Goal: Task Accomplishment & Management: Manage account settings

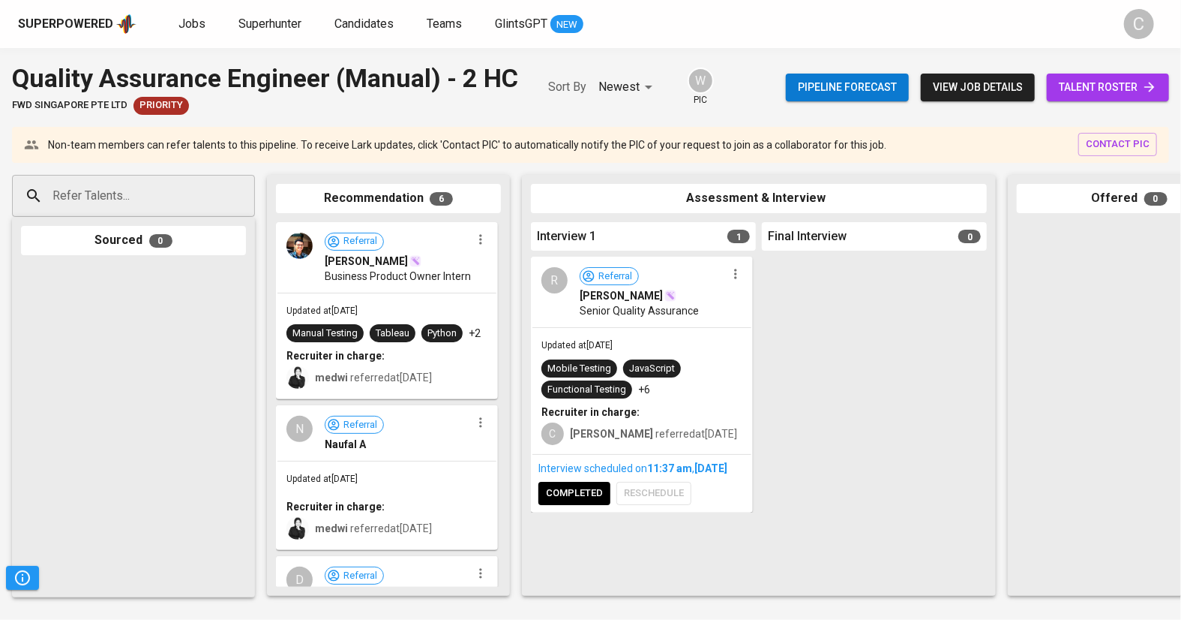
click at [1113, 83] on span "talent roster" at bounding box center [1108, 87] width 98 height 19
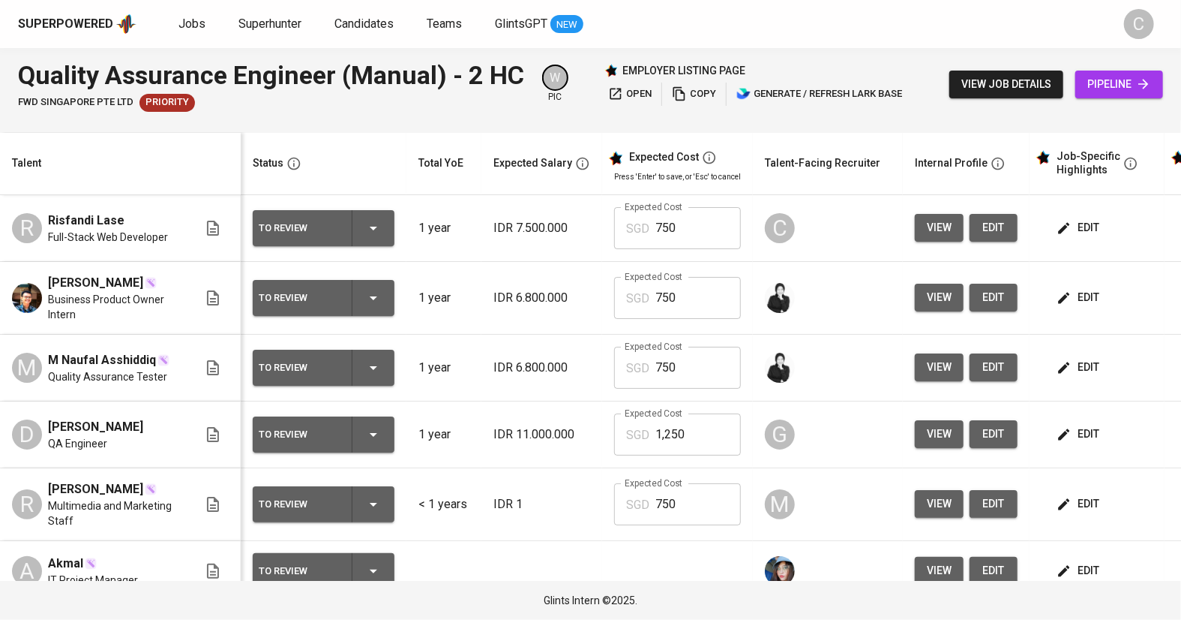
click at [549, 119] on div "Quality Assurance Engineer (Manual) - 2 HC FWD Singapore Pte Ltd Priority W pic…" at bounding box center [590, 84] width 1181 height 73
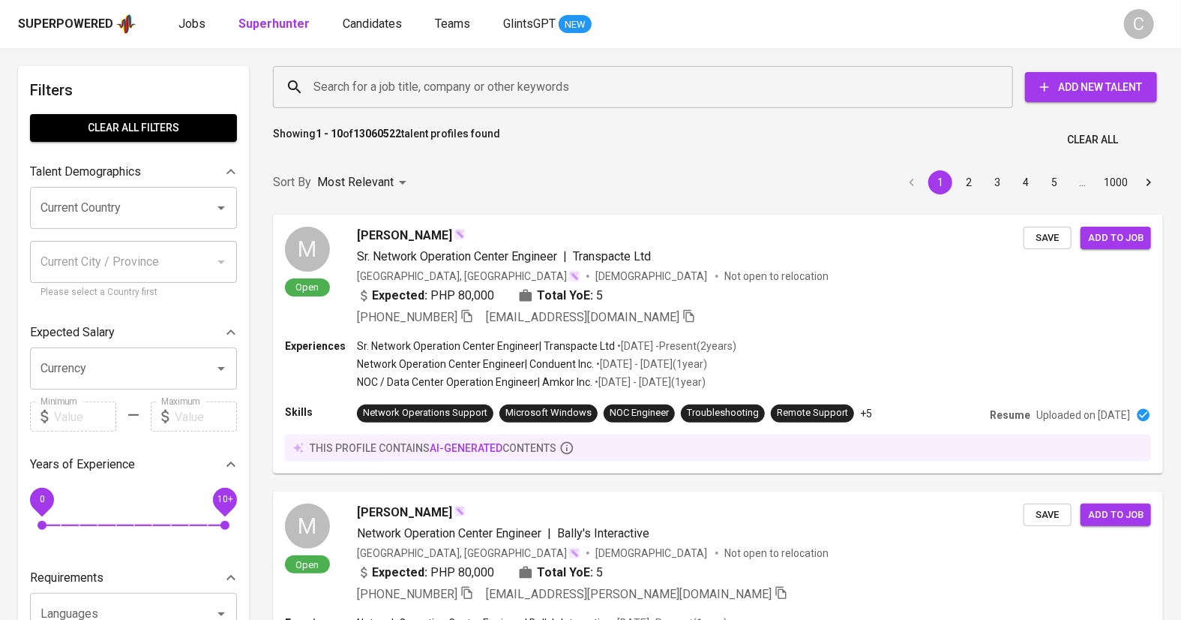
click at [485, 84] on input "Search for a job title, company or other keywords" at bounding box center [647, 87] width 674 height 29
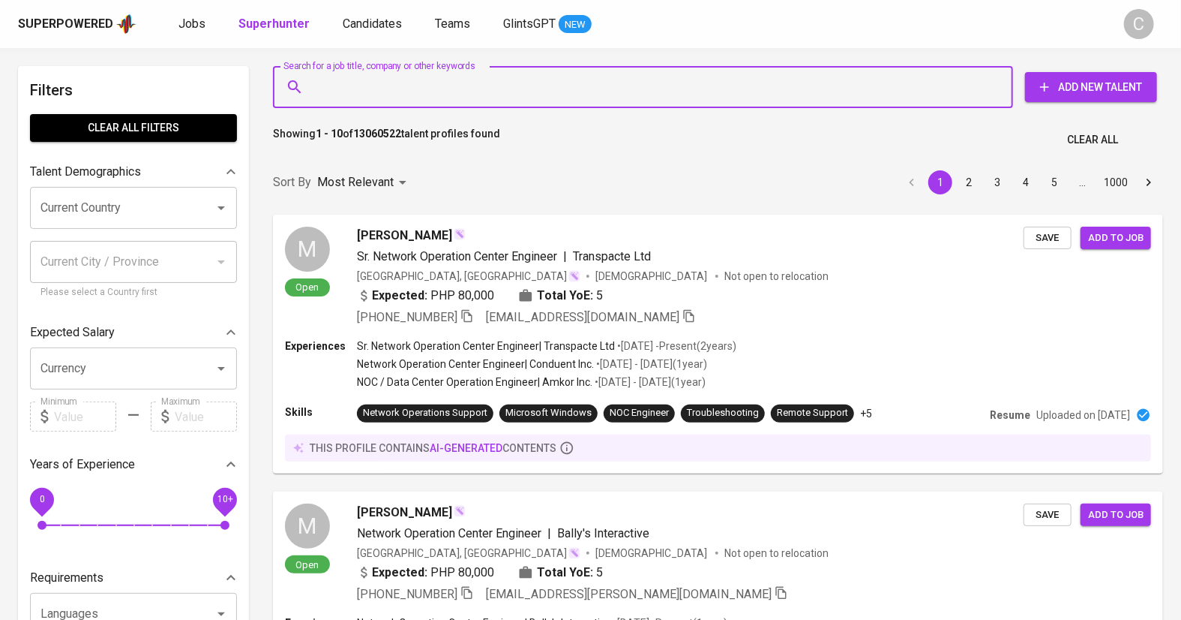
paste input "satyakristian03@gmail.com"
type input "satyakristian03@gmail.com"
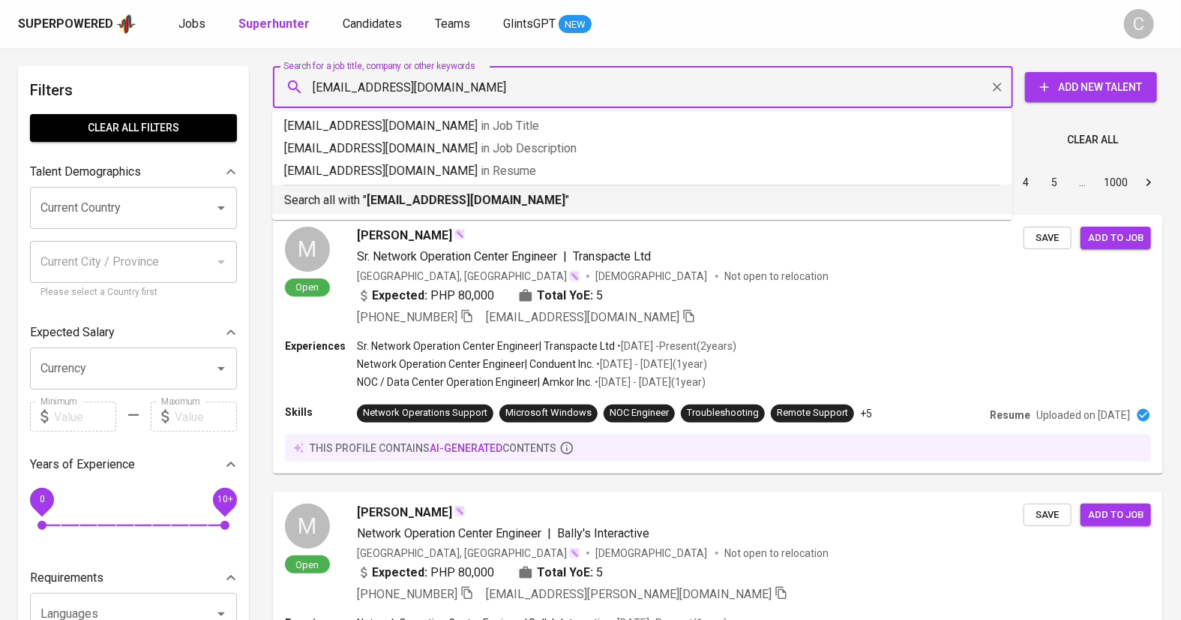
click at [467, 197] on b "satyakristian03@gmail.com" at bounding box center [466, 200] width 199 height 14
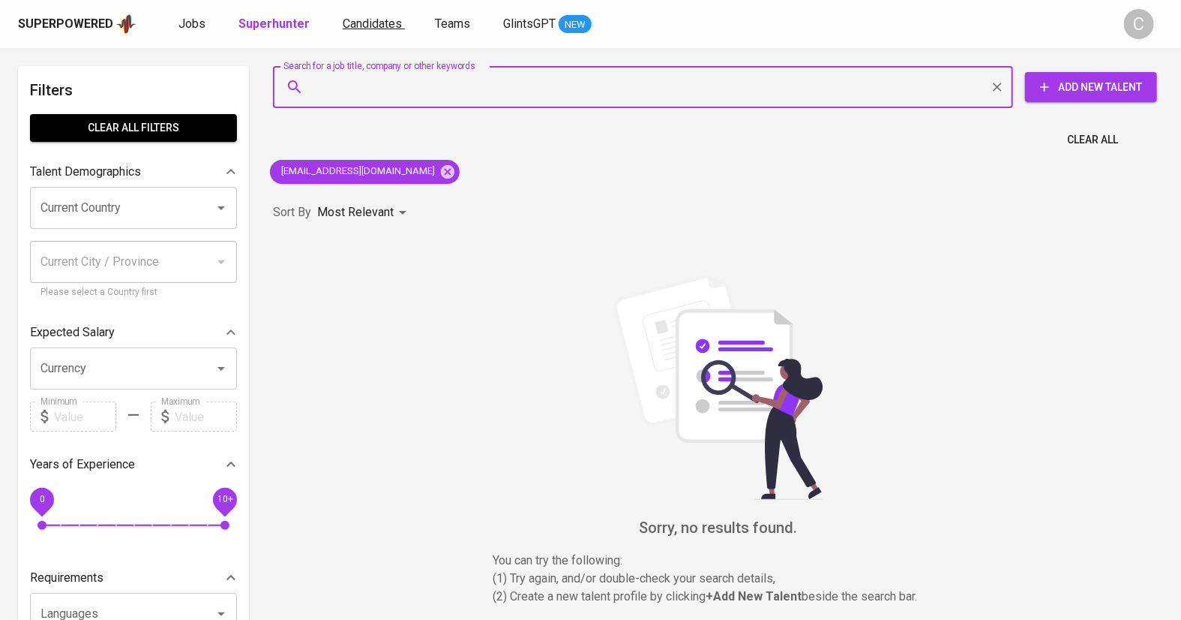
click at [357, 29] on span "Candidates" at bounding box center [372, 24] width 59 height 14
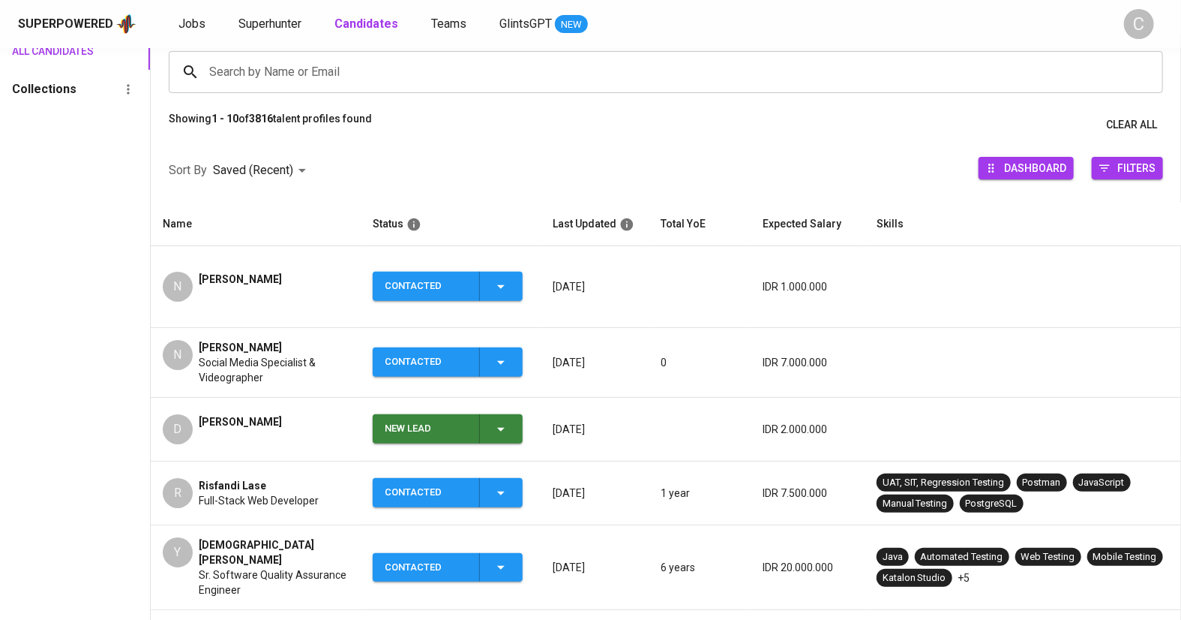
scroll to position [116, 0]
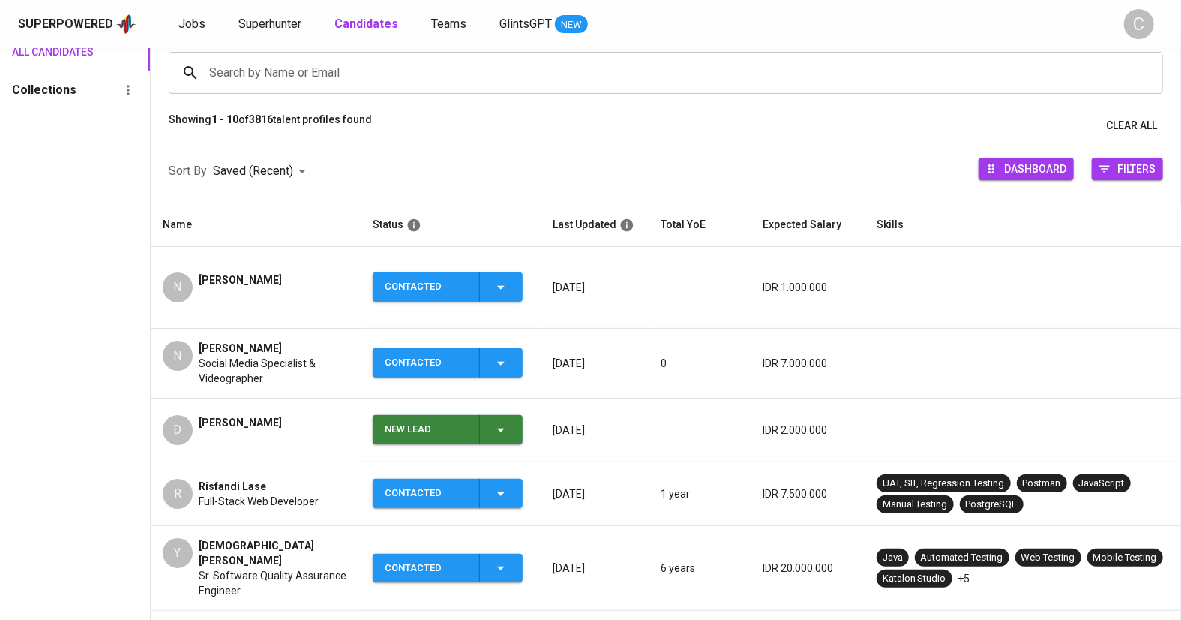
click at [254, 25] on span "Superhunter" at bounding box center [270, 24] width 63 height 14
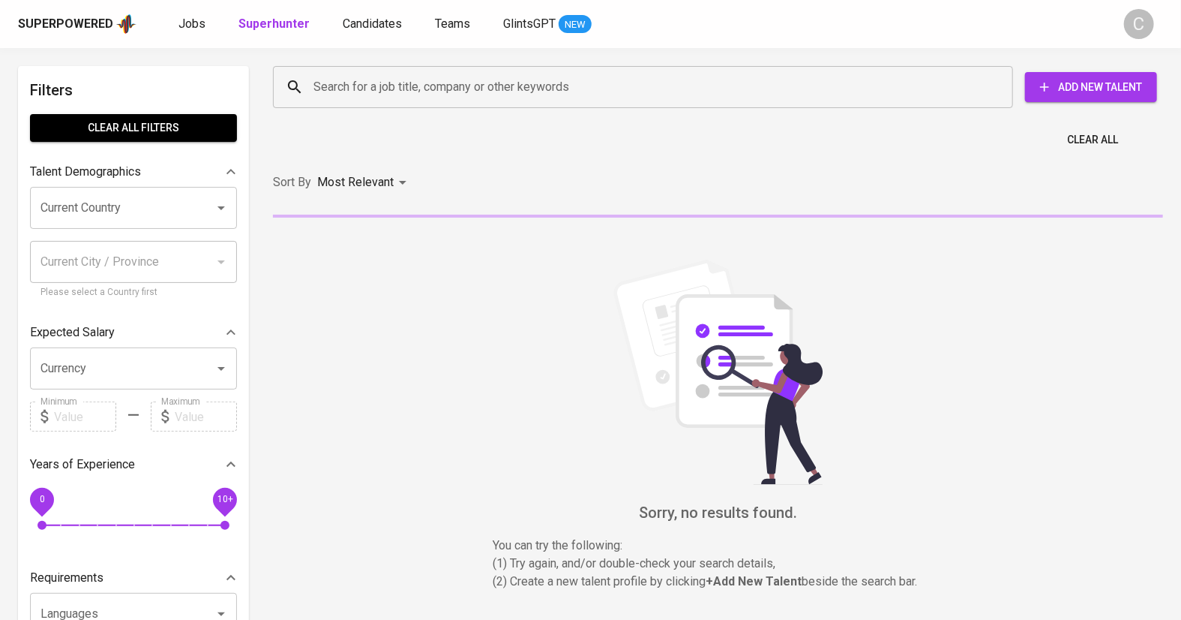
click at [407, 82] on input "Search for a job title, company or other keywords" at bounding box center [647, 87] width 674 height 29
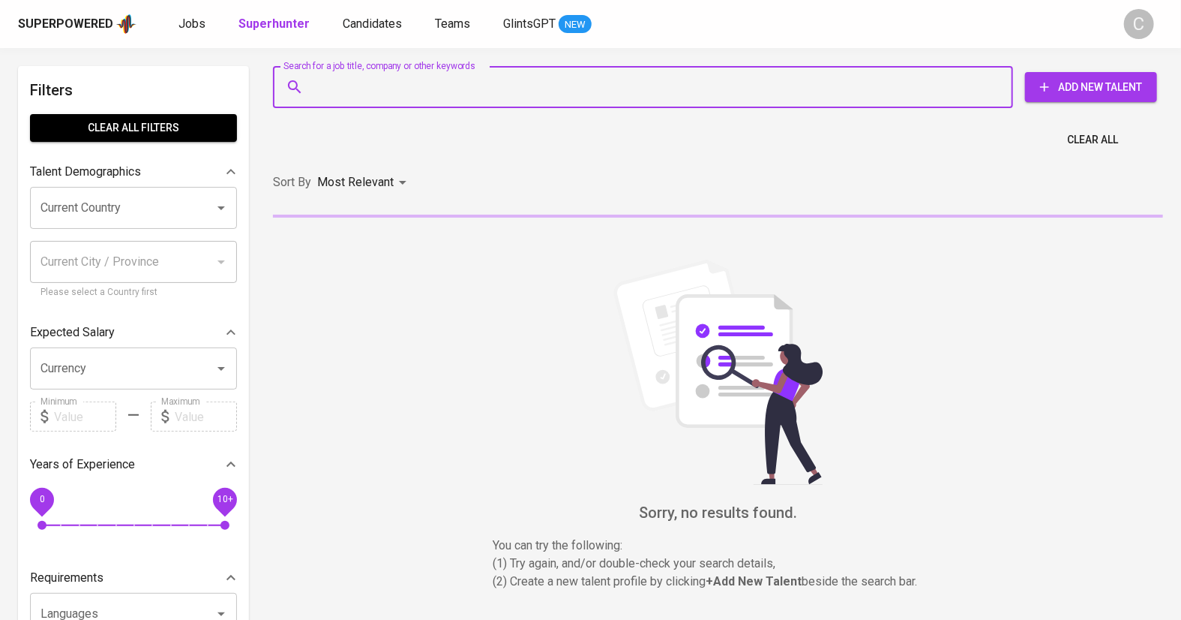
paste input "satyakristian03@gmail.com"
type input "satyakristian03@gmail.com"
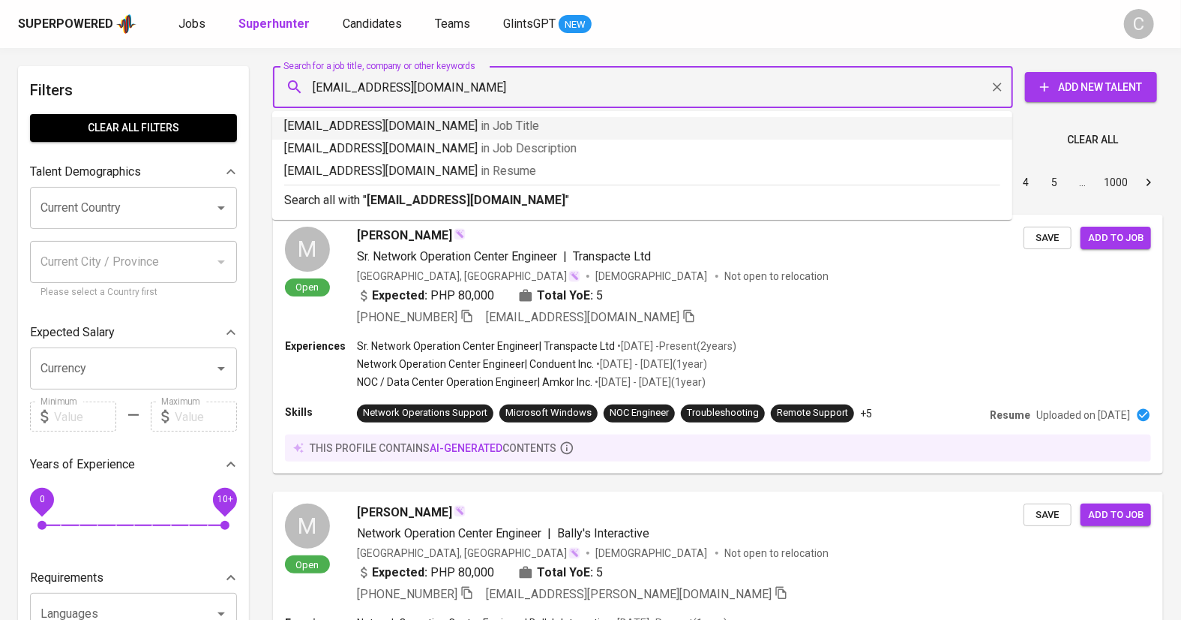
click at [1076, 79] on span "Add New Talent" at bounding box center [1091, 87] width 108 height 19
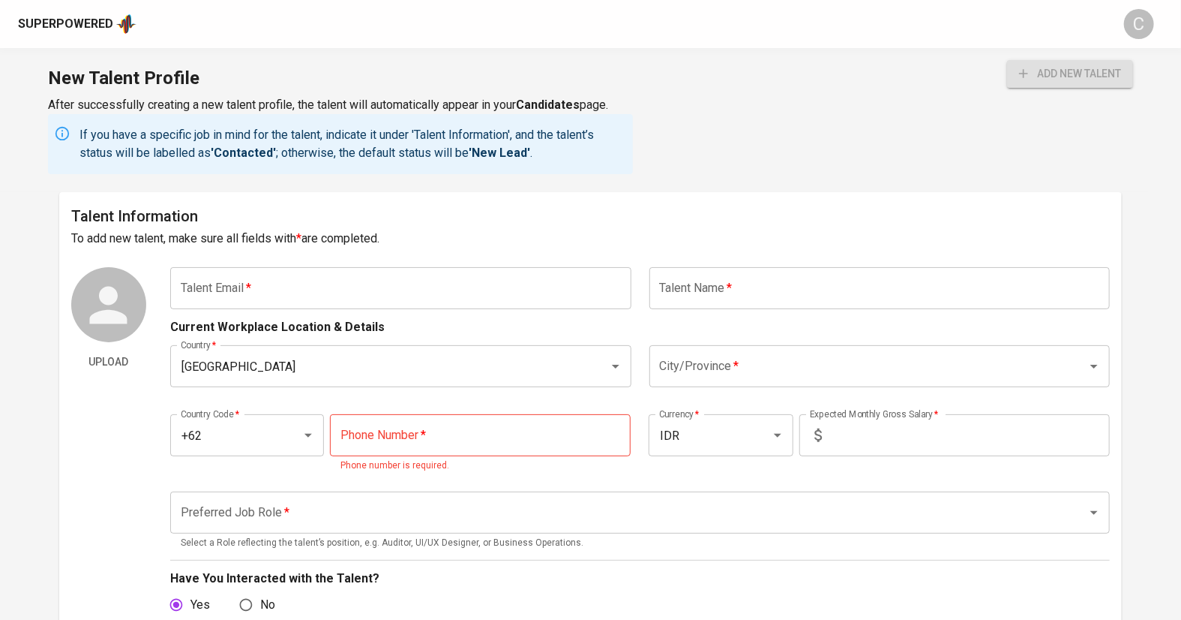
click at [442, 272] on input "text" at bounding box center [400, 288] width 461 height 42
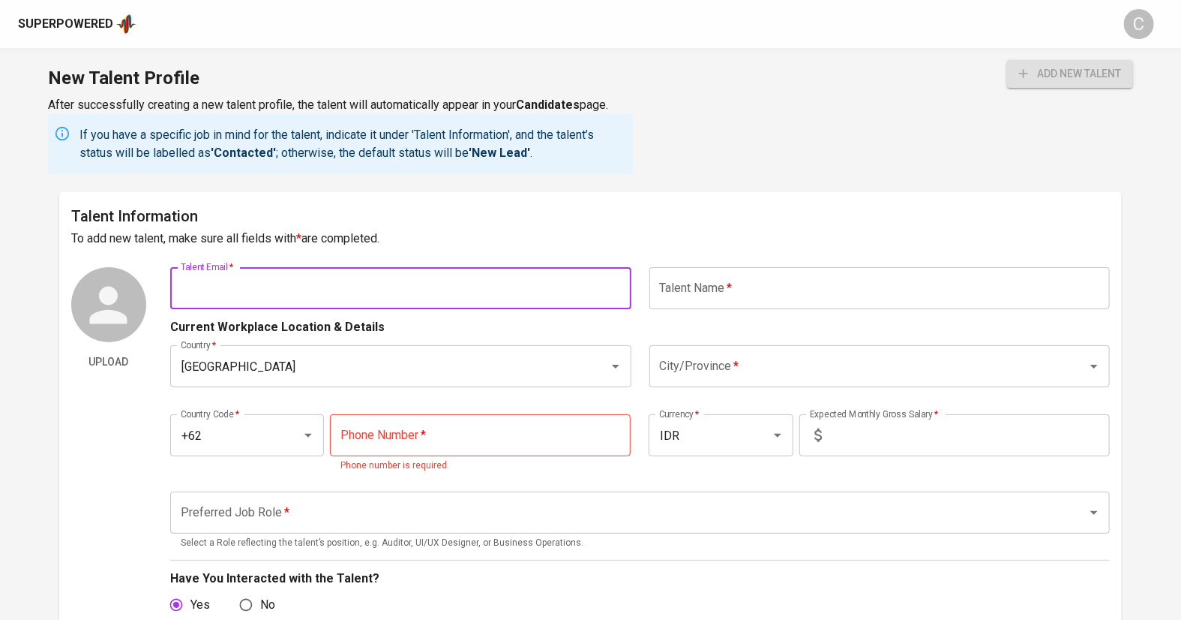
paste input "satyakristian03@gmail.com"
type input "satyakristian03@gmail.com"
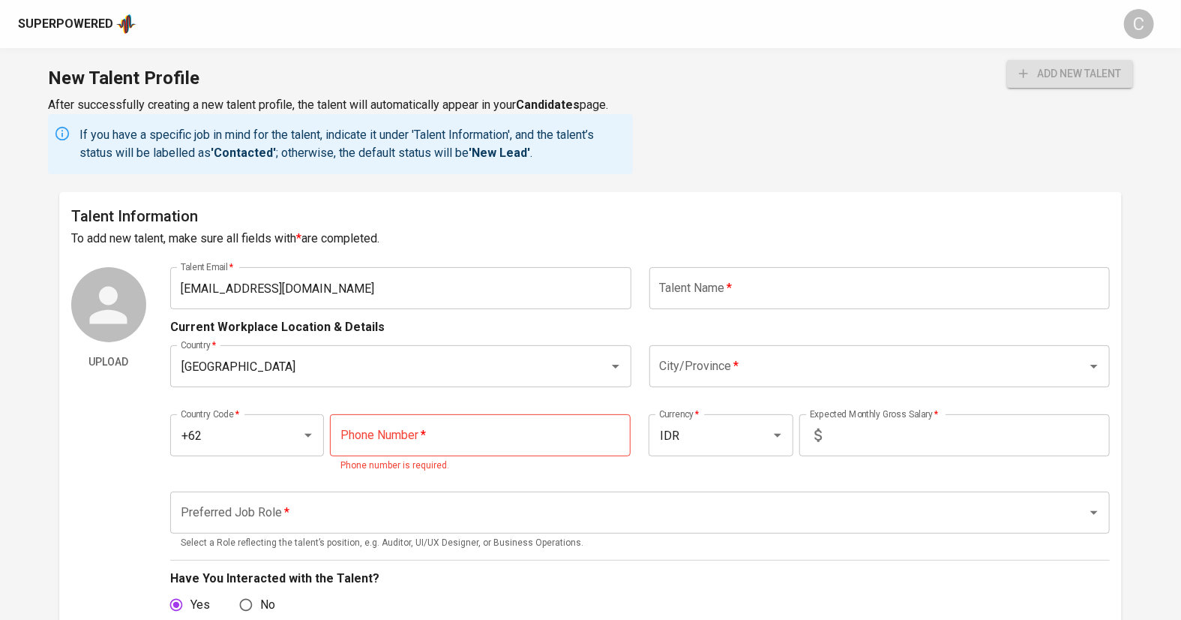
click at [512, 246] on h6 "To add new talent, make sure all fields with * are completed." at bounding box center [591, 238] width 1040 height 21
click at [749, 289] on input "text" at bounding box center [880, 288] width 461 height 42
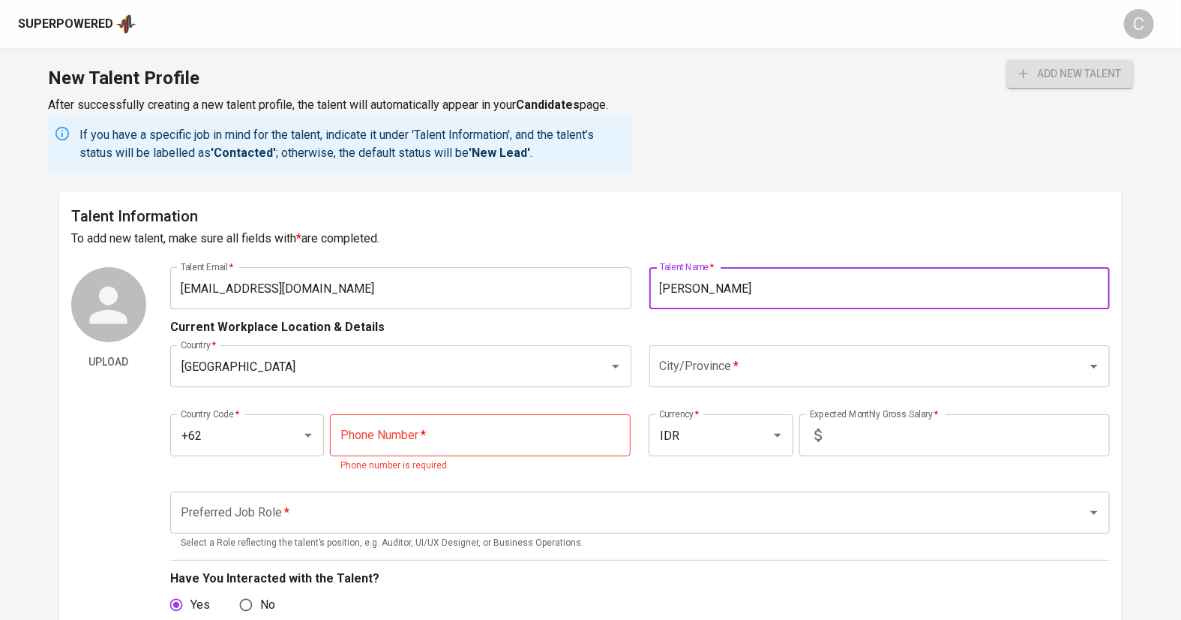
click at [812, 284] on input "Satya Kristian Perwira" at bounding box center [880, 288] width 461 height 42
type input "[PERSON_NAME]"
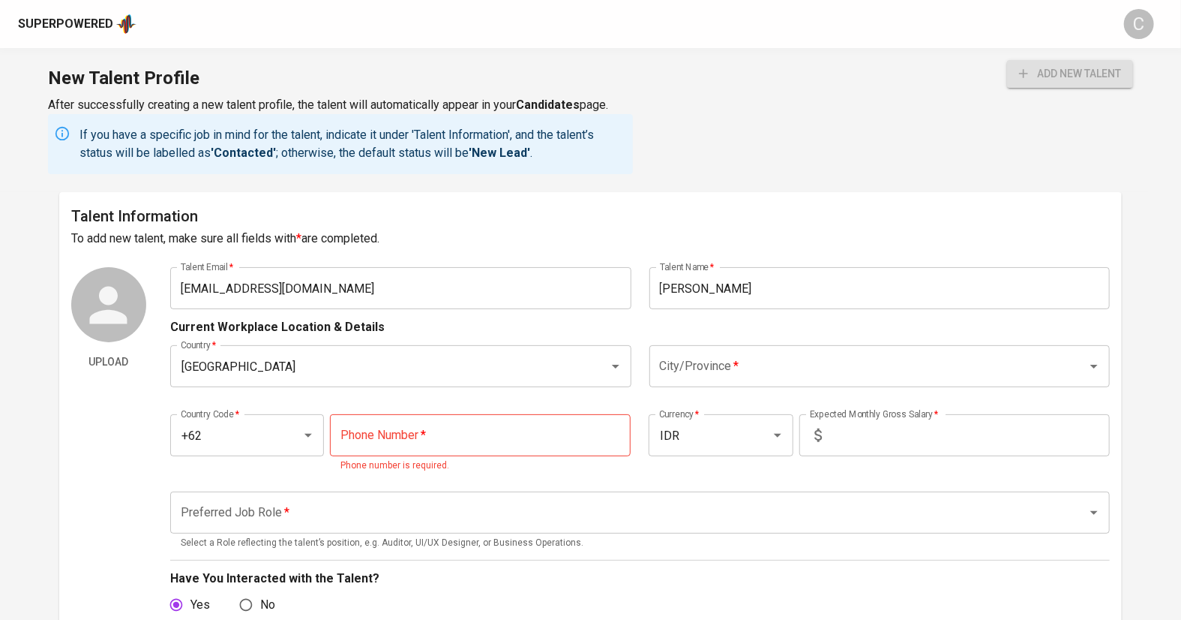
click at [376, 443] on input "tel" at bounding box center [481, 435] width 302 height 42
paste input "[PHONE_NUMBER]"
type input "812-6502-8522"
click at [722, 365] on input "City/Province   *" at bounding box center [859, 366] width 406 height 29
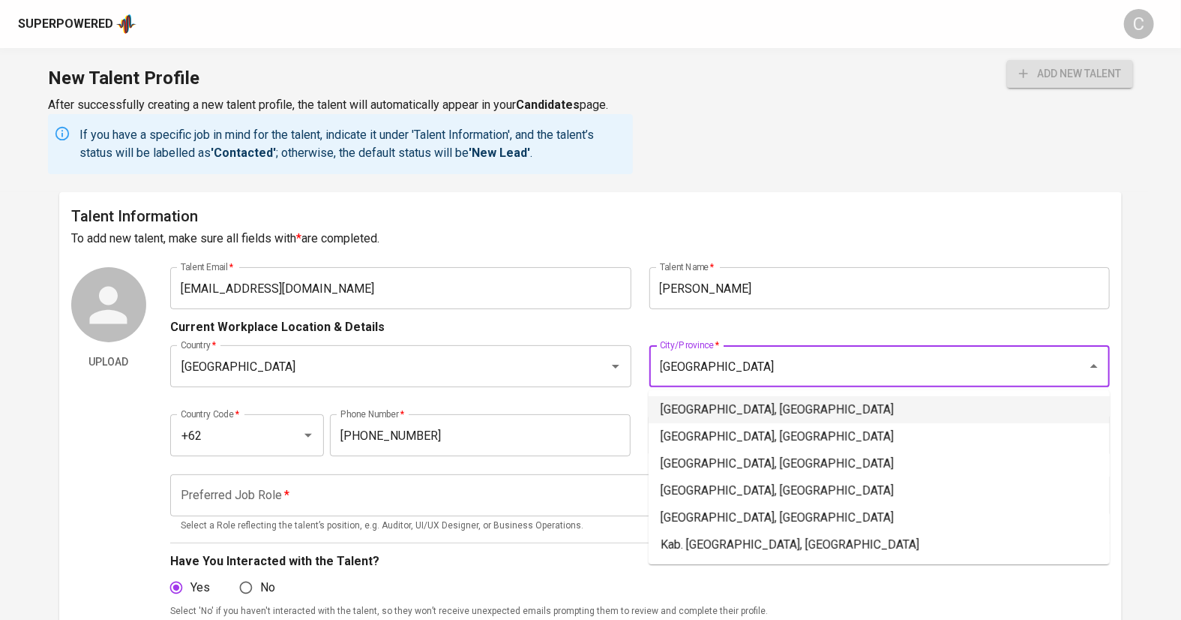
click at [720, 415] on li "Jakarta Selatan, DKI Jakarta" at bounding box center [879, 409] width 461 height 27
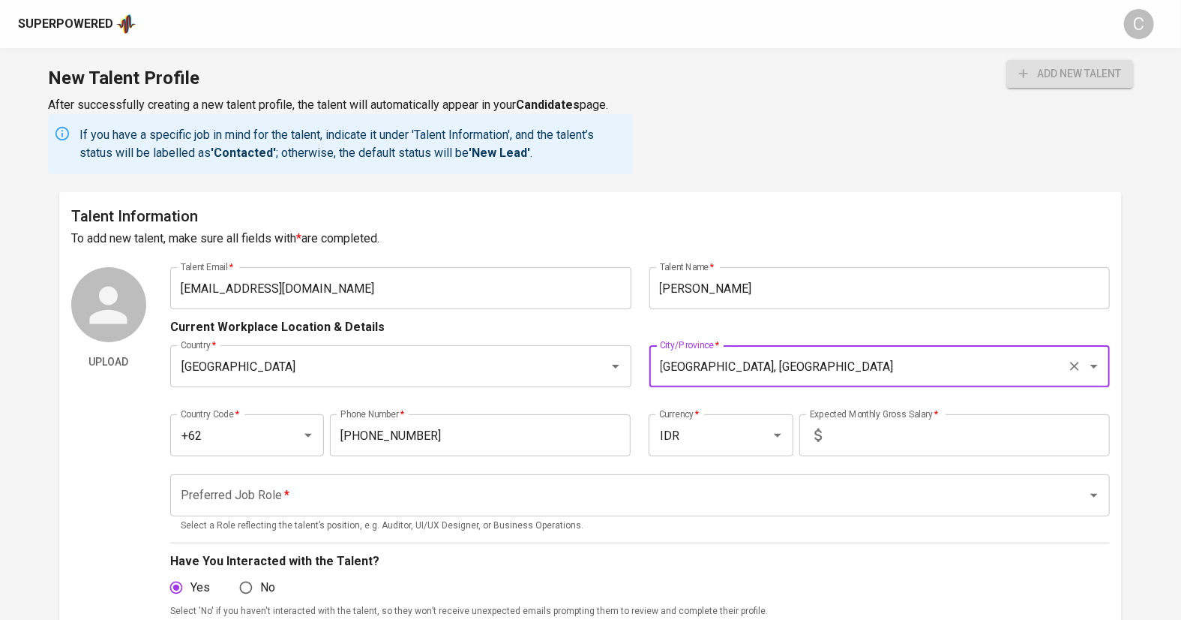
type input "Jakarta Selatan, DKI Jakarta"
click at [828, 424] on input "text" at bounding box center [969, 435] width 282 height 42
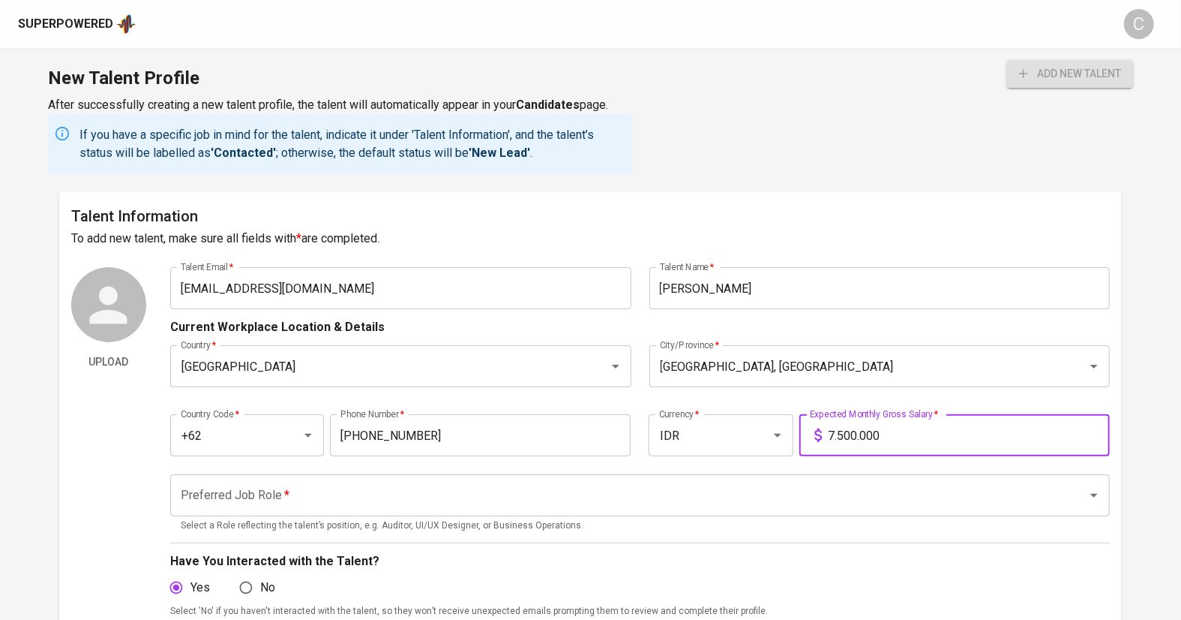
type input "7.500.000"
click at [74, 470] on div "Upload" at bounding box center [108, 581] width 75 height 629
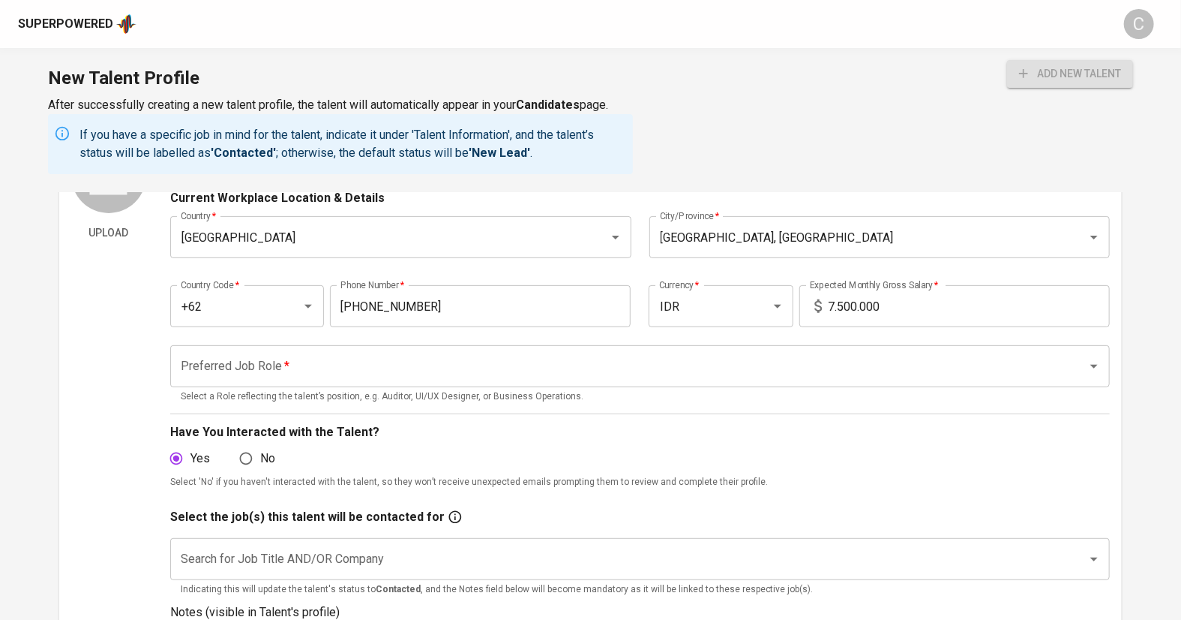
scroll to position [130, 0]
click at [239, 365] on input "Preferred Job Role   *" at bounding box center [619, 365] width 885 height 29
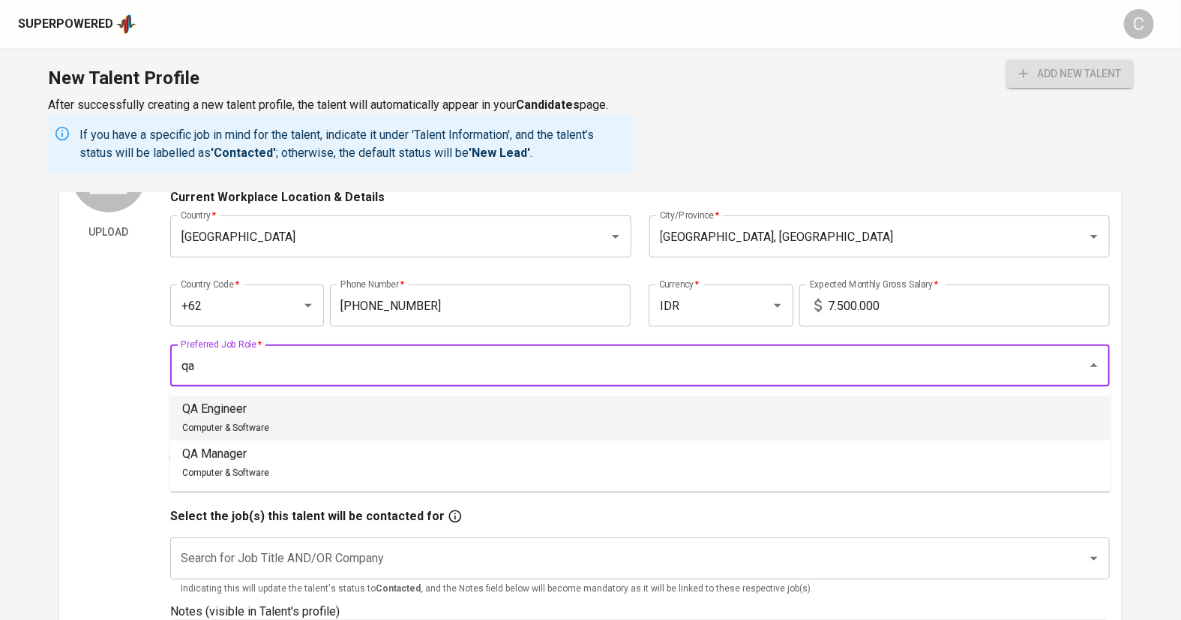
click at [275, 416] on li "QA Engineer Computer & Software" at bounding box center [640, 417] width 941 height 45
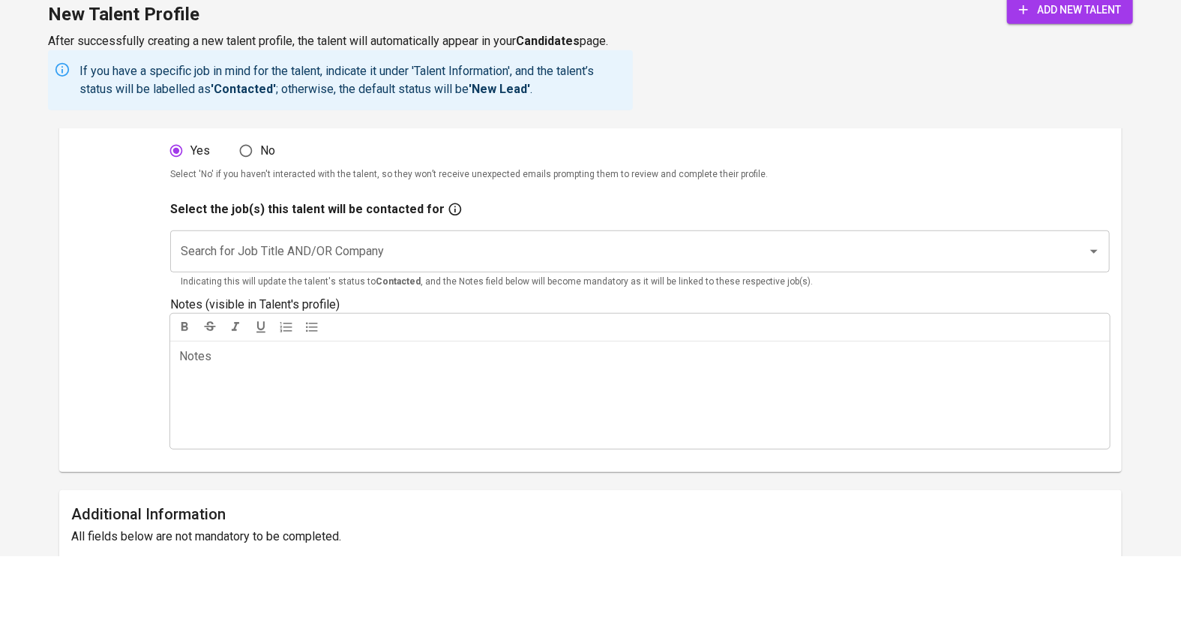
scroll to position [379, 0]
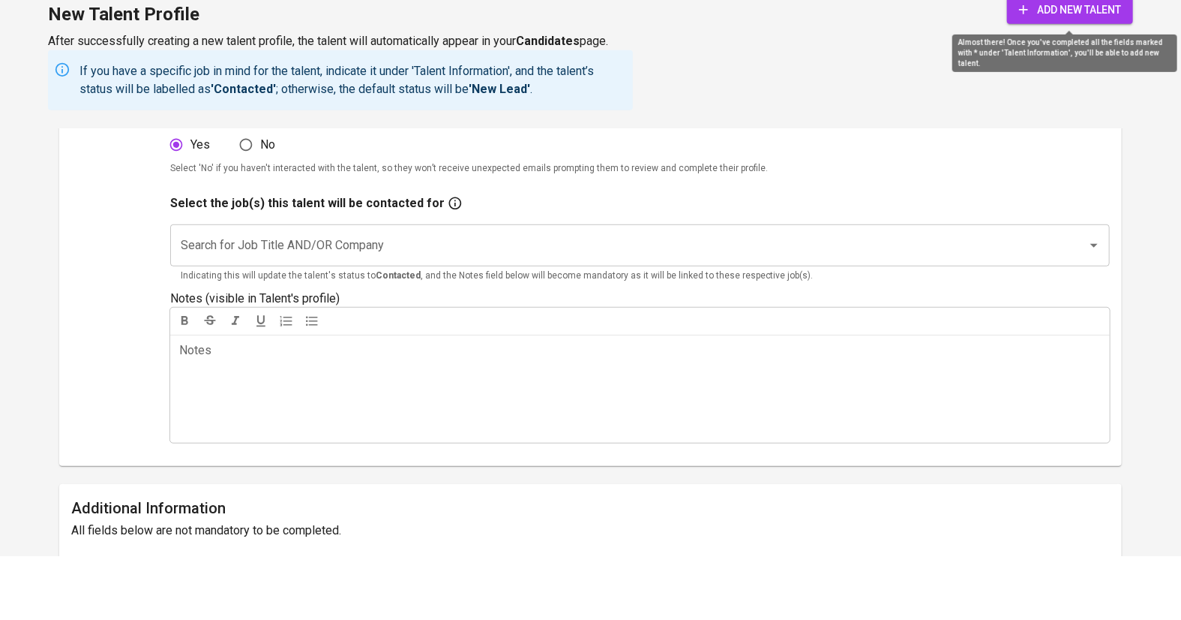
type input "QA Engineer"
click at [1070, 79] on span "add new talent" at bounding box center [1070, 74] width 102 height 19
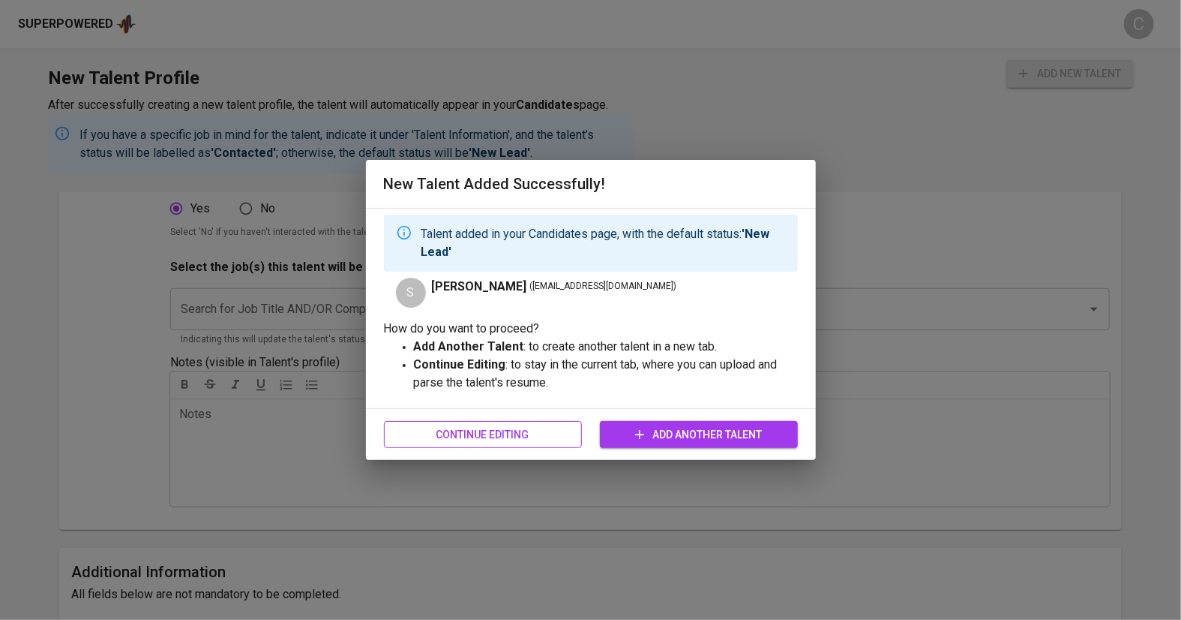
click at [456, 440] on span "Continue Editing" at bounding box center [483, 434] width 174 height 19
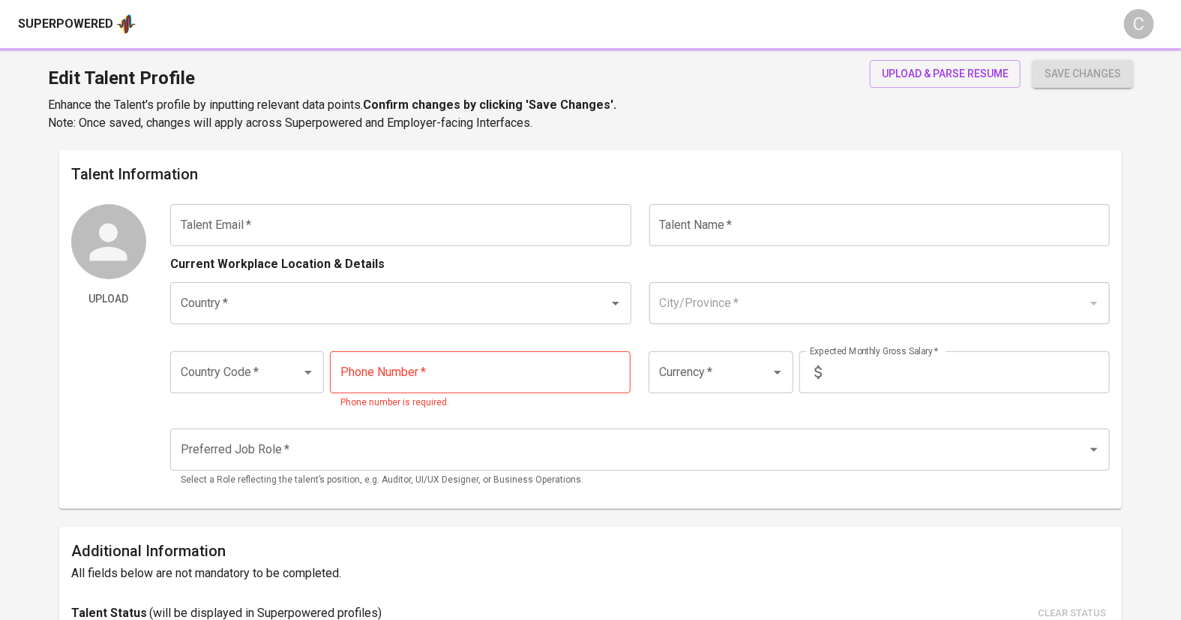
type input "satyakristian03@gmail.com"
type input "[PERSON_NAME]"
type input "[GEOGRAPHIC_DATA]"
type input "Jakarta Selatan, DKI Jakarta"
type input "+62"
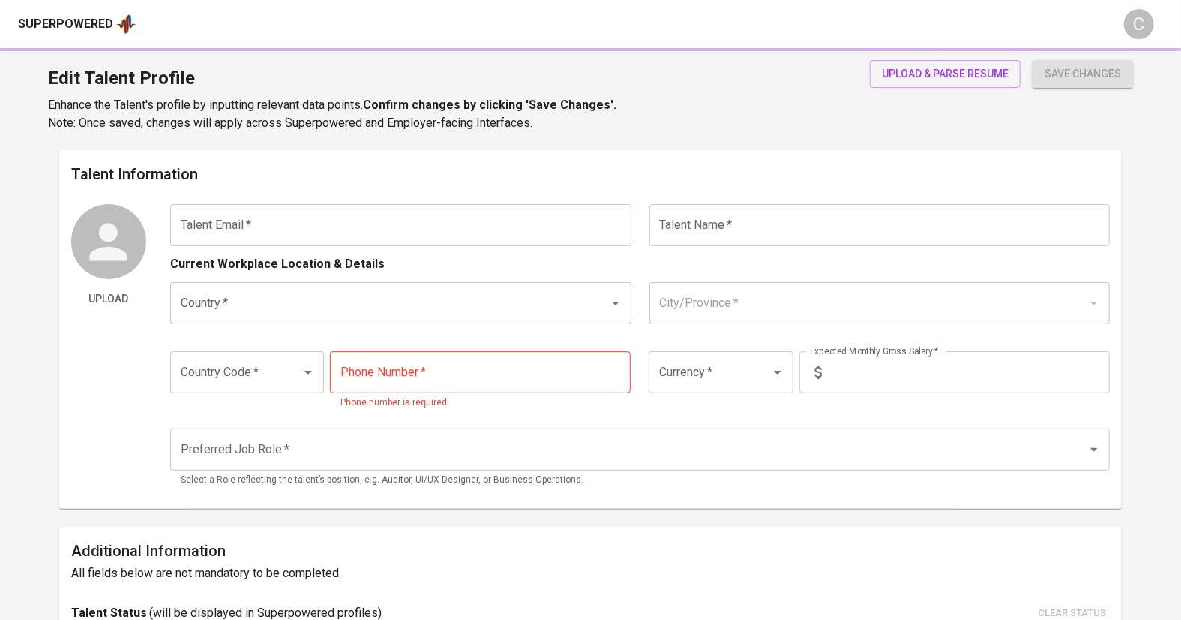
type input "812-6502-8522"
type input "IDR"
type input "QA Engineer"
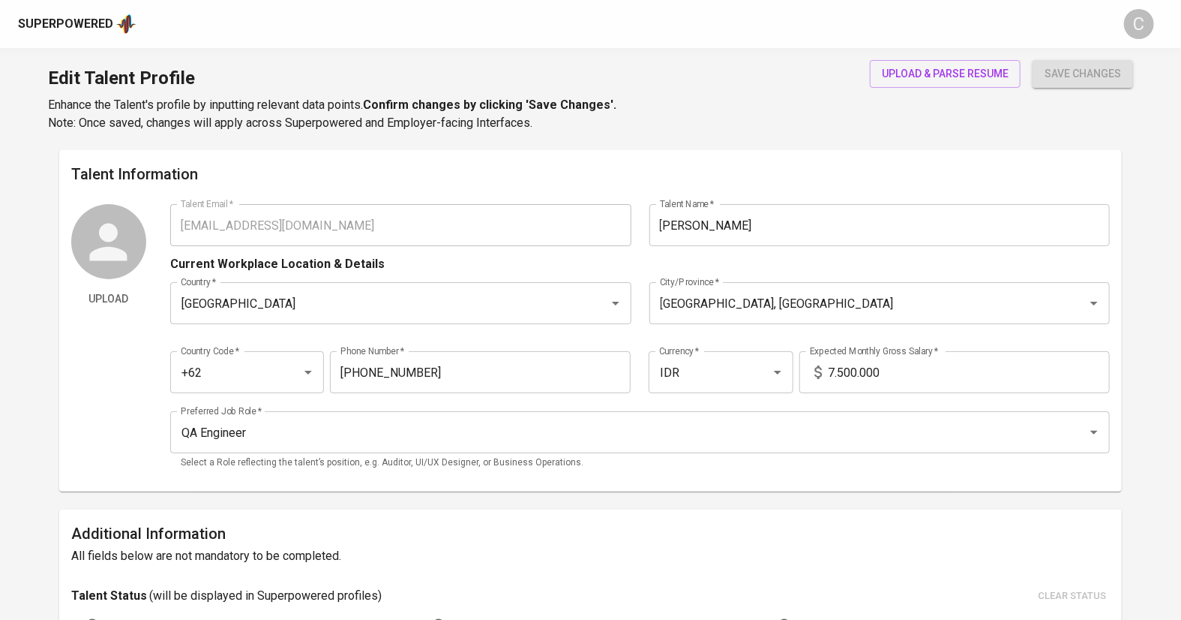
click at [69, 24] on div "Superpowered" at bounding box center [65, 24] width 95 height 17
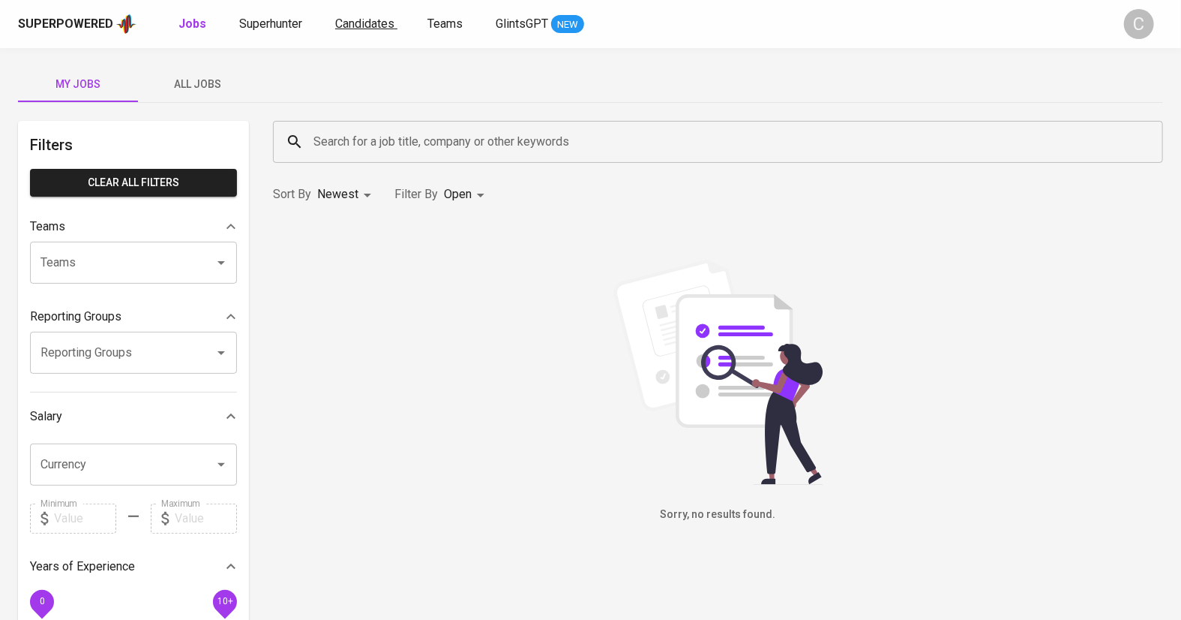
click at [349, 21] on span "Candidates" at bounding box center [364, 24] width 59 height 14
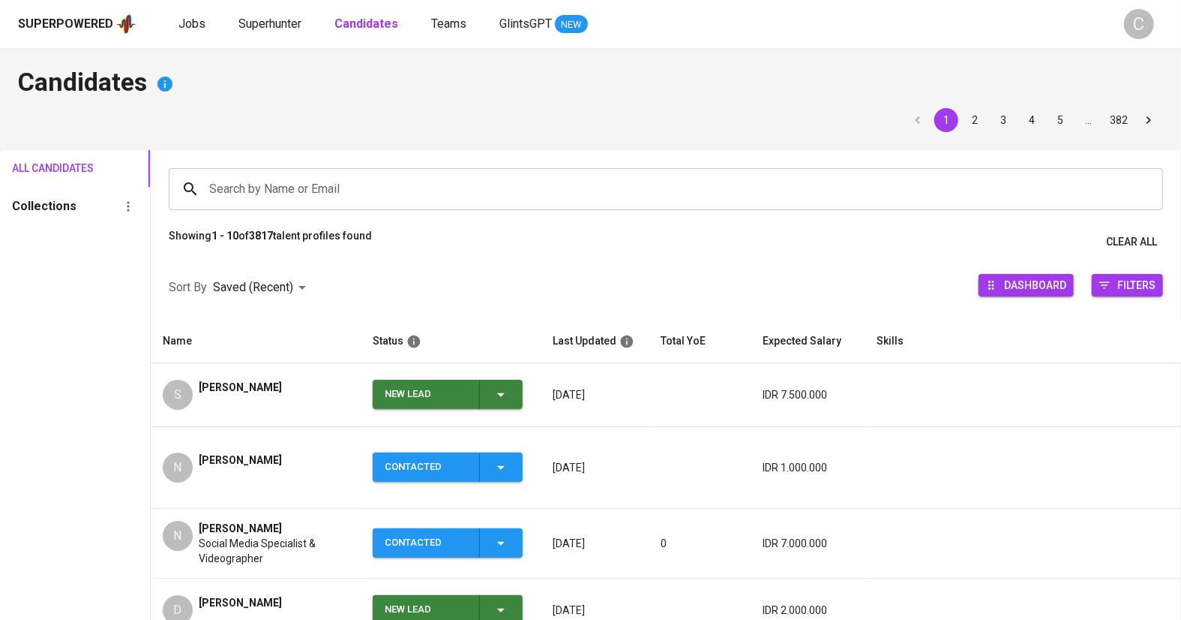
click at [499, 395] on icon "button" at bounding box center [501, 395] width 18 height 18
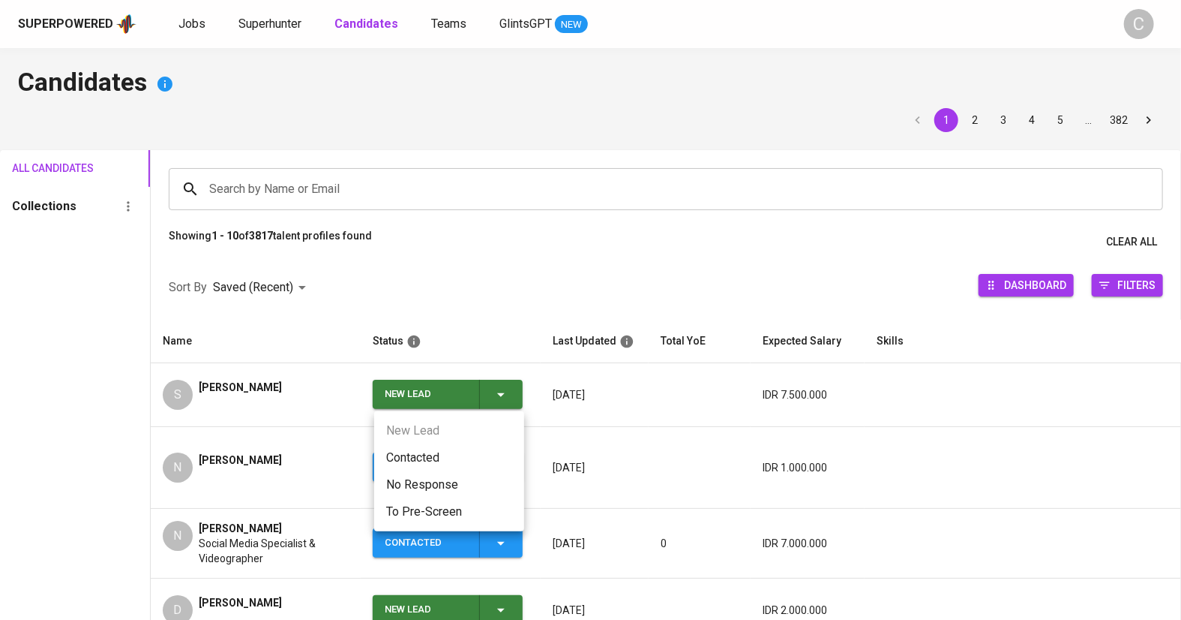
click at [425, 458] on li "Contacted" at bounding box center [449, 457] width 150 height 27
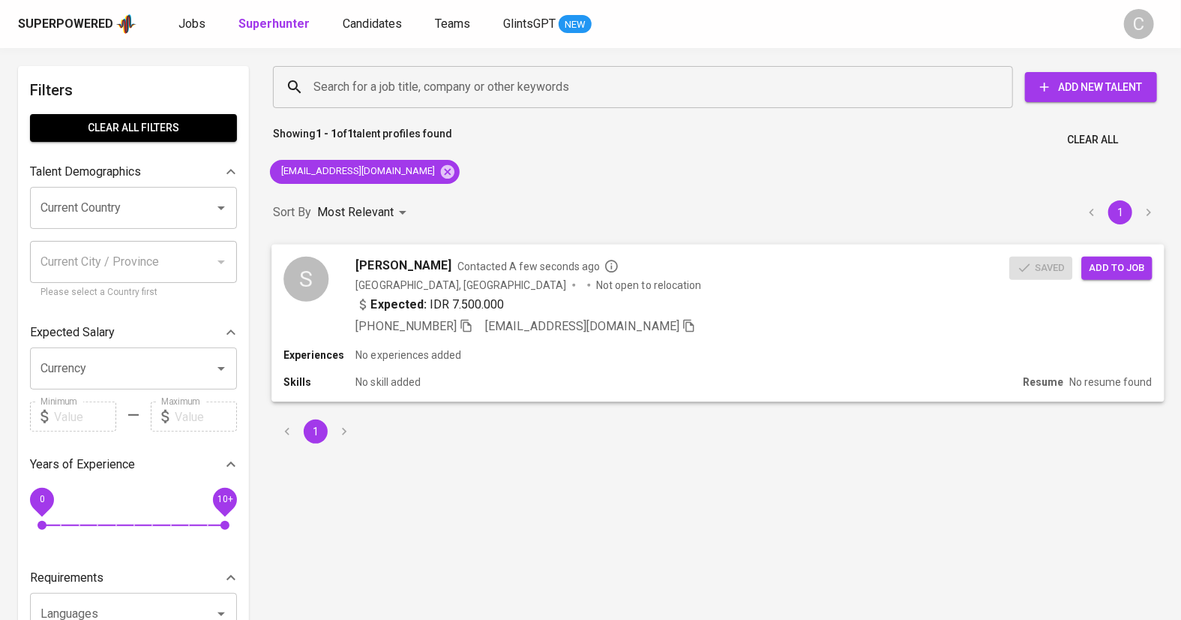
click at [1119, 267] on span "Add to job" at bounding box center [1117, 267] width 56 height 17
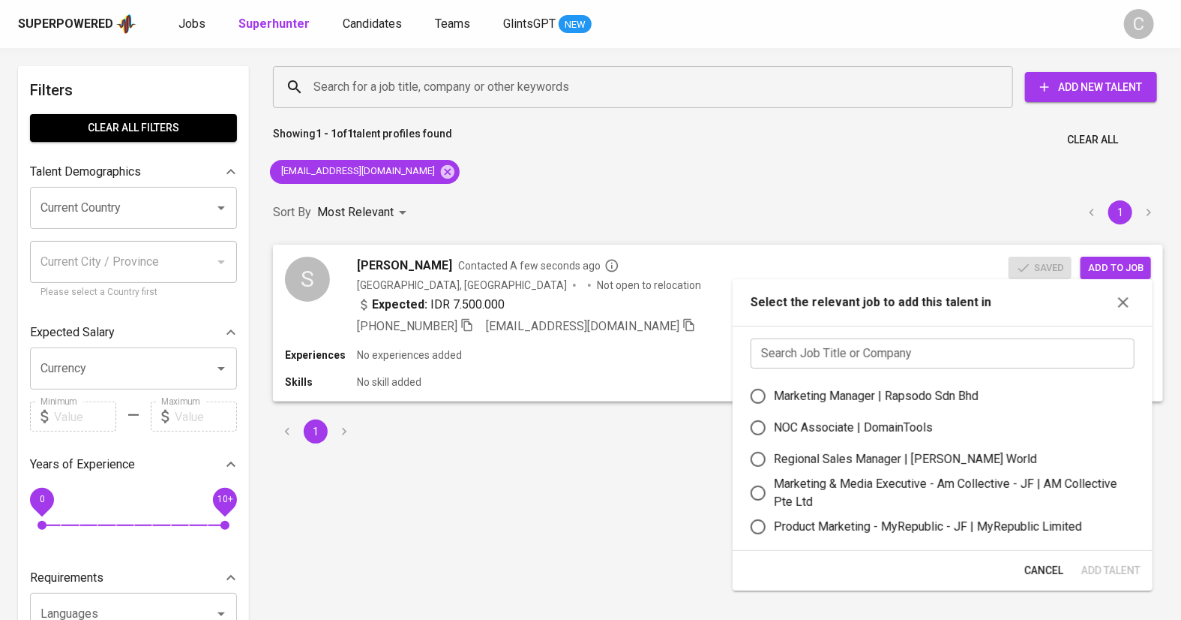
click at [932, 357] on input "text" at bounding box center [943, 353] width 384 height 30
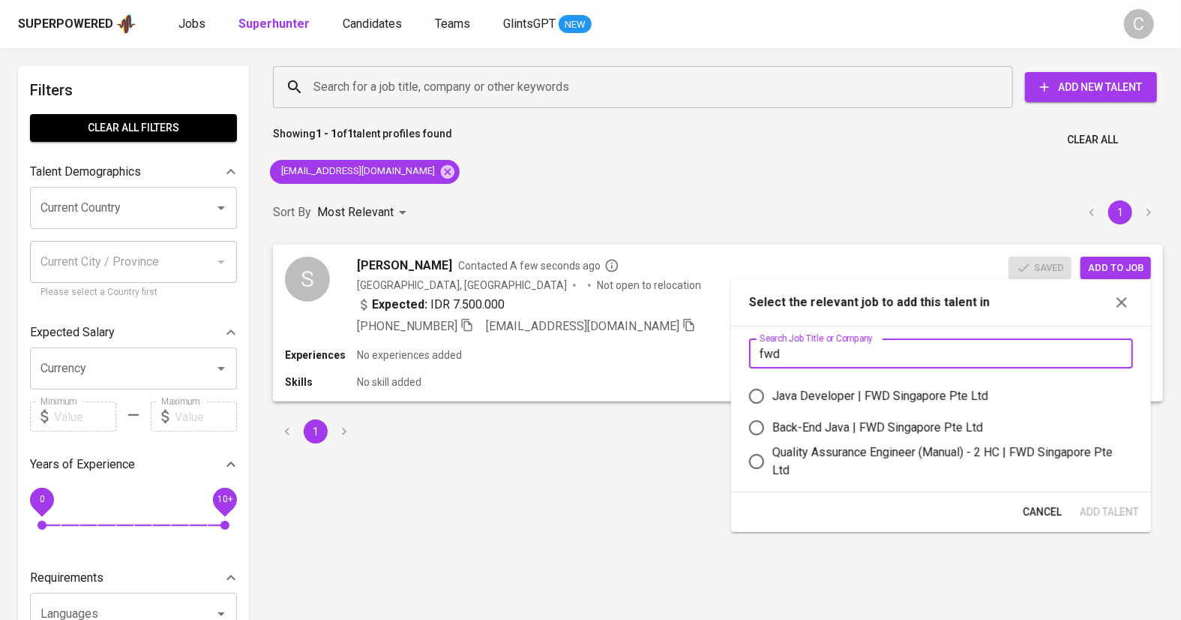
type input "fwd"
click at [862, 461] on div "Quality Assurance Engineer (Manual) - 2 HC | FWD Singapore Pte Ltd" at bounding box center [947, 461] width 349 height 36
click at [773, 461] on input "Quality Assurance Engineer (Manual) - 2 HC | FWD Singapore Pte Ltd" at bounding box center [757, 462] width 32 height 32
radio input "true"
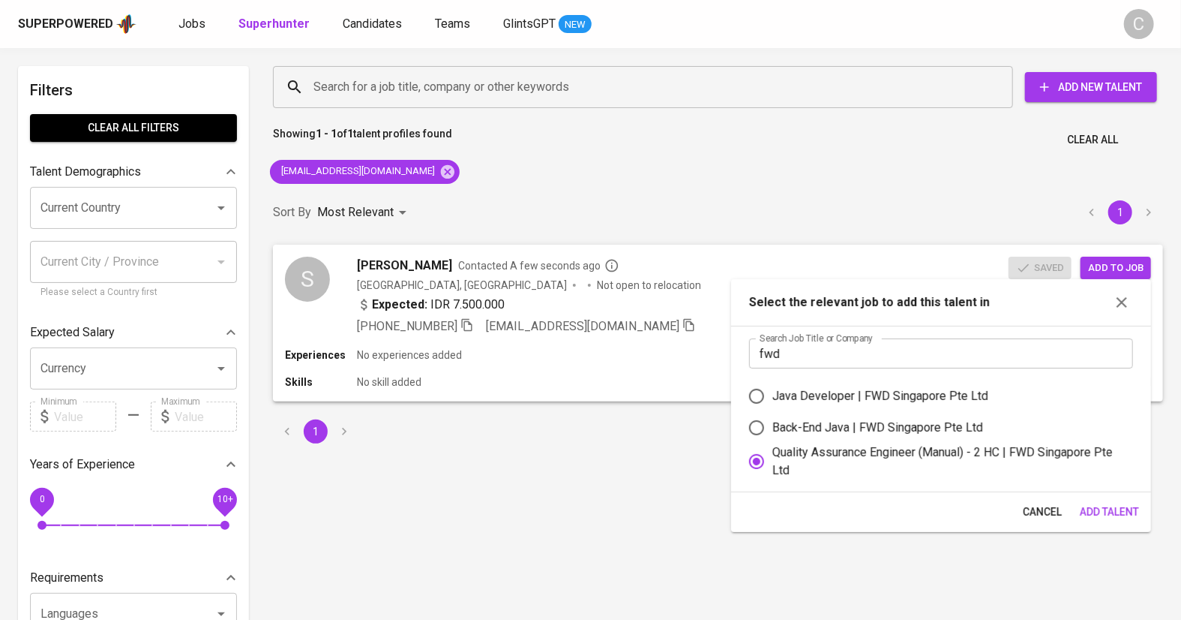
click at [1106, 518] on span "Add Talent" at bounding box center [1109, 512] width 59 height 19
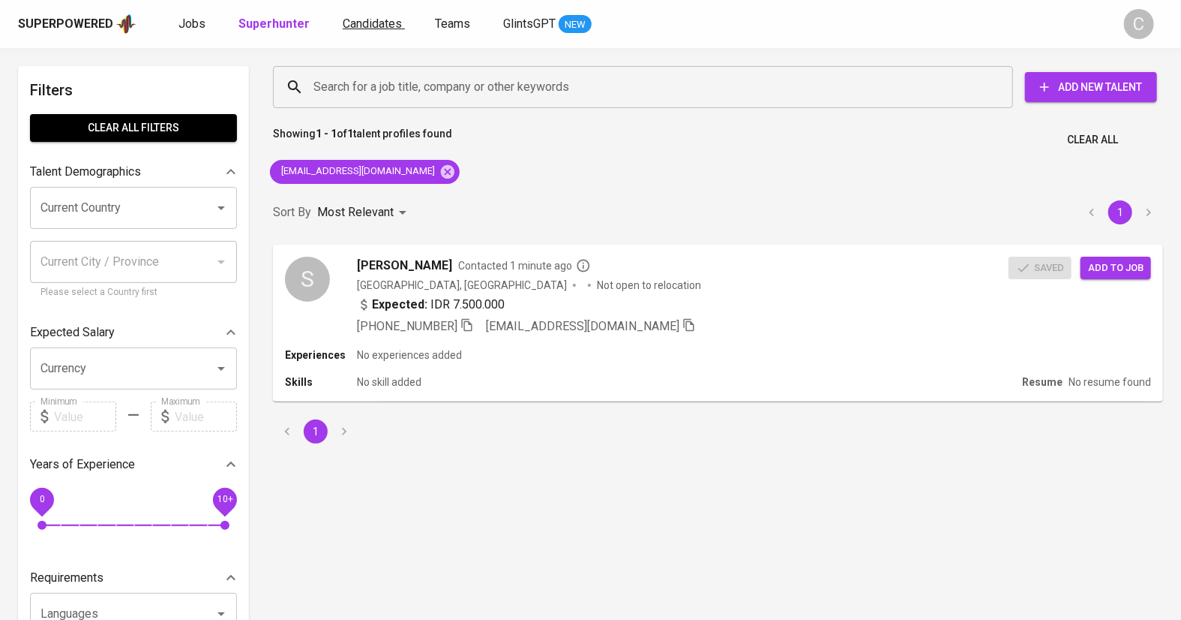
click at [365, 28] on span "Candidates" at bounding box center [372, 24] width 59 height 14
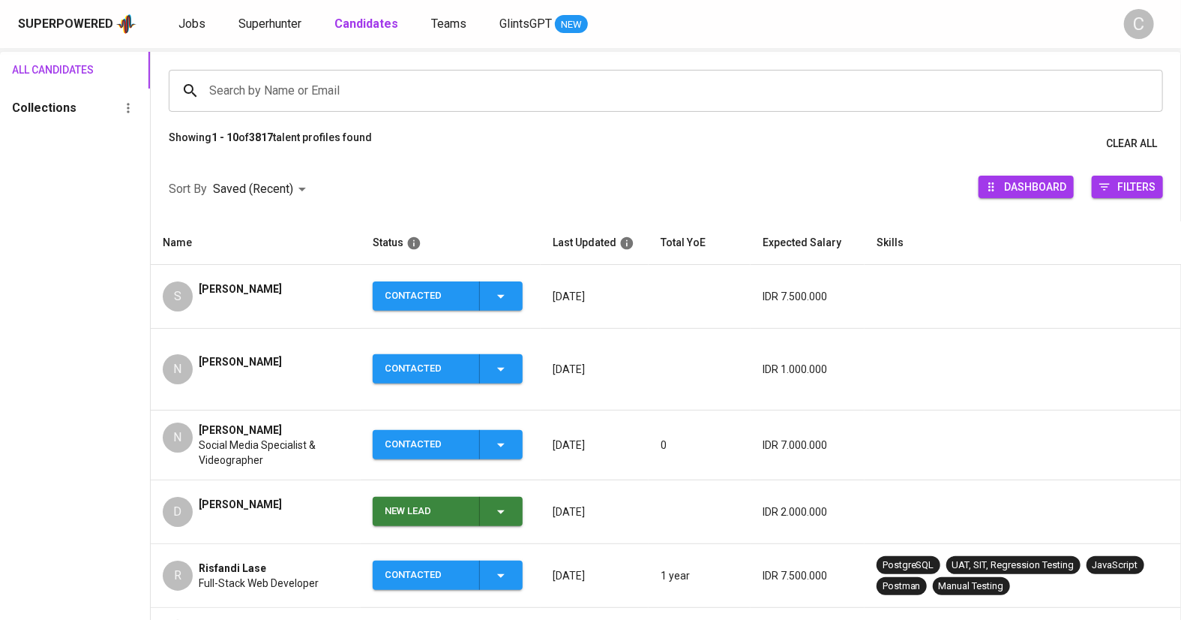
scroll to position [103, 0]
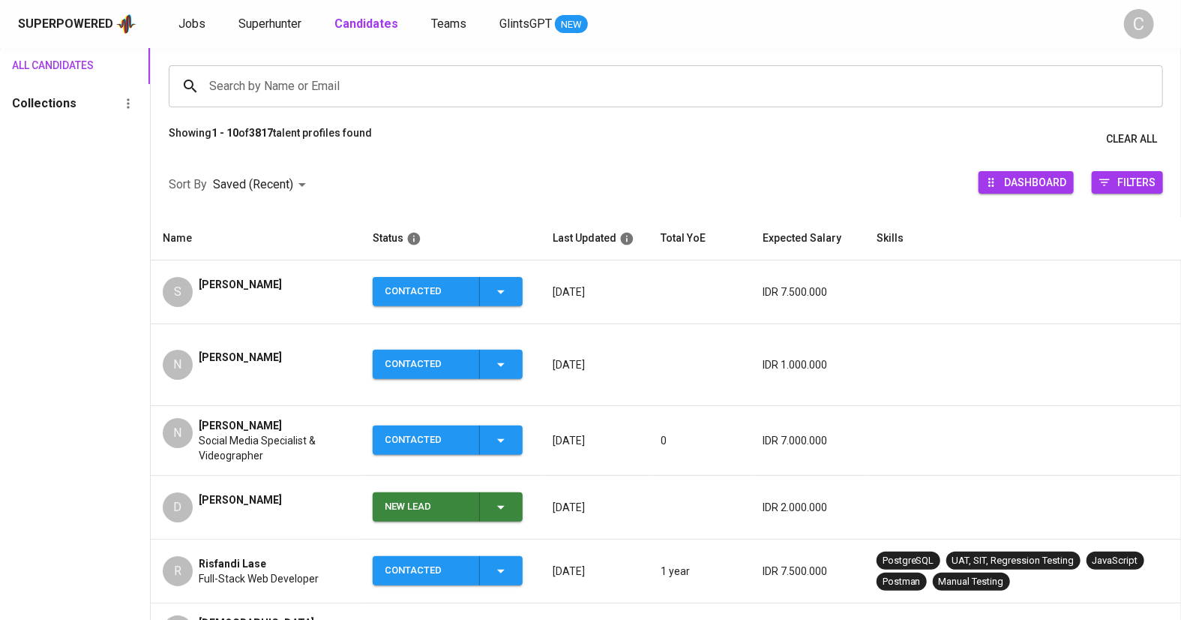
click at [320, 359] on div "N Nicolette Jaguar" at bounding box center [256, 365] width 186 height 30
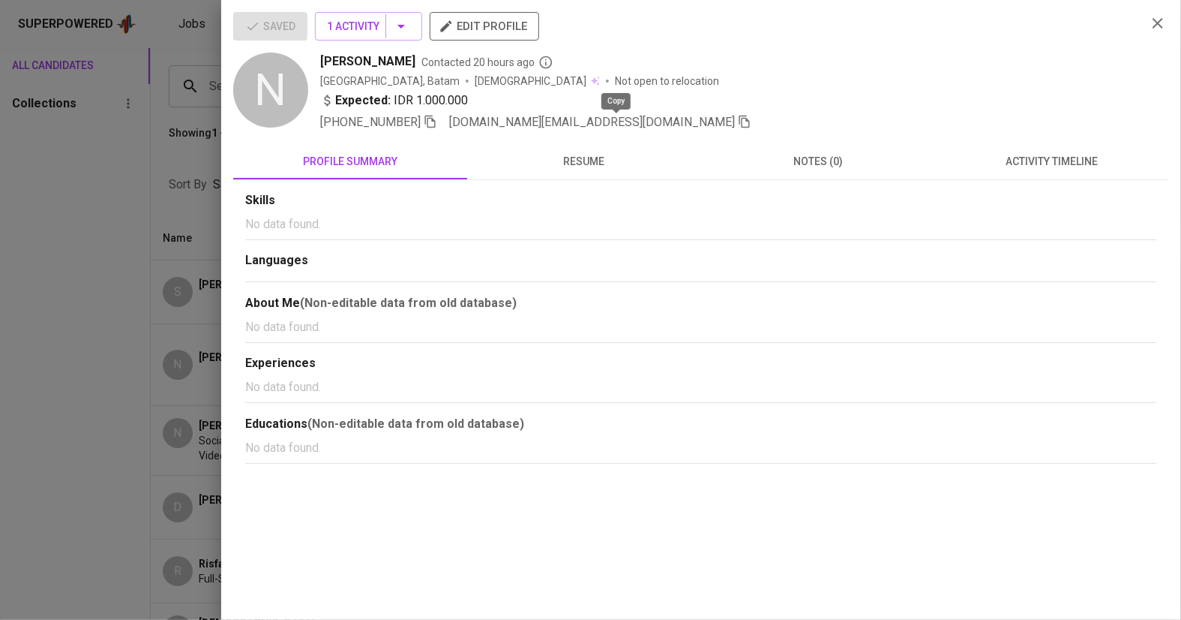
click at [738, 118] on icon "button" at bounding box center [745, 122] width 14 height 14
click at [80, 222] on div at bounding box center [590, 310] width 1181 height 620
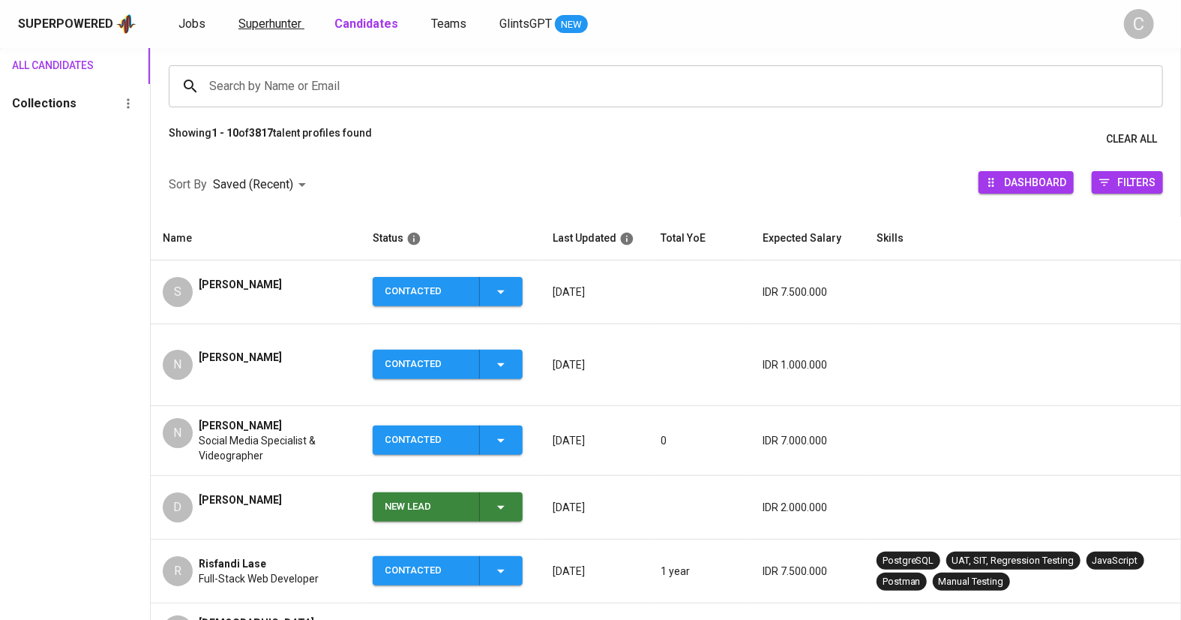
click at [248, 20] on span "Superhunter" at bounding box center [270, 24] width 63 height 14
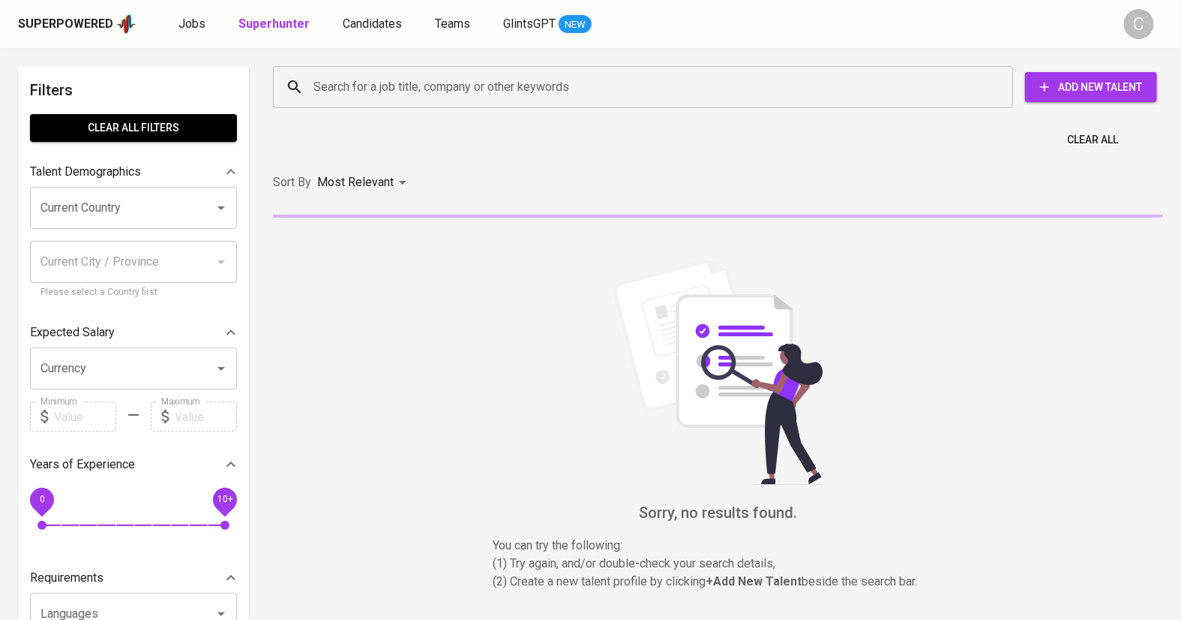
click at [365, 78] on input "Search for a job title, company or other keywords" at bounding box center [647, 87] width 674 height 29
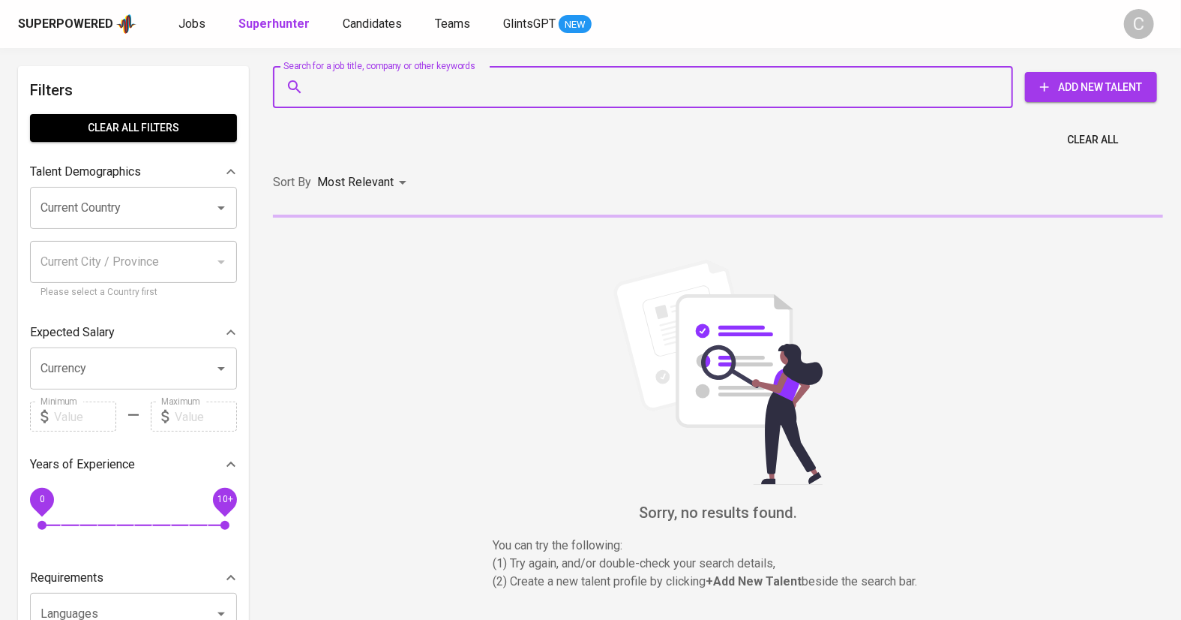
paste input "nicolette.jaguar@outlook.com"
type input "nicolette.jaguar@outlook.com"
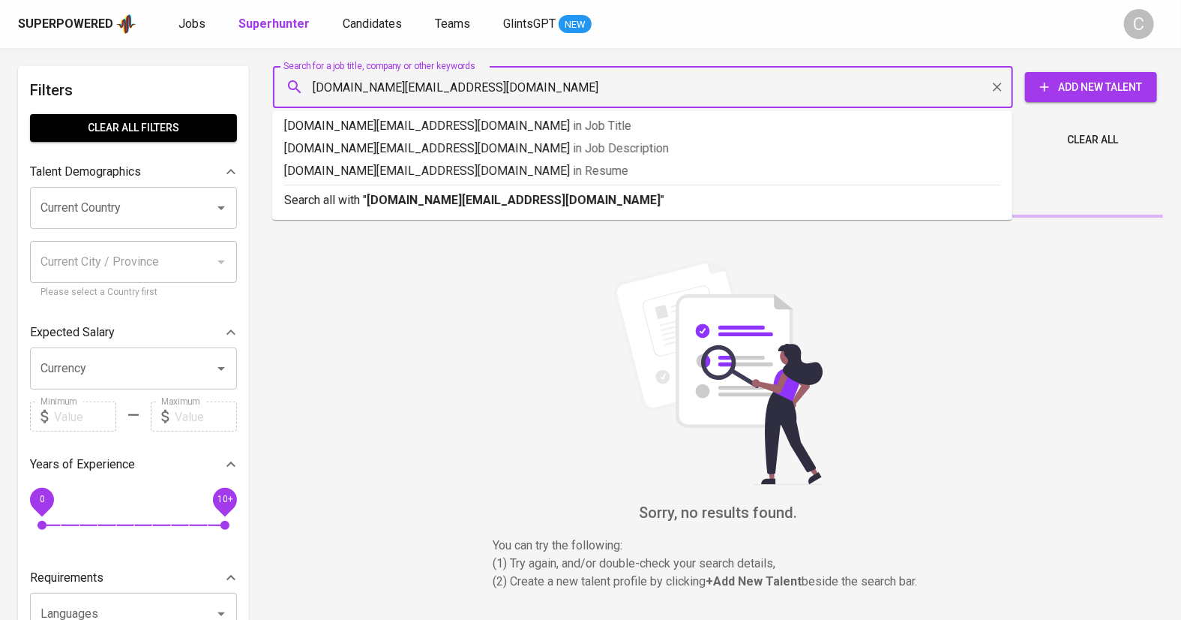
click at [416, 203] on b "nicolette.jaguar@outlook.com" at bounding box center [514, 200] width 294 height 14
click at [416, 203] on div "Sort By Most Relevant MOST_RELEVANT" at bounding box center [718, 183] width 908 height 46
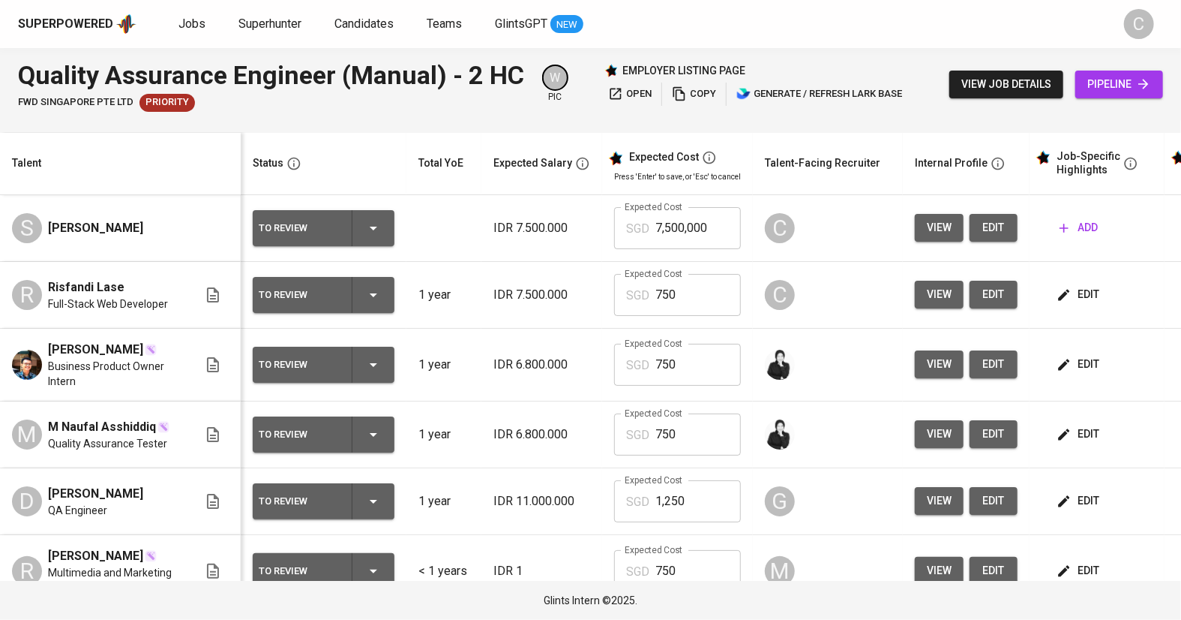
click at [1073, 295] on span "edit" at bounding box center [1080, 294] width 40 height 19
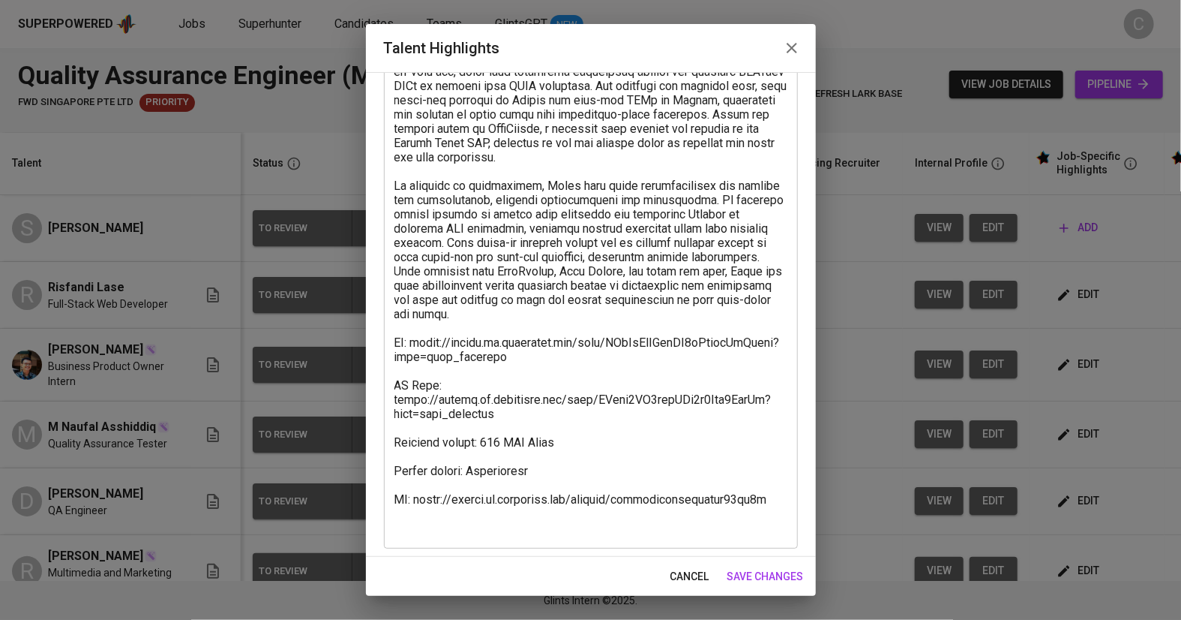
scroll to position [167, 0]
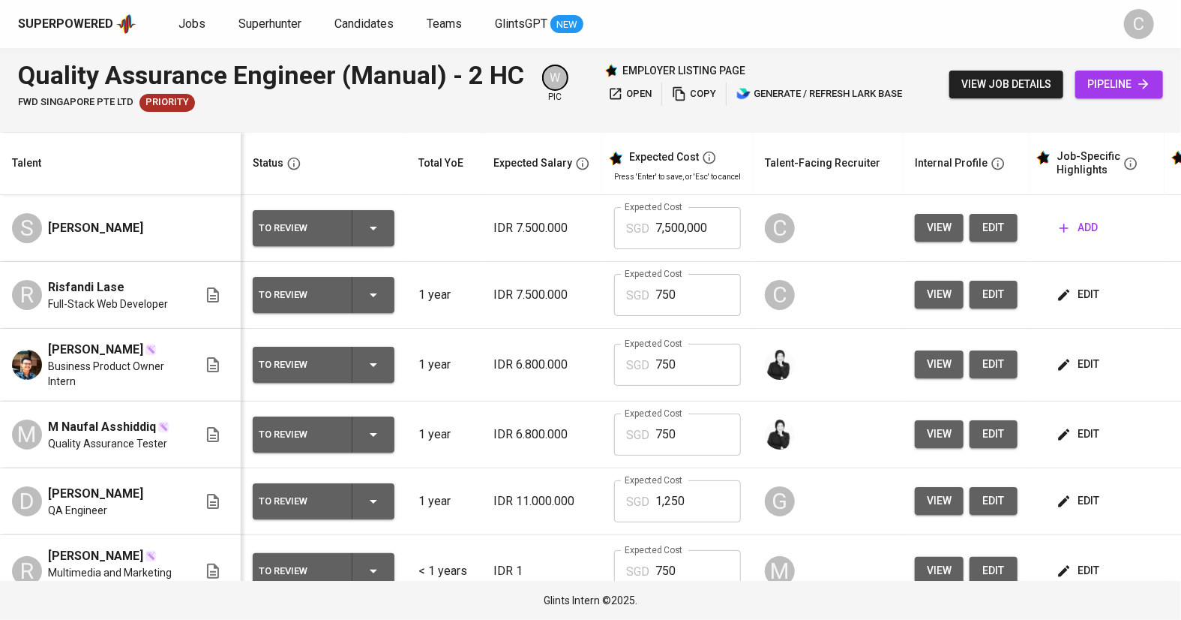
click at [703, 217] on input "7,500,000" at bounding box center [699, 228] width 86 height 42
type input "750"
click at [1067, 294] on span "edit" at bounding box center [1080, 294] width 40 height 19
click at [986, 218] on button "edit" at bounding box center [994, 228] width 48 height 28
click at [1073, 226] on span "add" at bounding box center [1079, 227] width 38 height 19
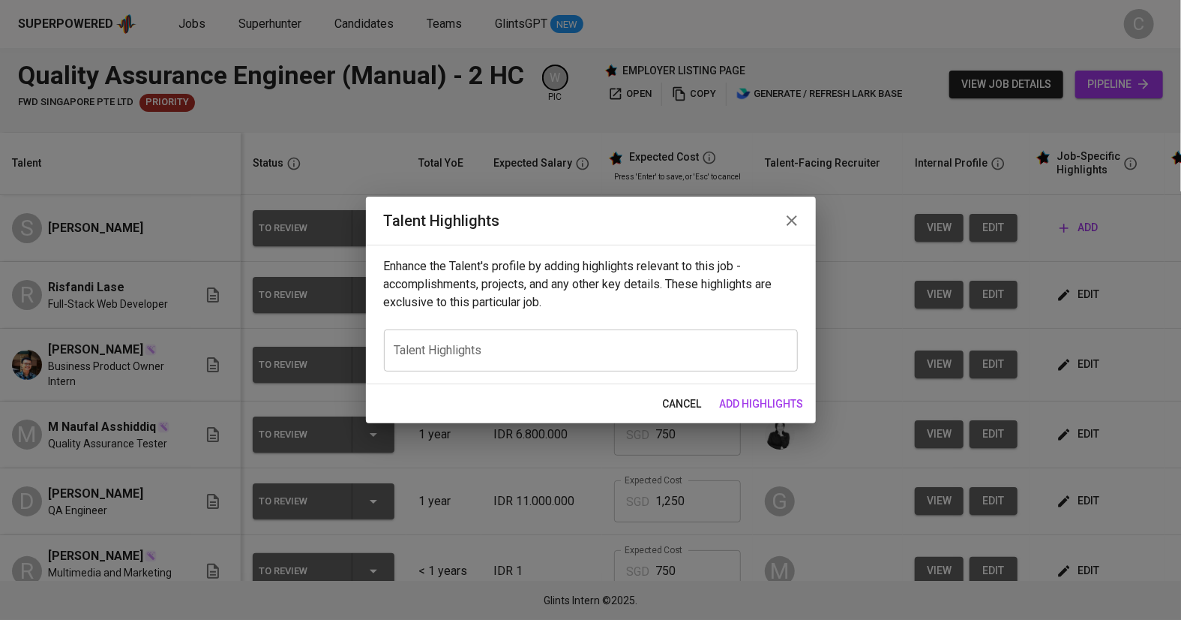
click at [436, 354] on textarea at bounding box center [591, 350] width 393 height 14
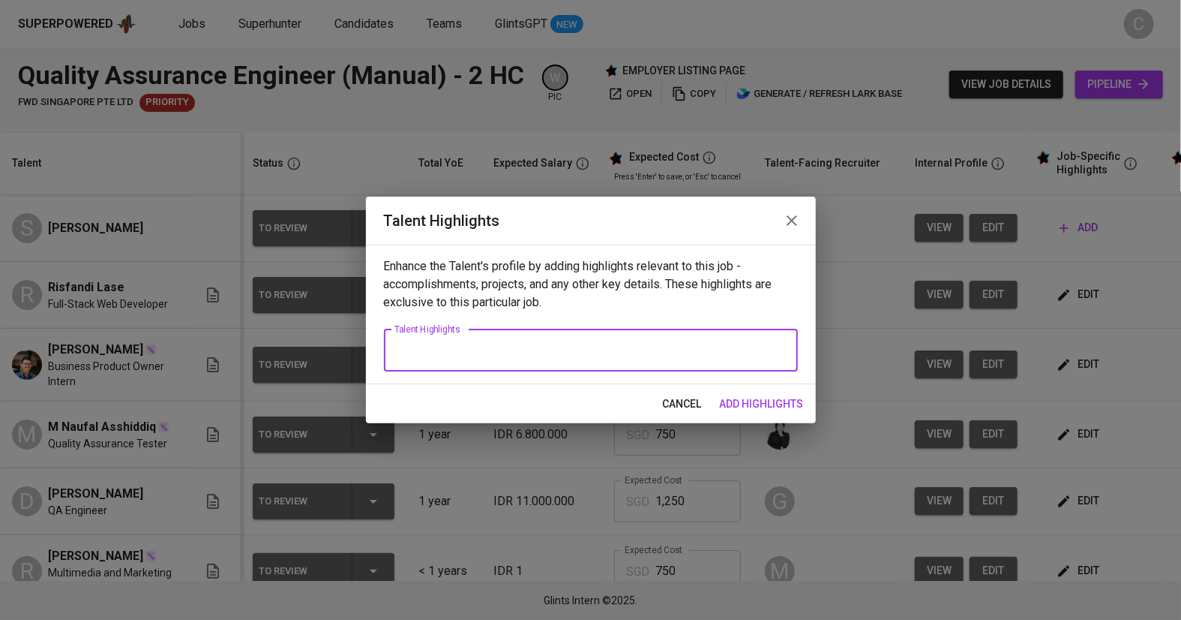
paste textarea "Here’s a polished 2-paragraph career highlight for Satya that emphasizes his Ma…"
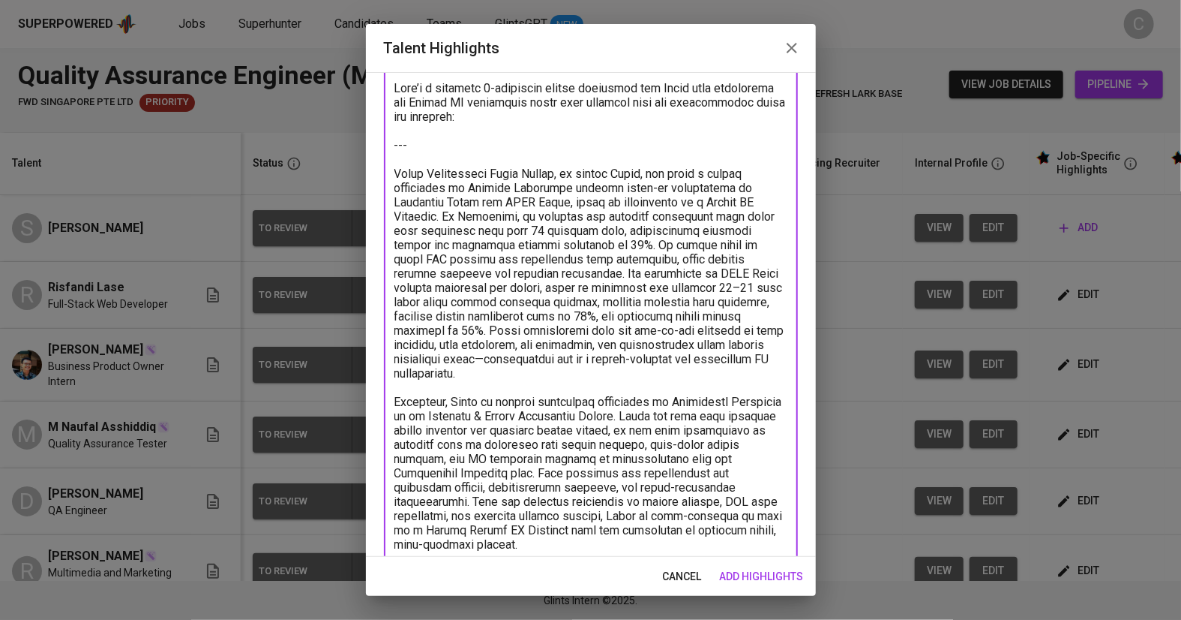
scroll to position [93, 0]
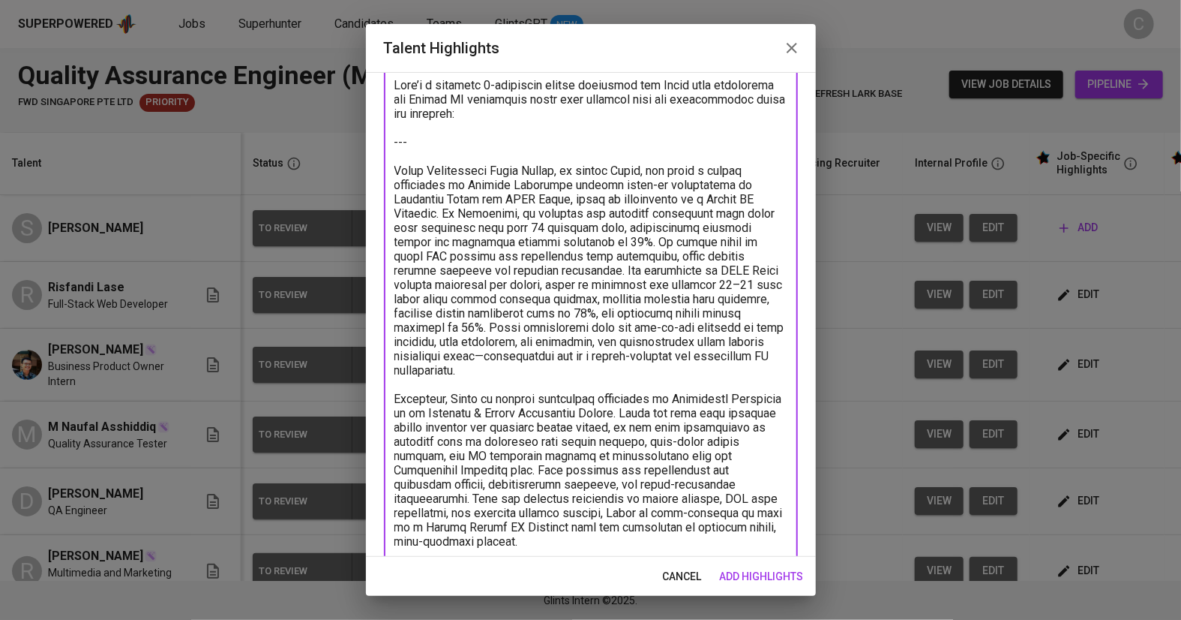
click at [435, 134] on textarea at bounding box center [591, 349] width 393 height 542
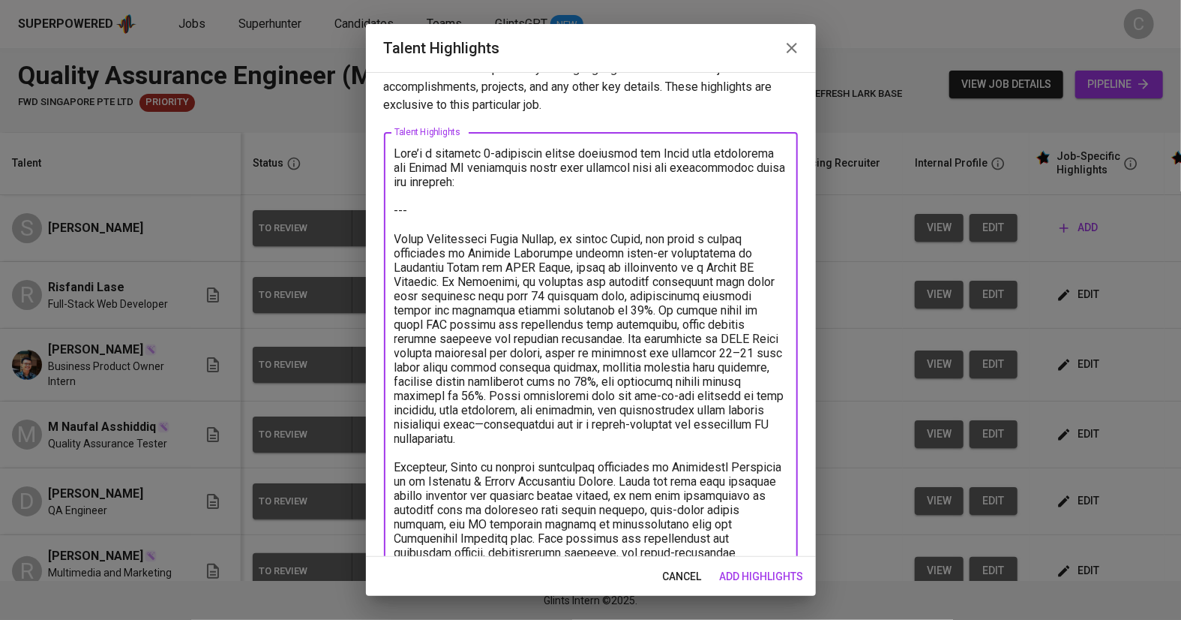
scroll to position [0, 0]
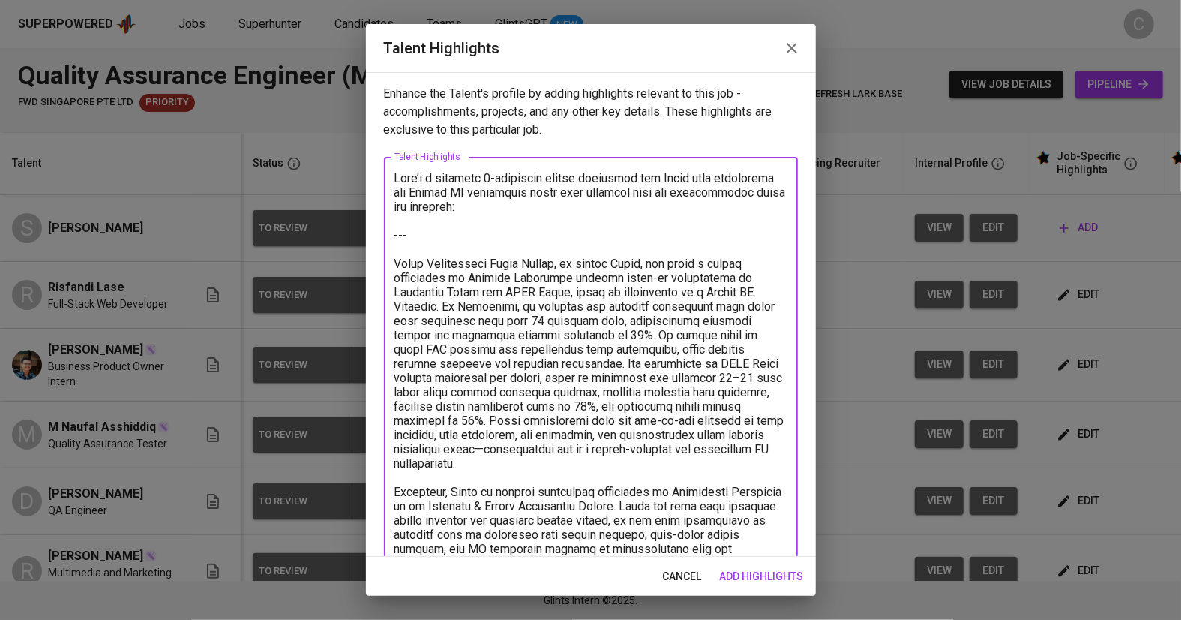
drag, startPoint x: 435, startPoint y: 134, endPoint x: 374, endPoint y: 73, distance: 86.4
click at [375, 73] on div "Enhance the Talent's profile by adding highlights relevant to this job - accomp…" at bounding box center [591, 314] width 450 height 485
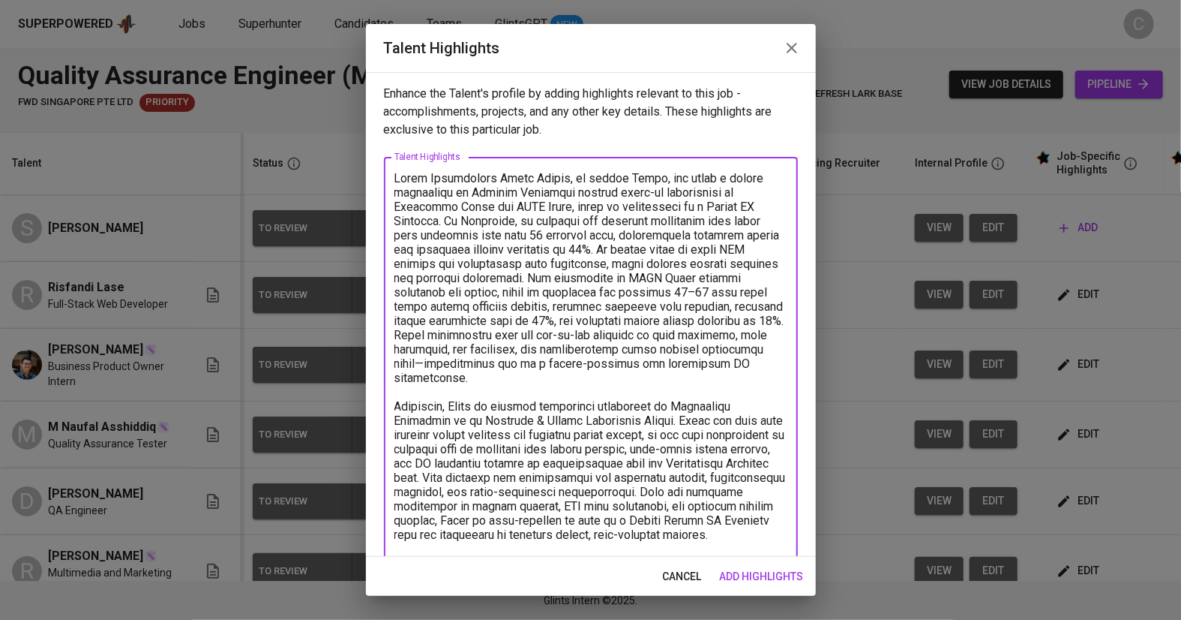
scroll to position [70, 0]
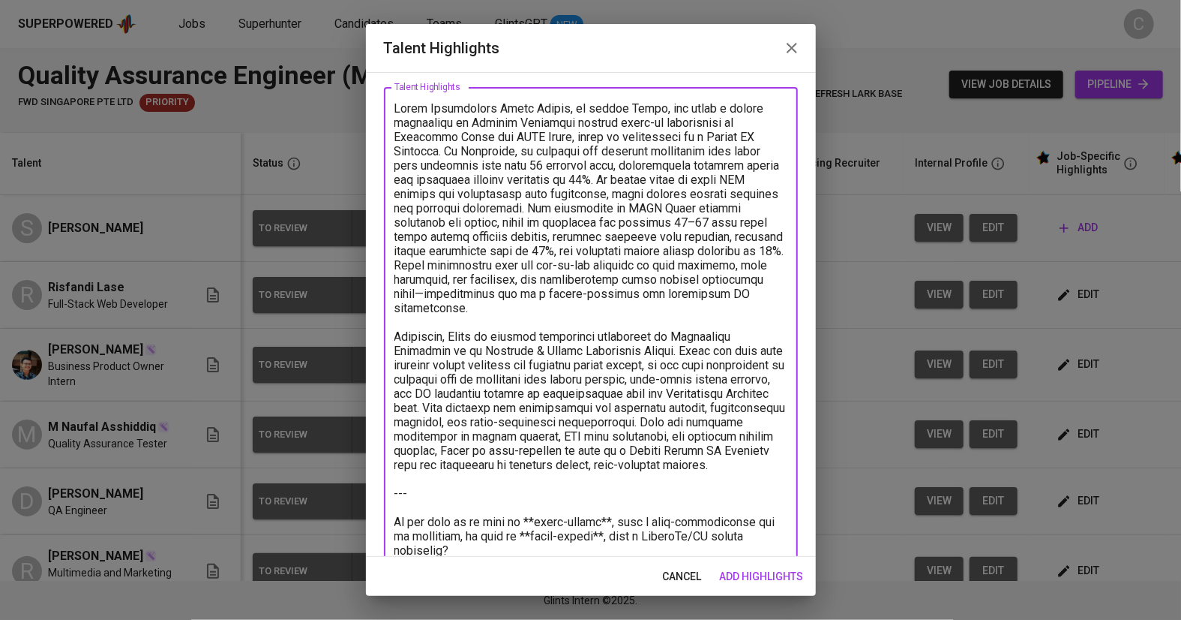
click at [626, 107] on textarea at bounding box center [591, 329] width 393 height 456
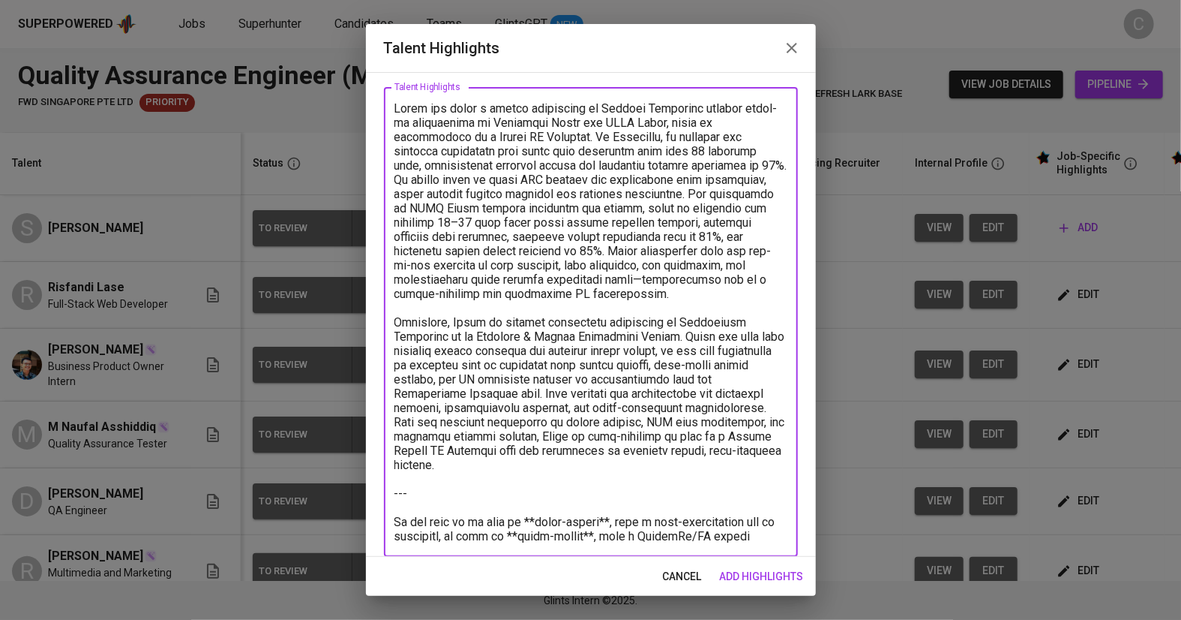
click at [660, 279] on textarea at bounding box center [591, 322] width 393 height 442
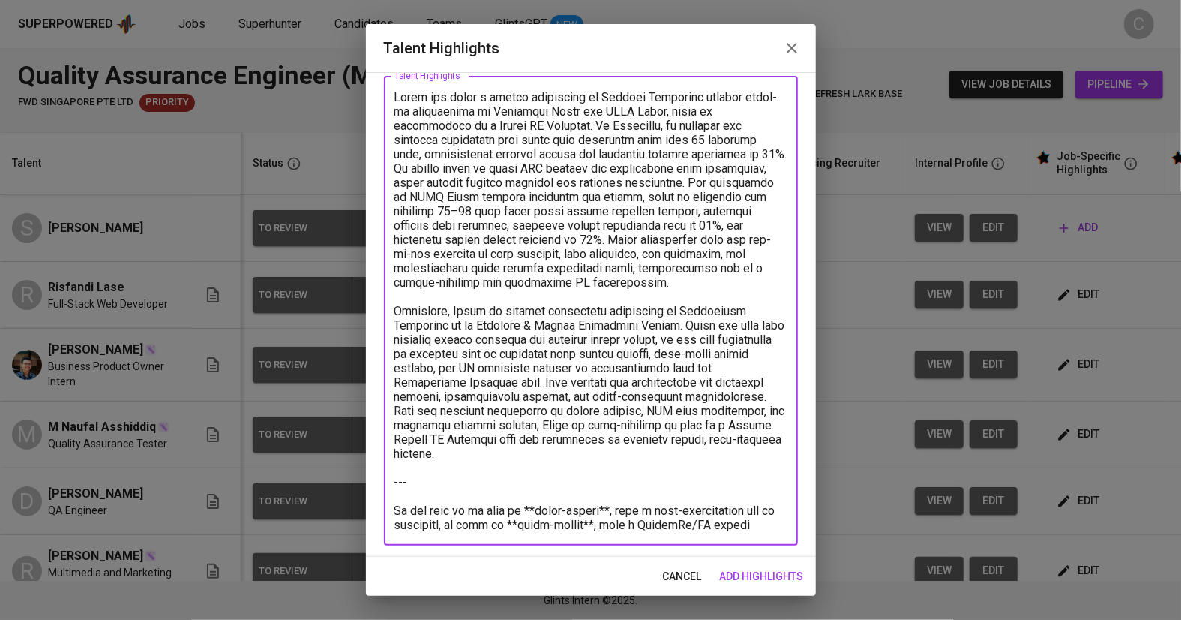
scroll to position [81, 0]
click at [778, 509] on textarea at bounding box center [591, 311] width 393 height 442
drag, startPoint x: 778, startPoint y: 509, endPoint x: 392, endPoint y: 464, distance: 388.0
click at [393, 464] on div "x Talent Highlights" at bounding box center [591, 311] width 414 height 470
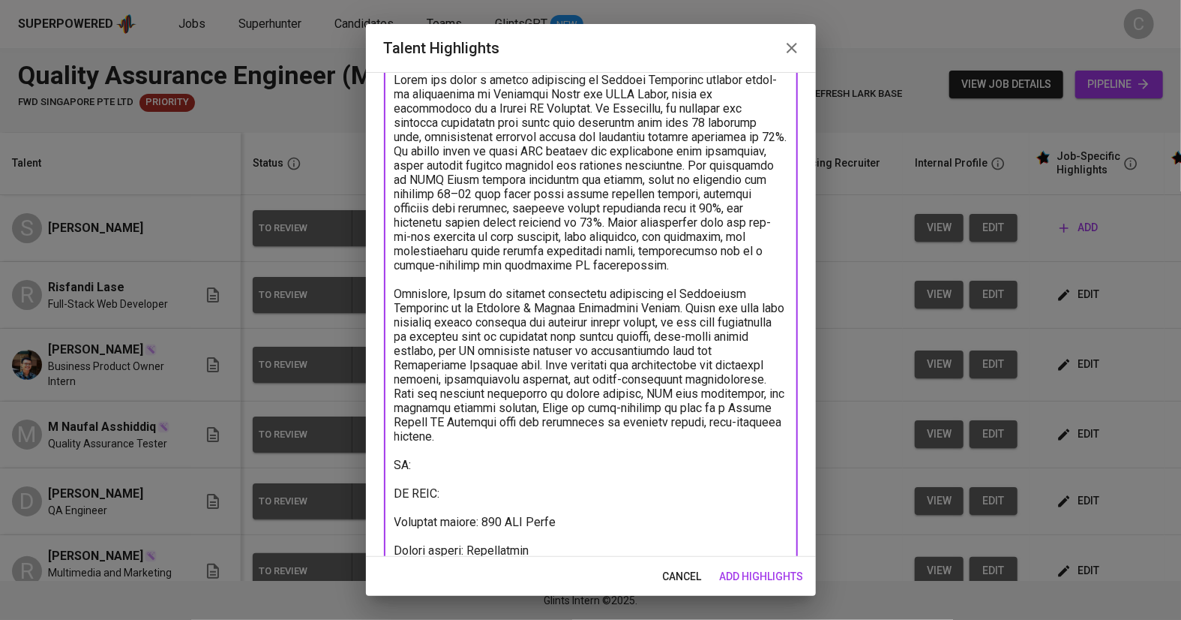
scroll to position [113, 0]
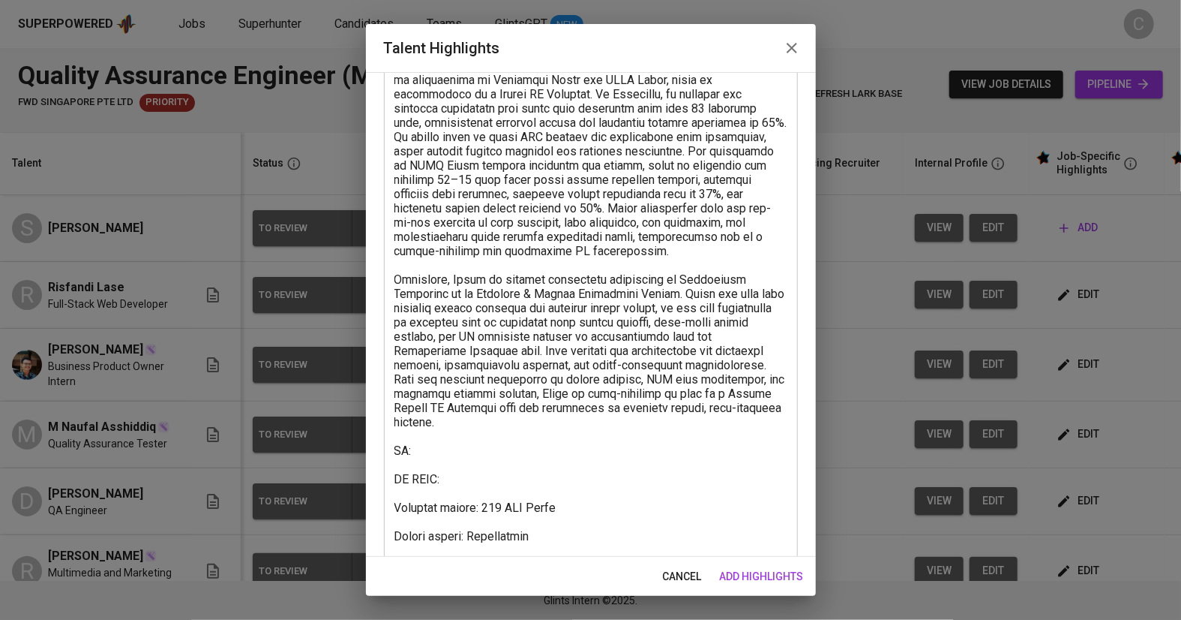
click at [438, 554] on textarea at bounding box center [591, 315] width 393 height 513
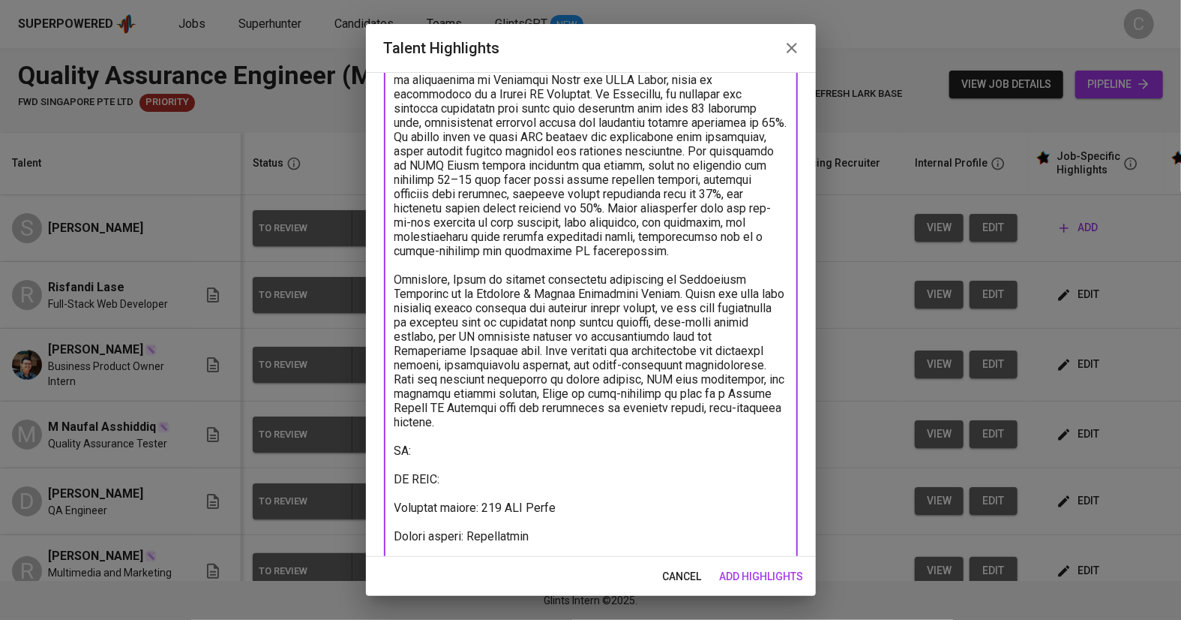
paste textarea "https://glints.sg.larksuite.com/minutes/obsghi6k4s2utg819ir74l9i"
click at [455, 463] on textarea at bounding box center [591, 315] width 393 height 513
paste textarea "https://glints.sg.larksuite.com/wiki/CaQPwC6rwiuqs4ks9vZli7kegNc?from=from_copy…"
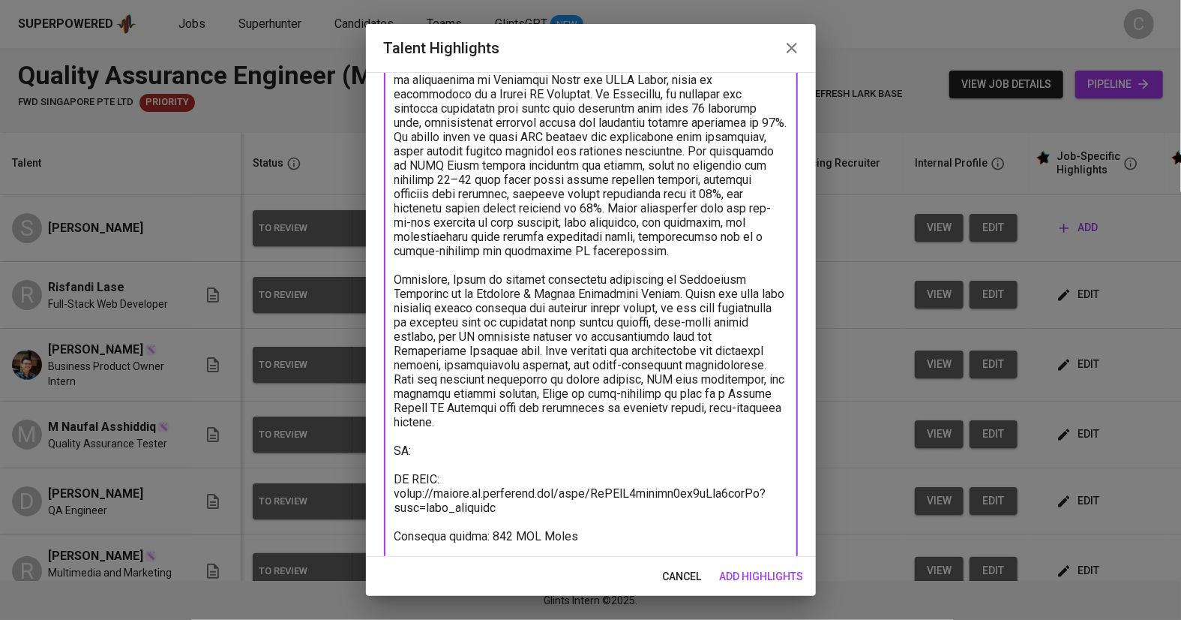
click at [455, 434] on textarea at bounding box center [591, 330] width 393 height 542
paste textarea "https://glints.sg.larksuite.com/wiki/L6zjwYpKEiIvbSkaOs5lDyDXgbe?from=from_copy…"
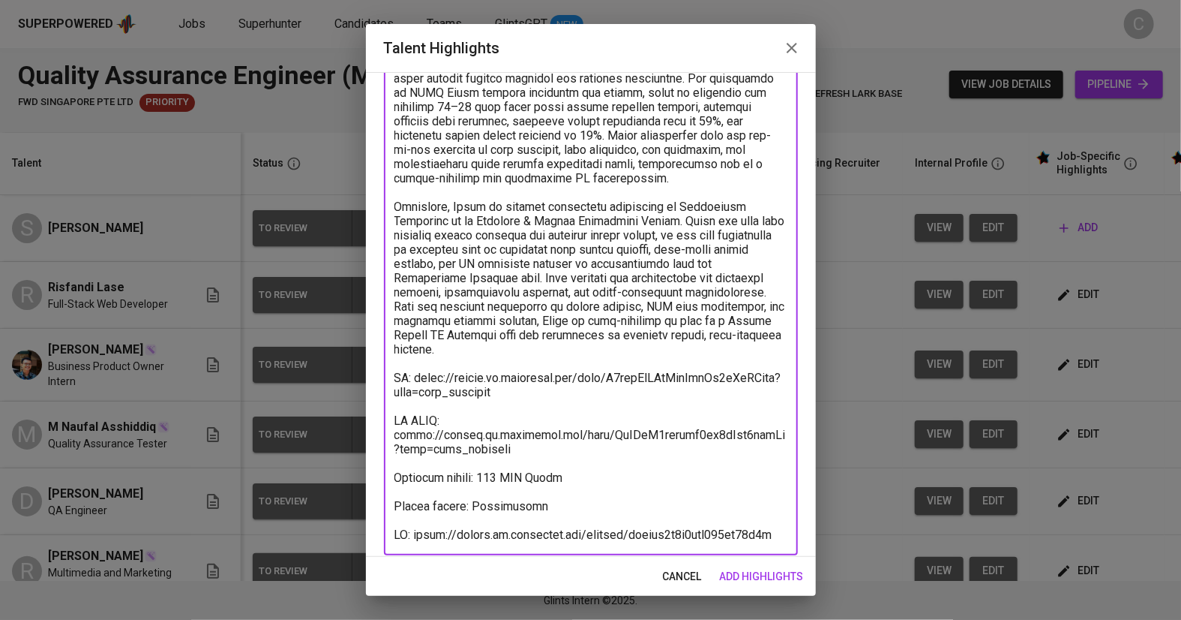
scroll to position [195, 0]
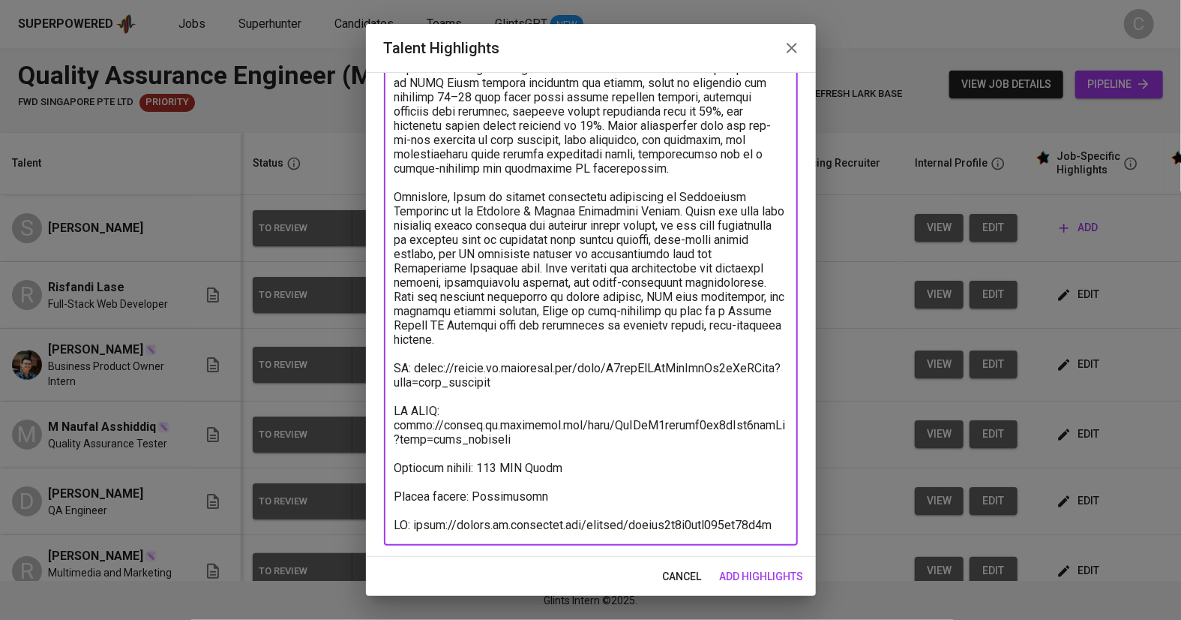
type textarea "Satya has built a strong foundation in Quality Assurance through hands-on inter…"
click at [772, 580] on span "add highlights" at bounding box center [762, 576] width 84 height 19
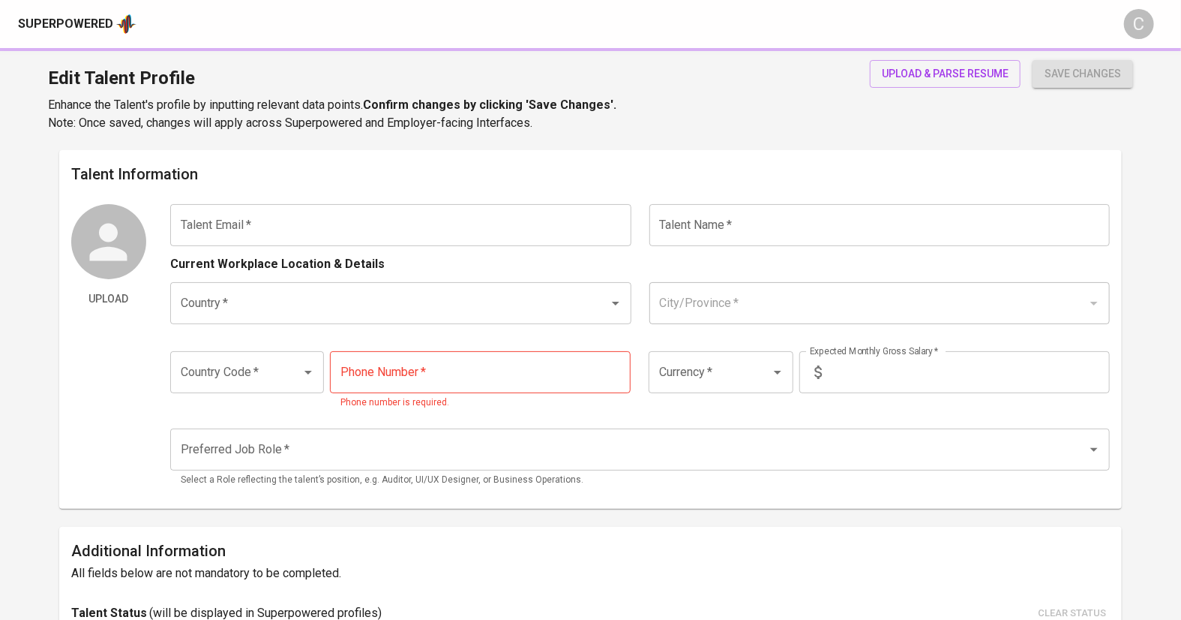
type input "[EMAIL_ADDRESS][DOMAIN_NAME]"
type input "[PERSON_NAME]"
type input "[GEOGRAPHIC_DATA]"
type input "[GEOGRAPHIC_DATA], [GEOGRAPHIC_DATA]"
type input "+62"
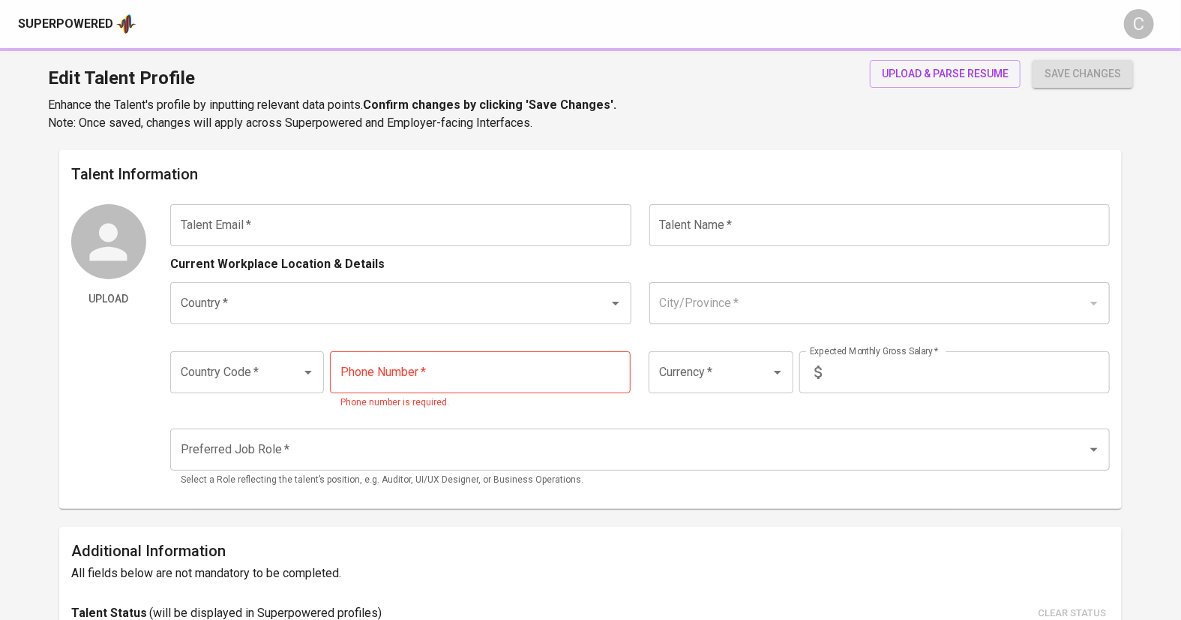
type input "[PHONE_NUMBER]"
type input "IDR"
type input "QA Engineer"
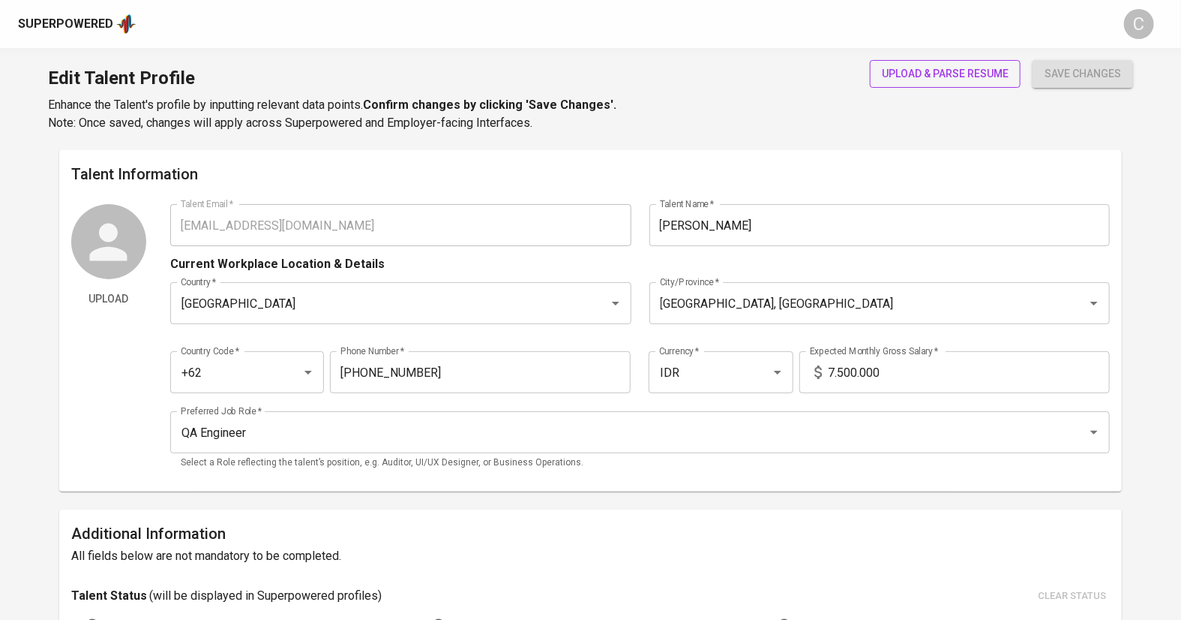
click at [941, 71] on span "upload & parse resume" at bounding box center [945, 74] width 127 height 19
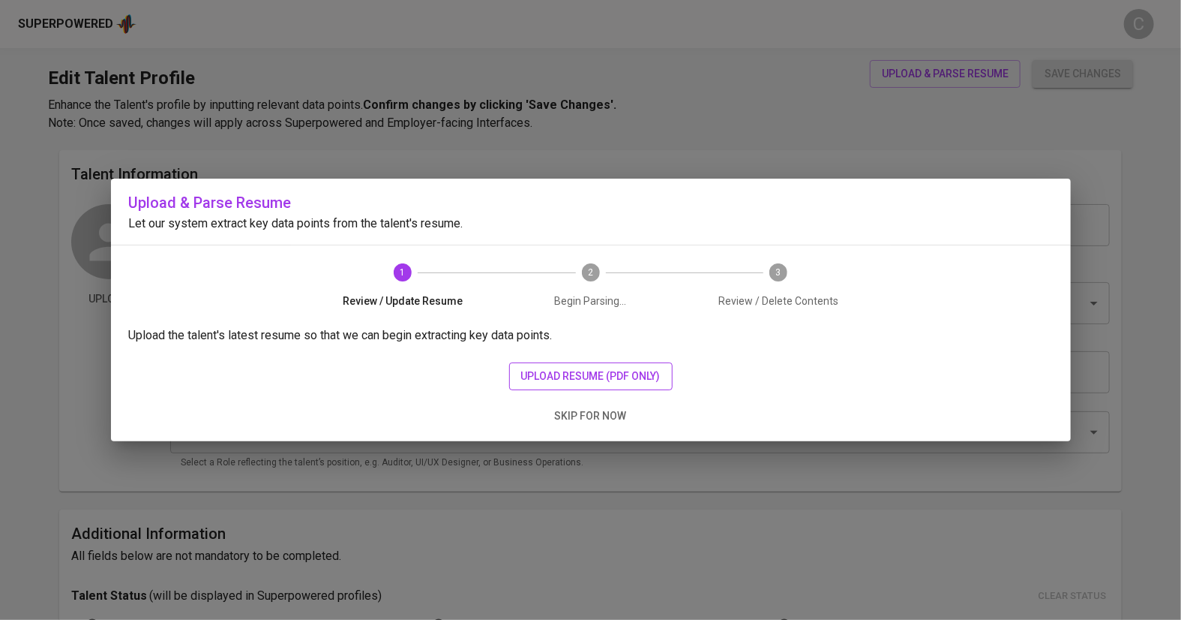
click at [563, 380] on span "upload resume (pdf only)" at bounding box center [591, 376] width 140 height 19
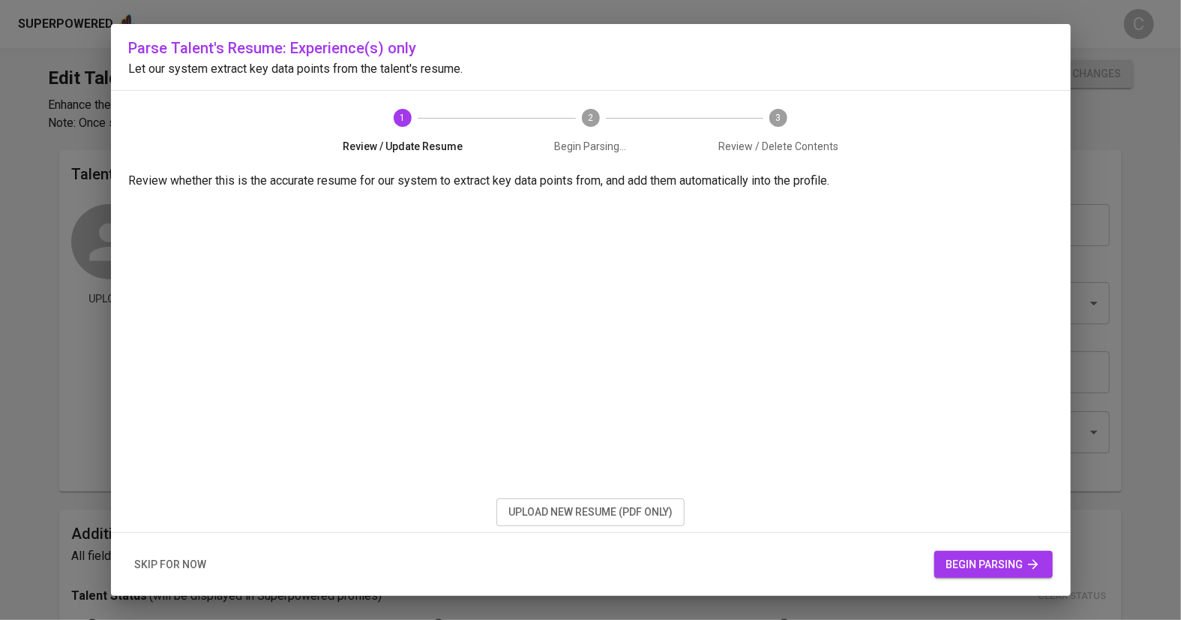
click at [988, 567] on span "begin parsing" at bounding box center [994, 564] width 95 height 19
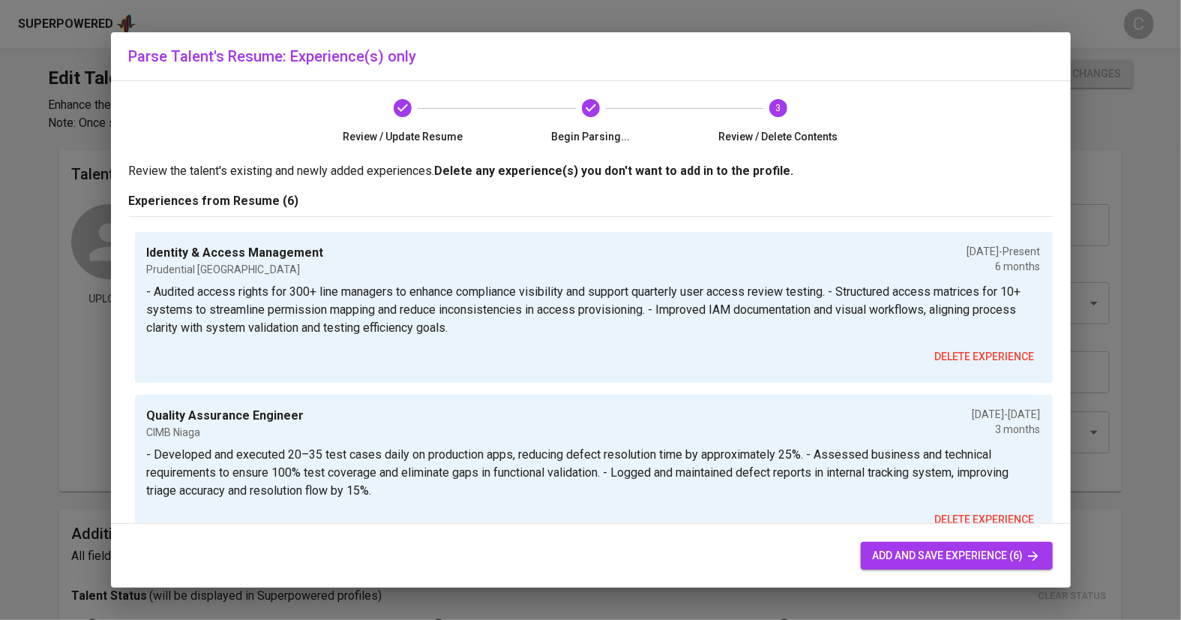
click at [931, 548] on span "add and save experience (6)" at bounding box center [957, 555] width 168 height 19
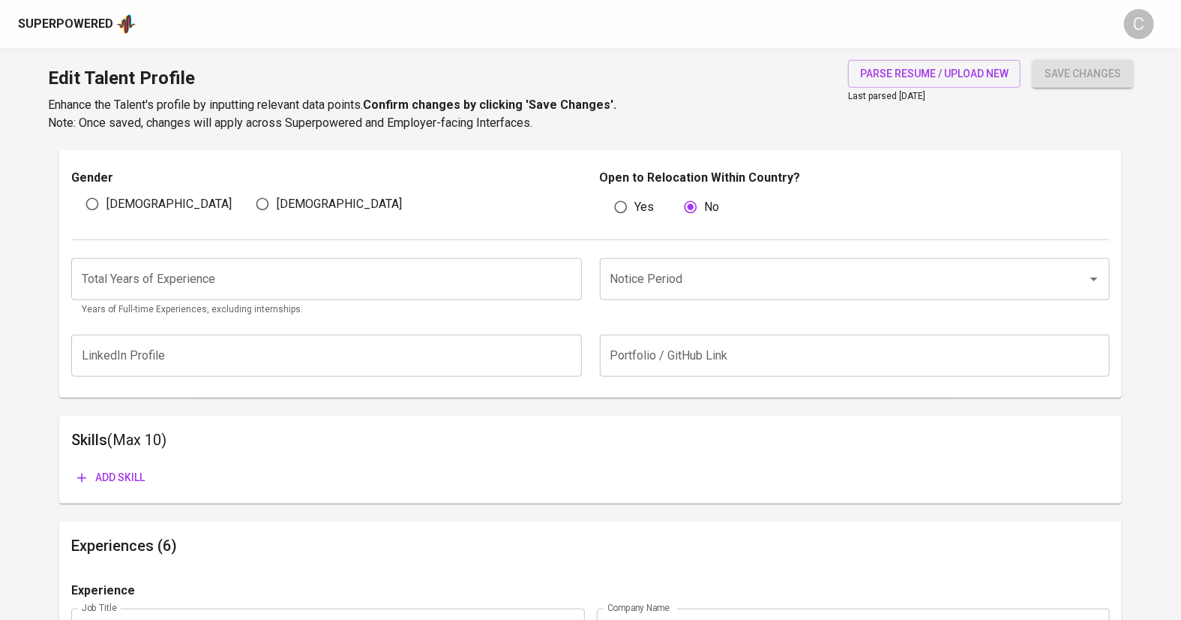
scroll to position [502, 0]
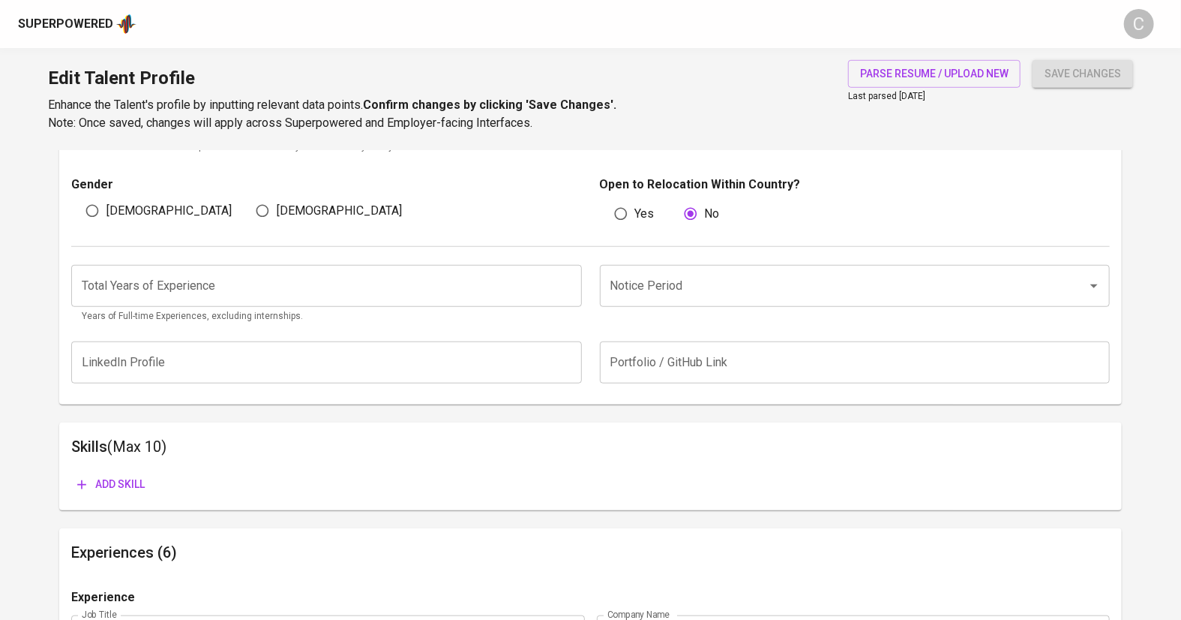
click at [145, 301] on input "number" at bounding box center [326, 286] width 511 height 42
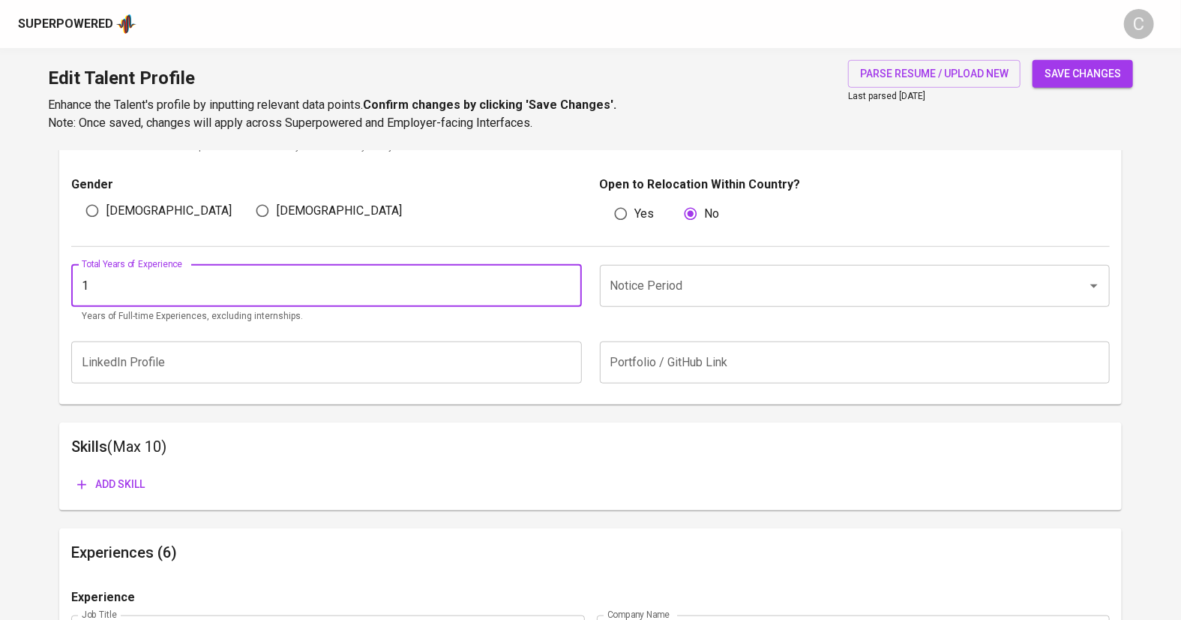
type input "1"
click at [634, 280] on input "Notice Period" at bounding box center [834, 286] width 455 height 29
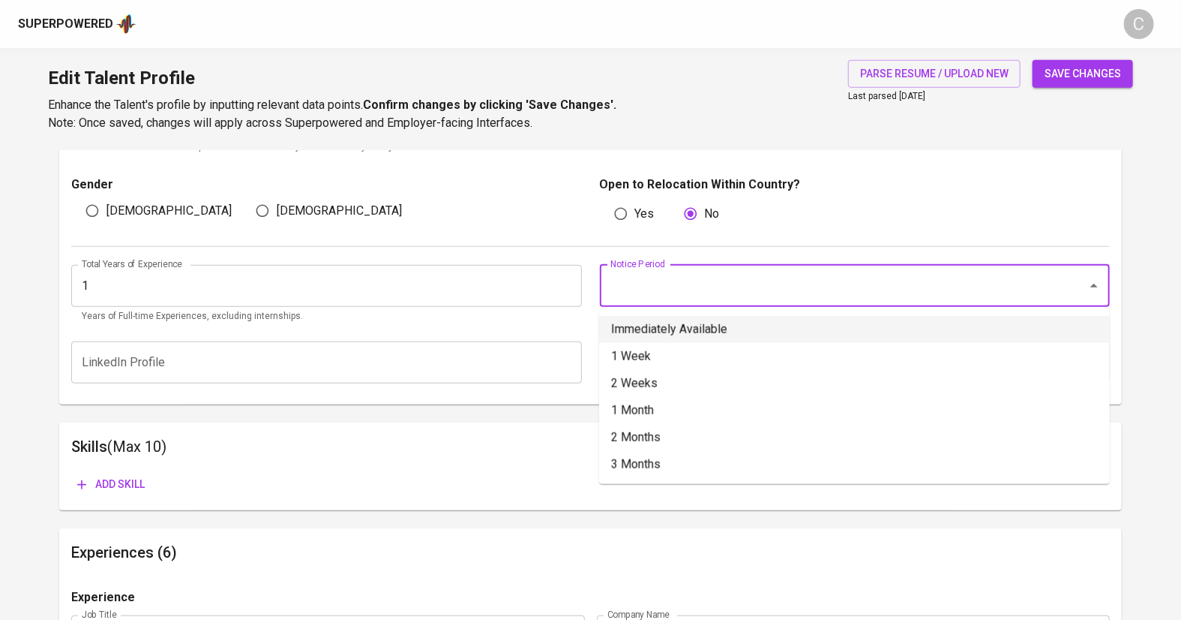
click at [659, 328] on li "Immediately Available" at bounding box center [854, 329] width 511 height 27
type input "Immediately Available"
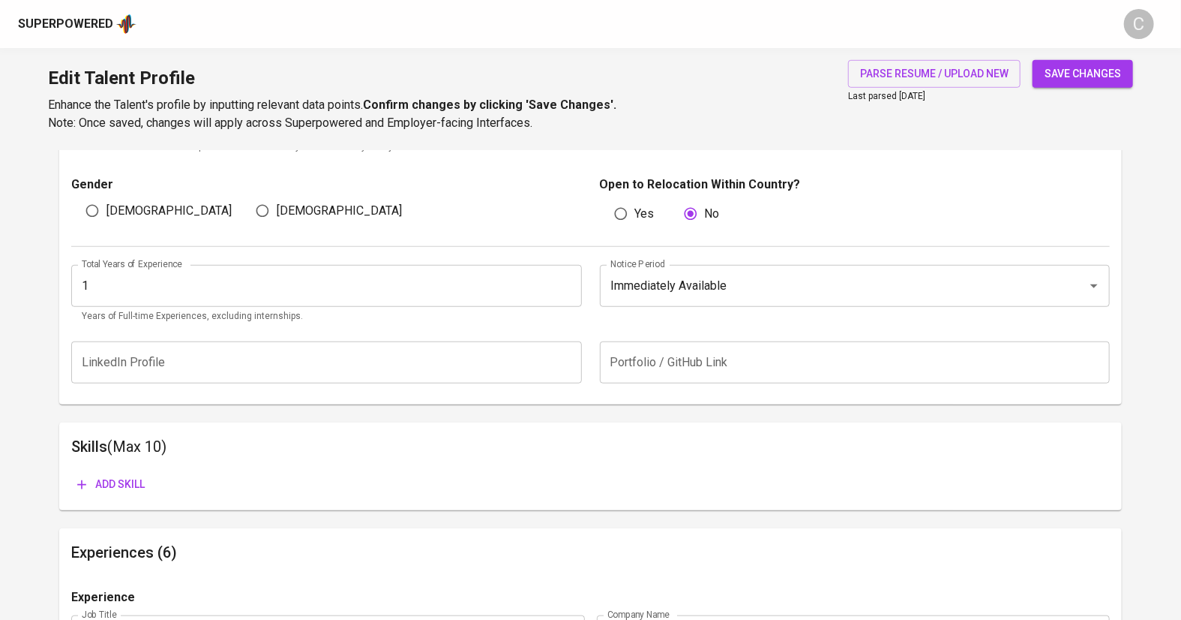
click at [140, 482] on span "Add skill" at bounding box center [111, 484] width 68 height 19
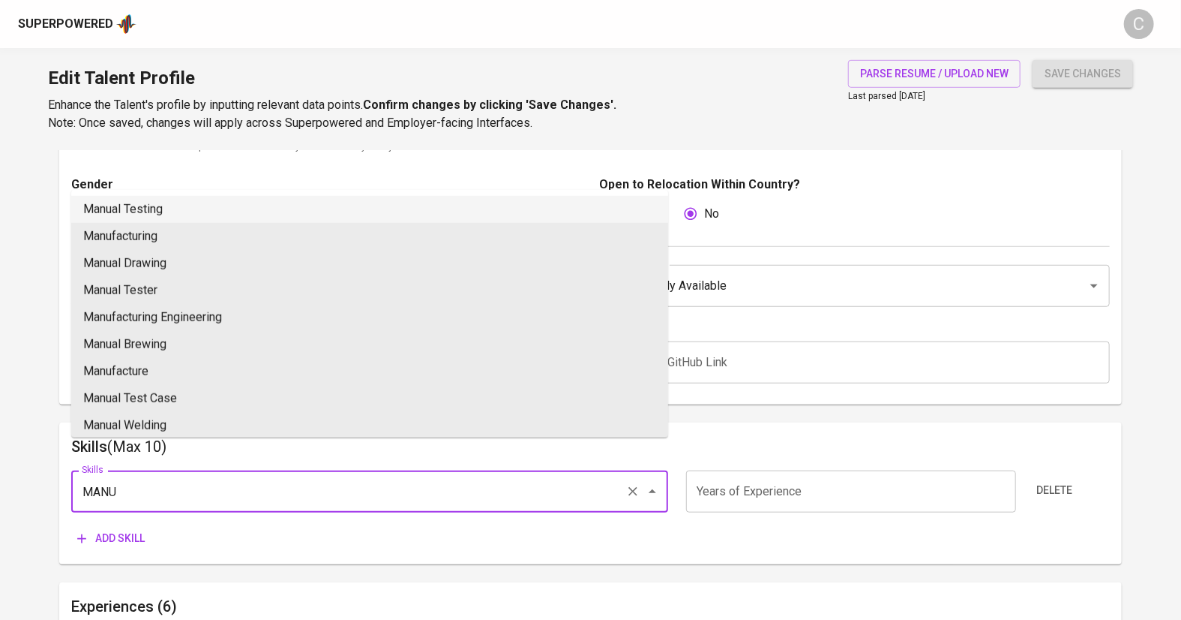
click at [211, 215] on li "Manual Testing" at bounding box center [369, 209] width 597 height 27
type input "Manual Testing"
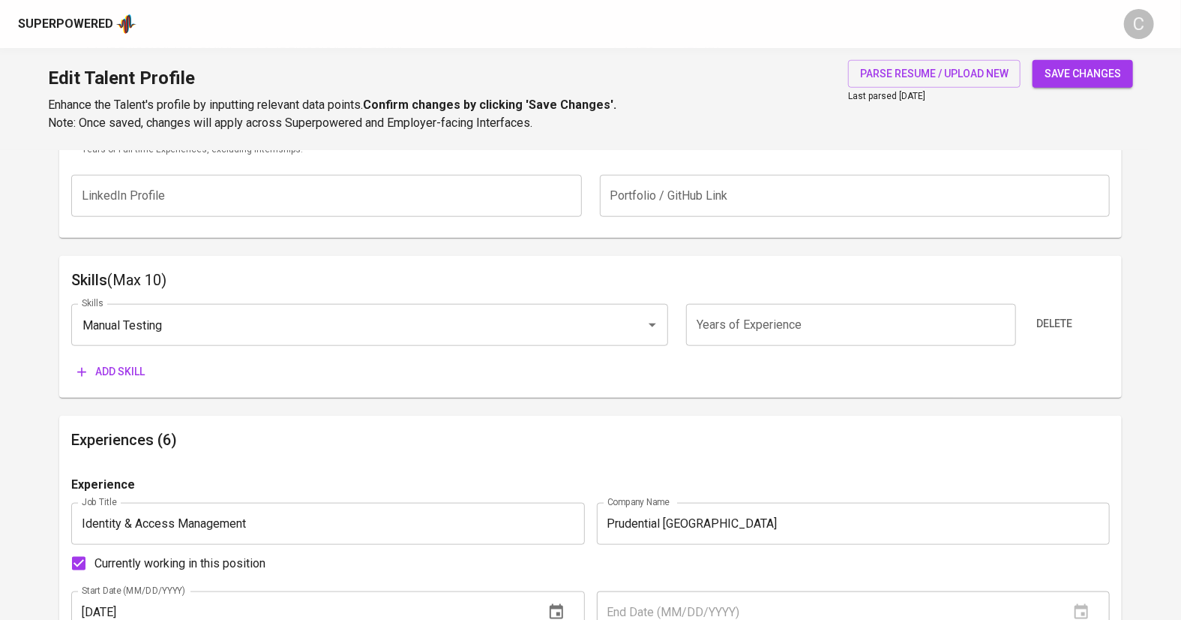
scroll to position [668, 0]
click at [112, 385] on button "Add skill" at bounding box center [111, 373] width 80 height 28
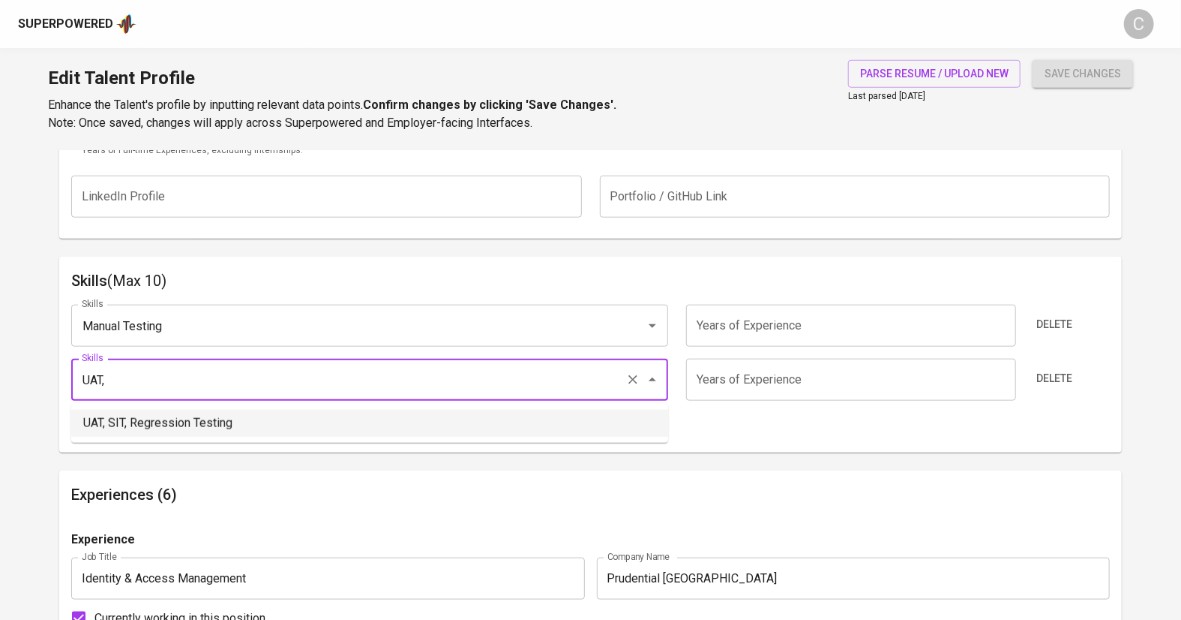
click at [159, 428] on li "UAT, SIT, Regression Testing" at bounding box center [369, 423] width 597 height 27
type input "UAT, SIT, Regression Testing"
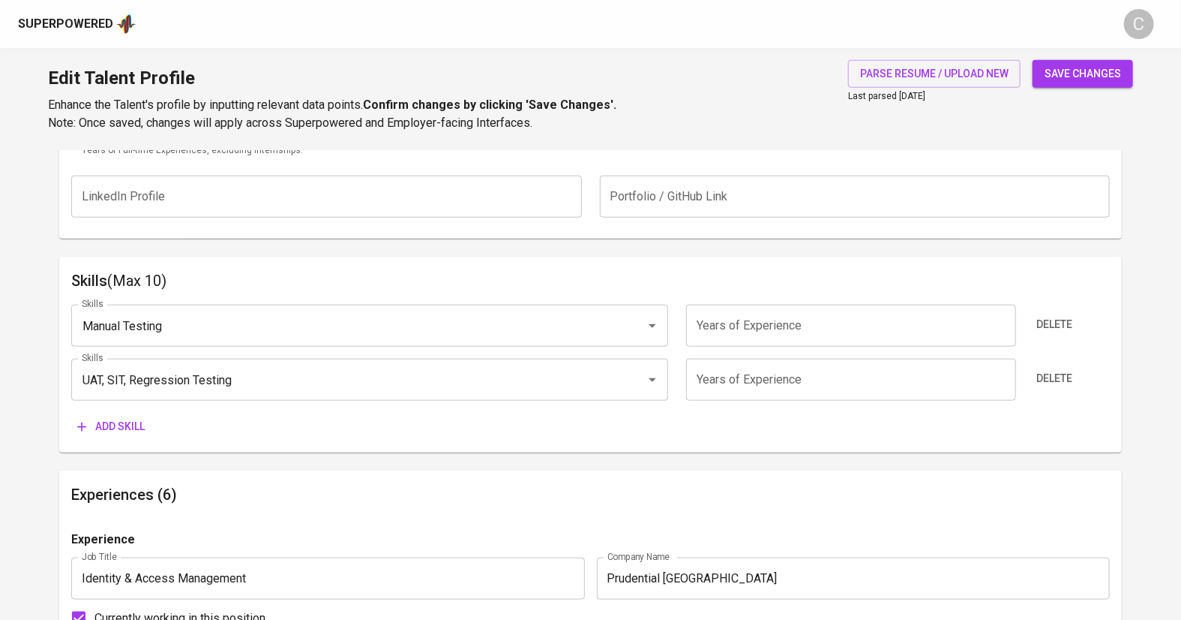
click at [107, 423] on span "Add skill" at bounding box center [111, 426] width 68 height 19
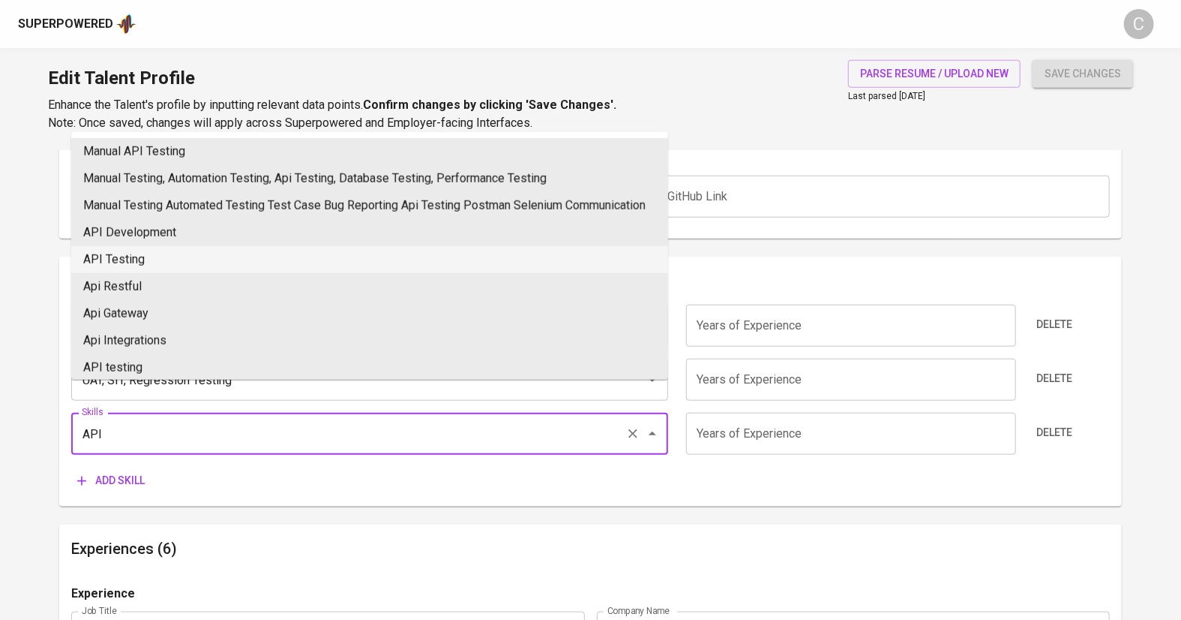
click at [143, 273] on li "API Testing" at bounding box center [369, 259] width 597 height 27
type input "API Testing"
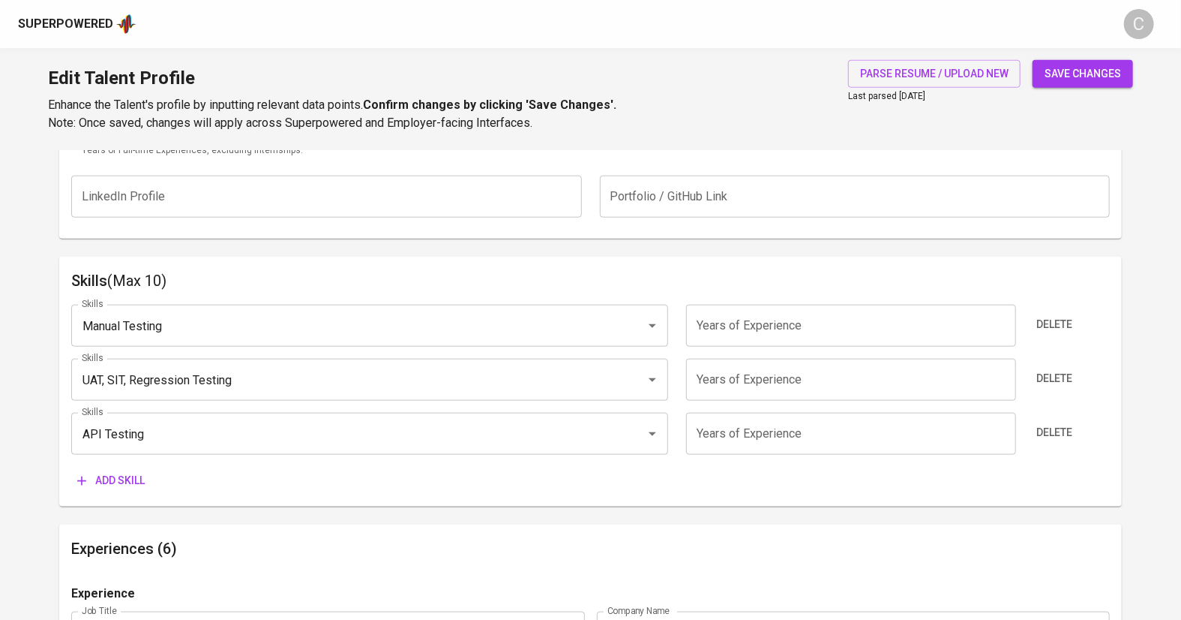
click at [117, 488] on span "Add skill" at bounding box center [111, 480] width 68 height 19
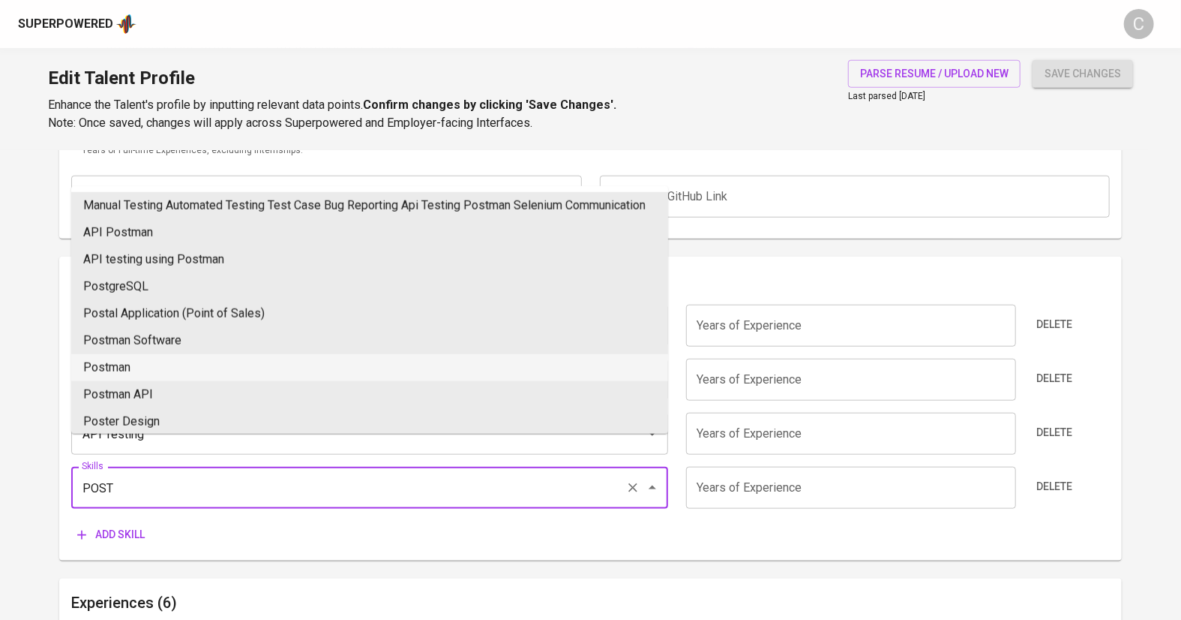
click at [156, 381] on li "Postman" at bounding box center [369, 367] width 597 height 27
type input "Postman"
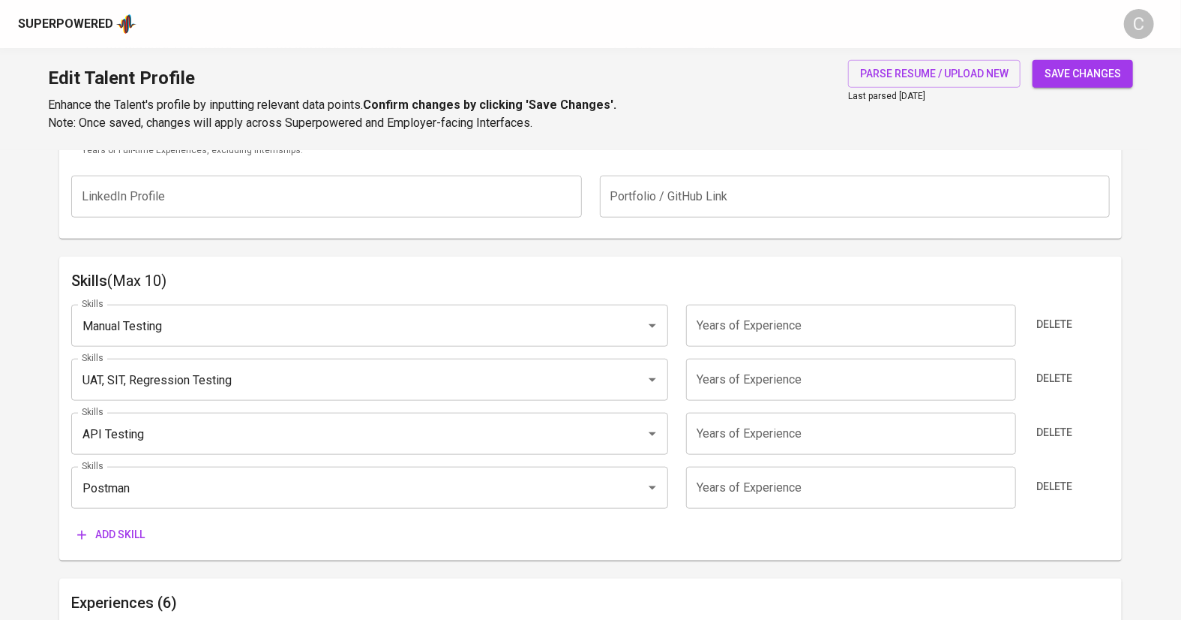
click at [780, 479] on input "number" at bounding box center [851, 488] width 330 height 42
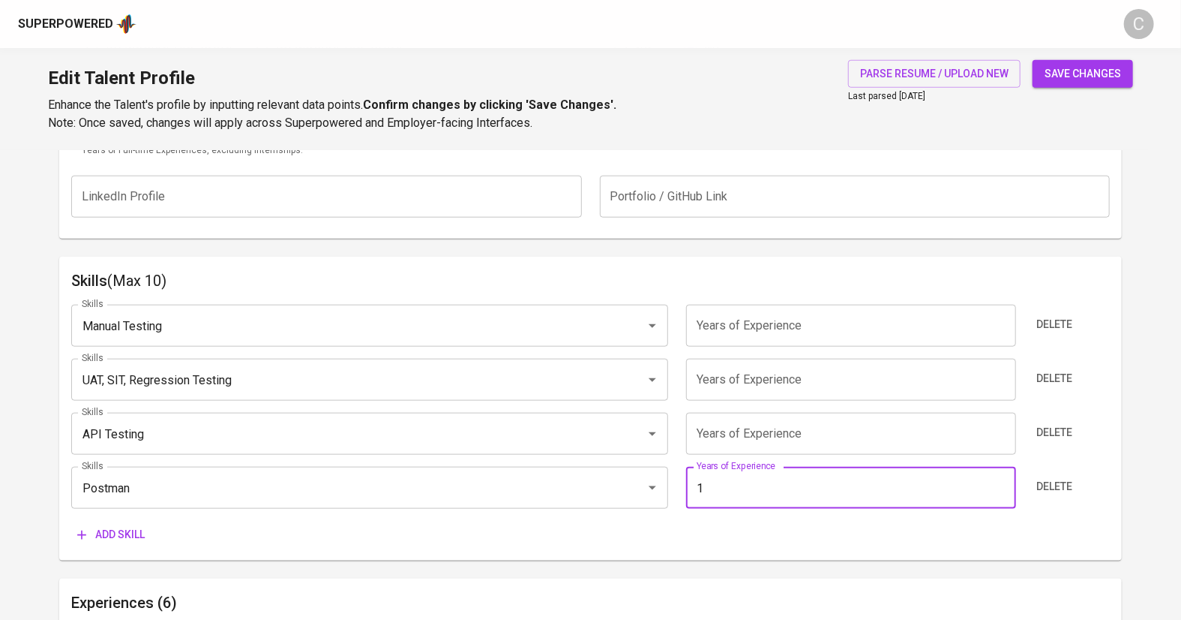
type input "1"
click at [788, 440] on input "number" at bounding box center [851, 434] width 330 height 42
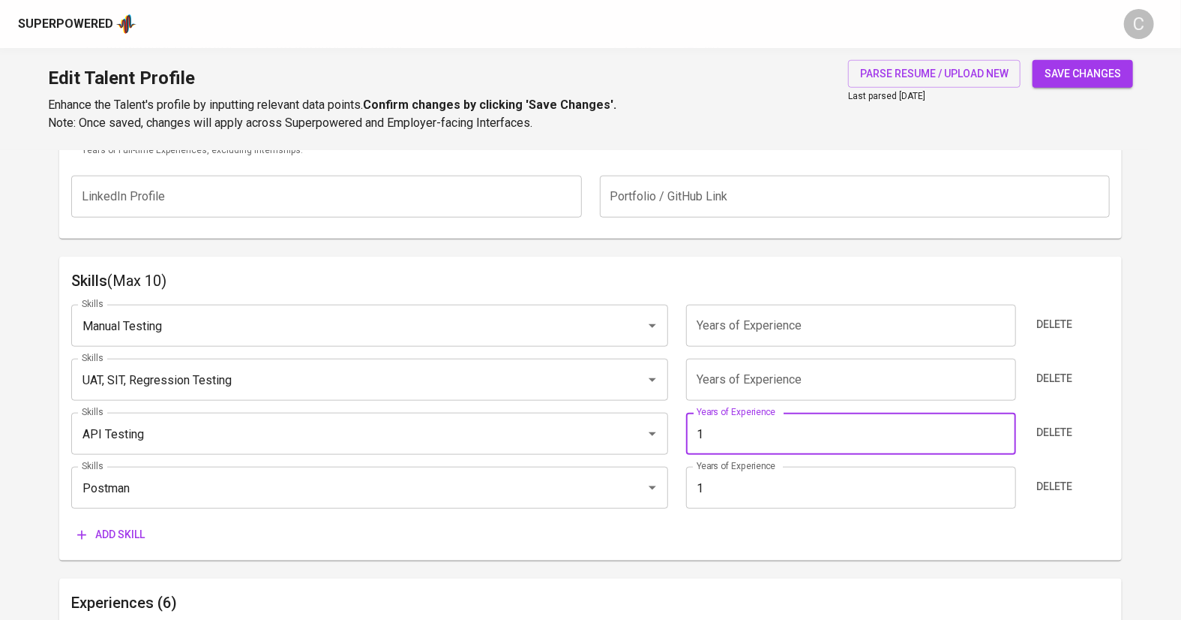
type input "1"
click at [795, 383] on input "number" at bounding box center [851, 380] width 330 height 42
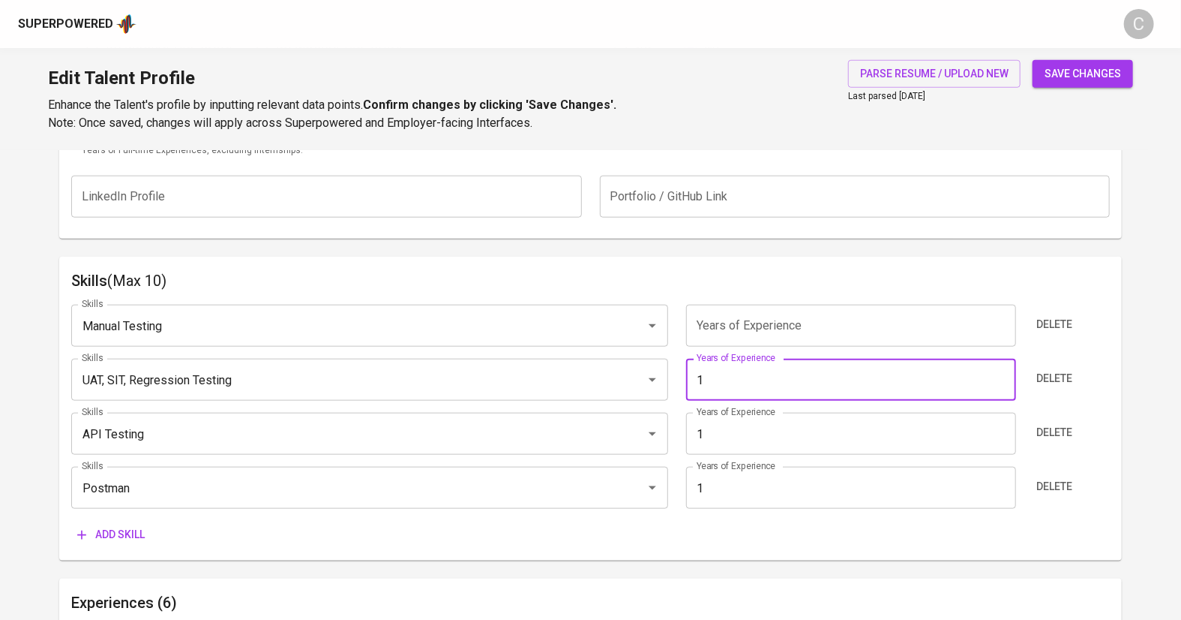
type input "1"
click at [807, 331] on input "number" at bounding box center [851, 326] width 330 height 42
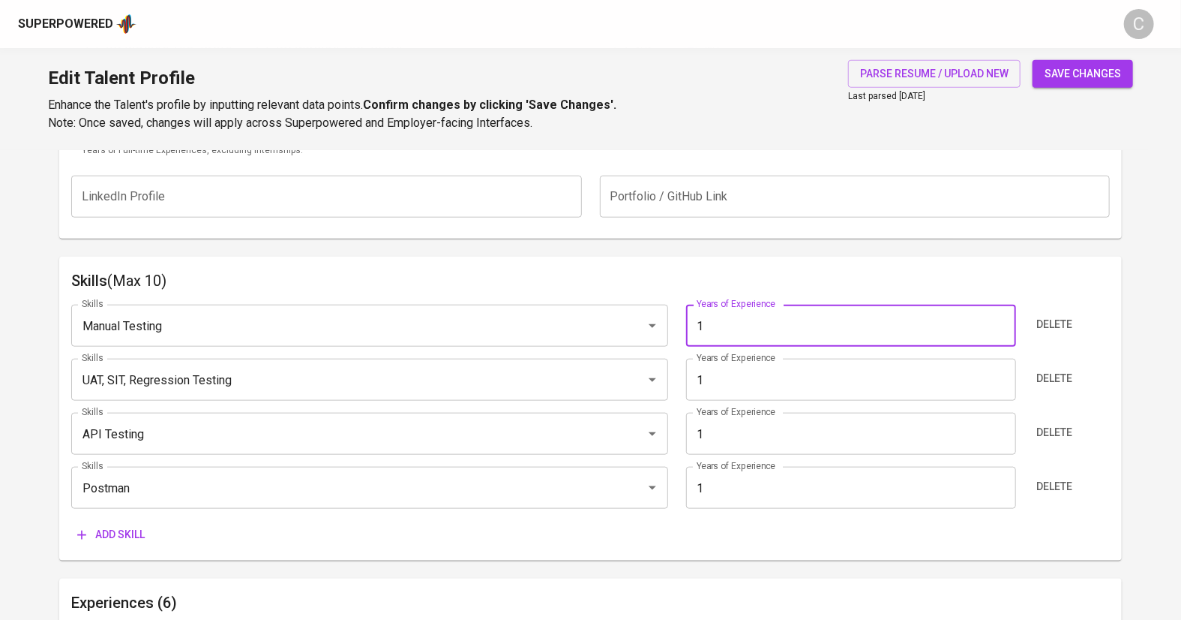
type input "1"
click at [884, 273] on h6 "Skills (Max 10)" at bounding box center [591, 281] width 1040 height 24
click at [119, 534] on span "Add skill" at bounding box center [111, 534] width 68 height 19
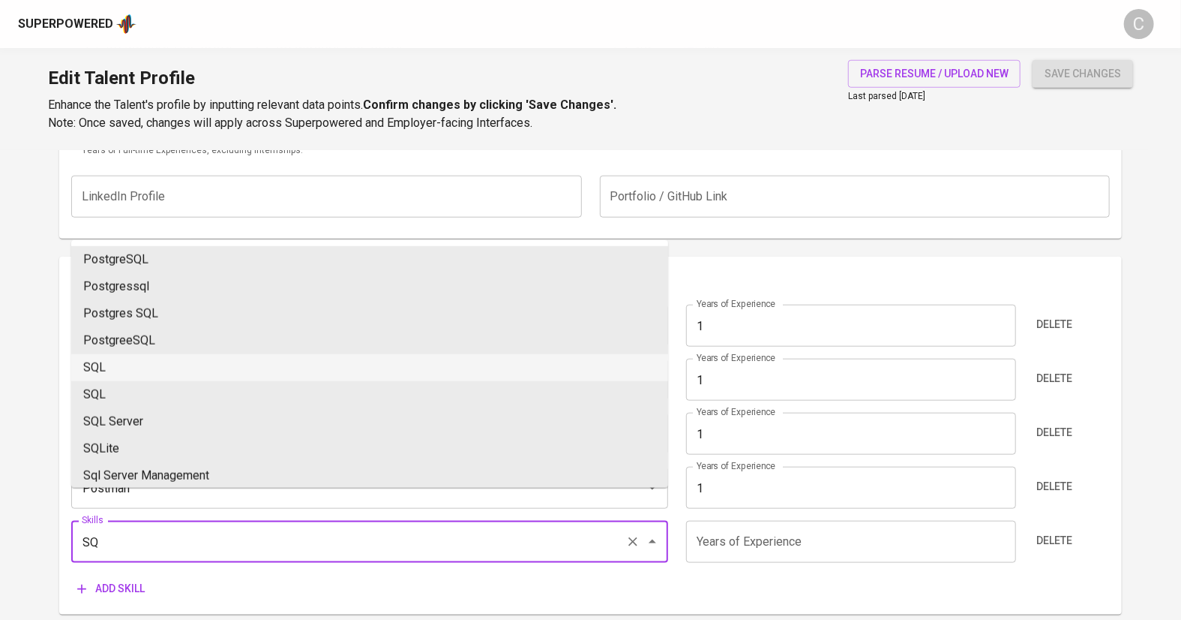
click at [107, 356] on li "SQL" at bounding box center [369, 367] width 597 height 27
type input "SQL"
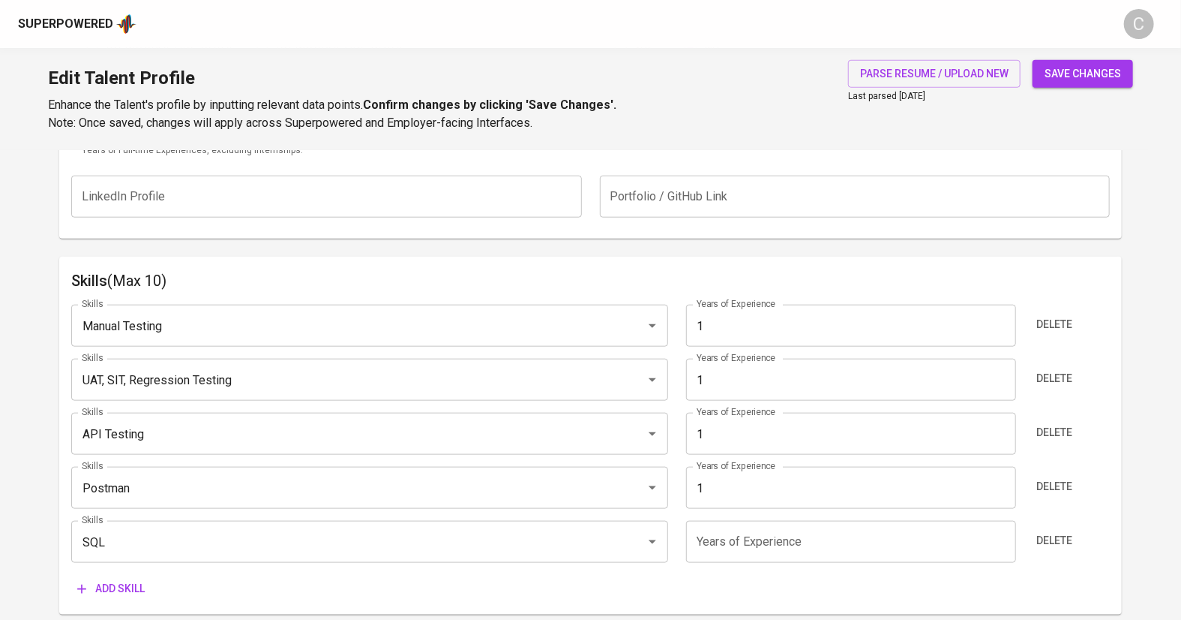
click at [762, 542] on input "number" at bounding box center [851, 542] width 330 height 42
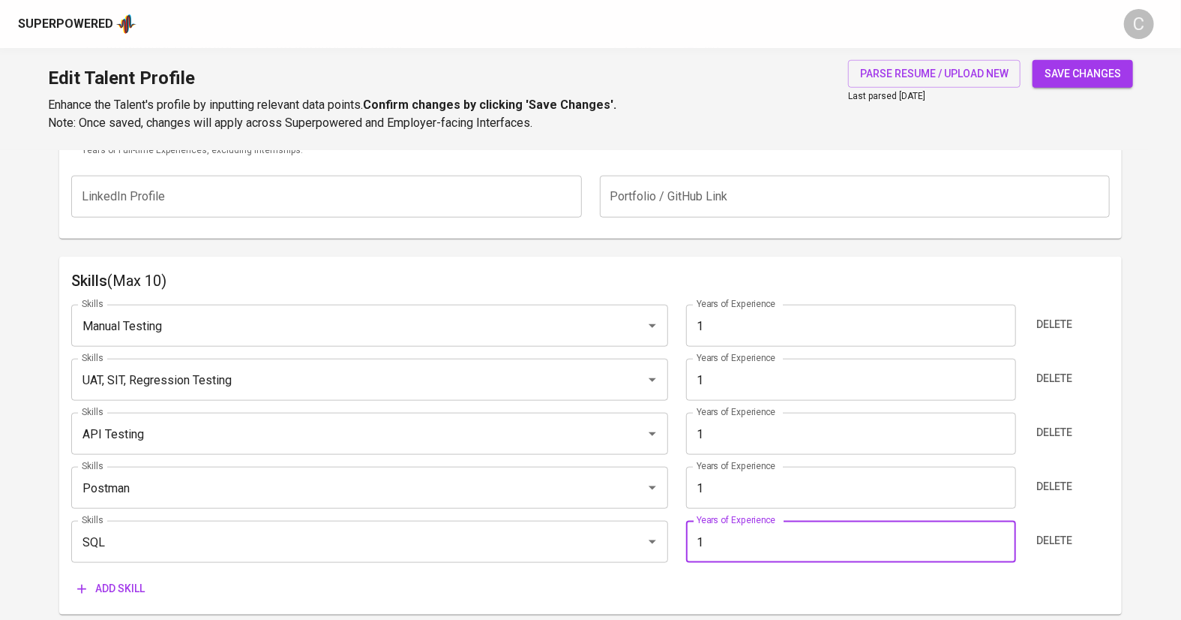
type input "1"
click at [1121, 449] on div "Skills (Max 10) Skills Manual Testing Skills Years of Experience 1 Years of Exp…" at bounding box center [591, 436] width 1064 height 358
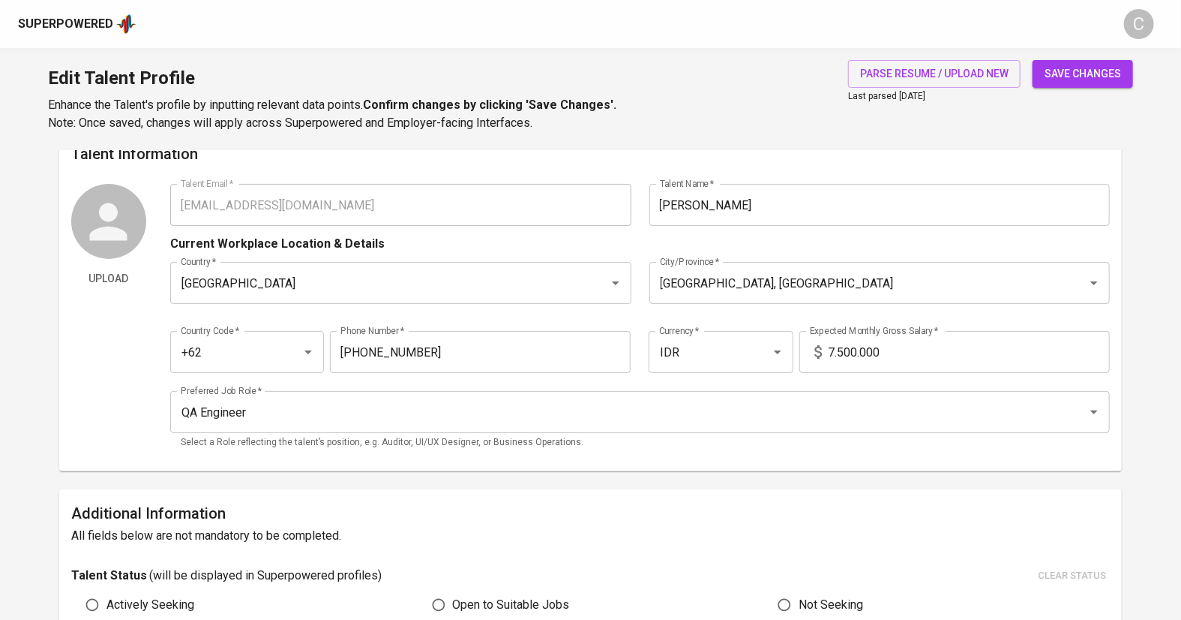
scroll to position [0, 0]
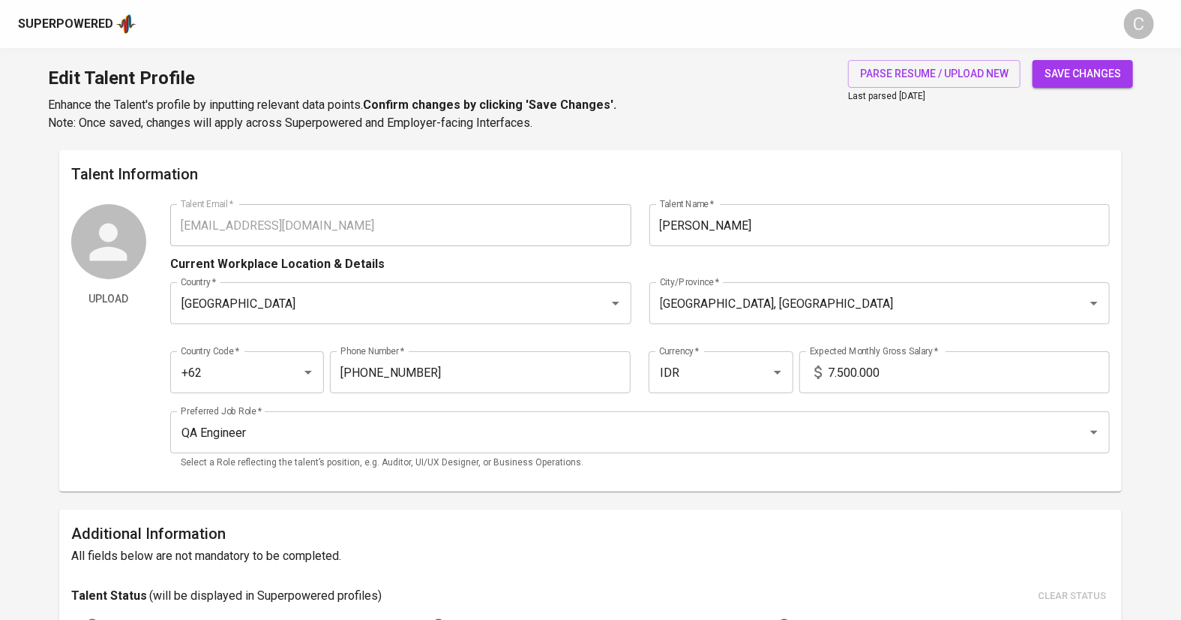
click at [1069, 75] on span "save changes" at bounding box center [1083, 74] width 77 height 19
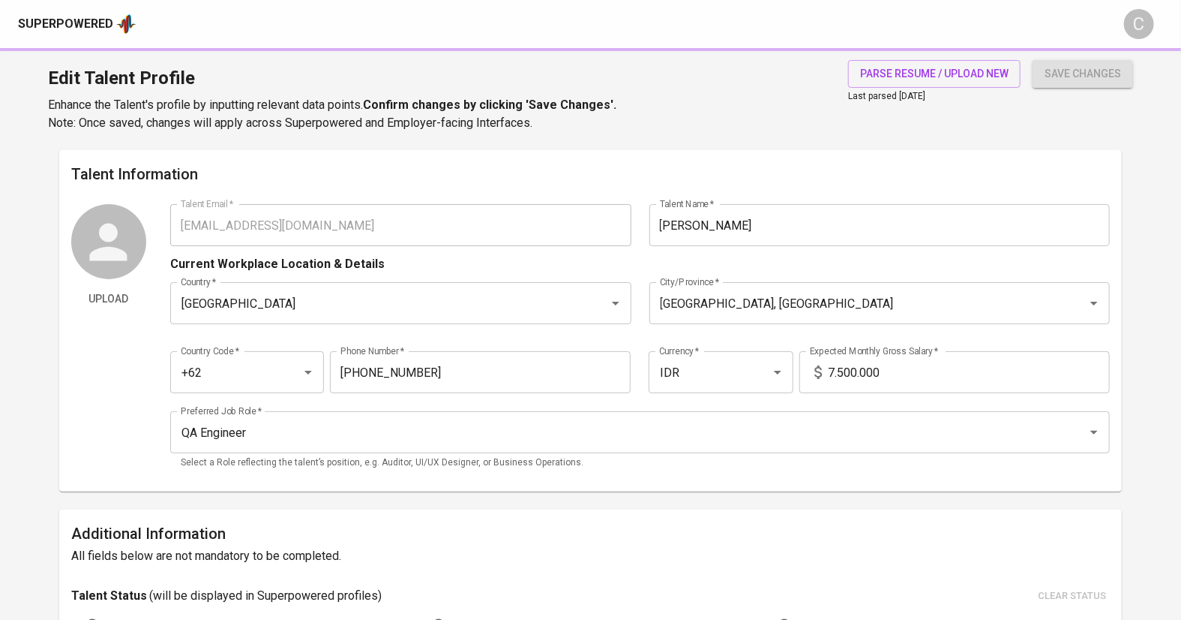
type input "SQL"
type input "Postman"
type input "UAT, SIT, Regression Testing"
type input "Manual Testing"
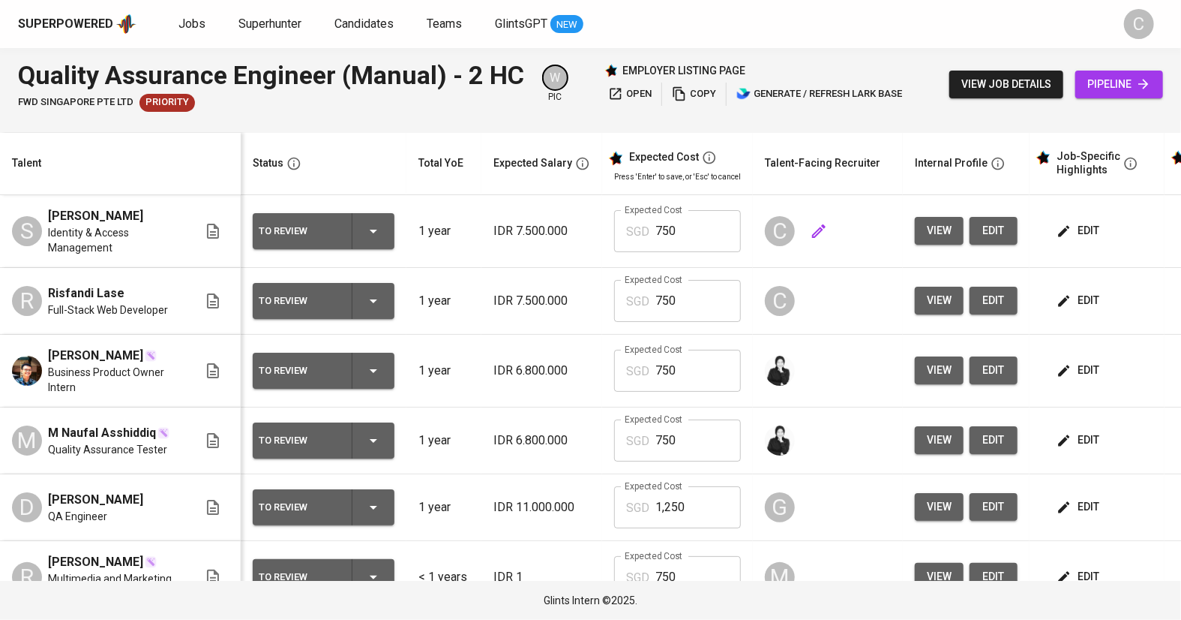
scroll to position [0, 102]
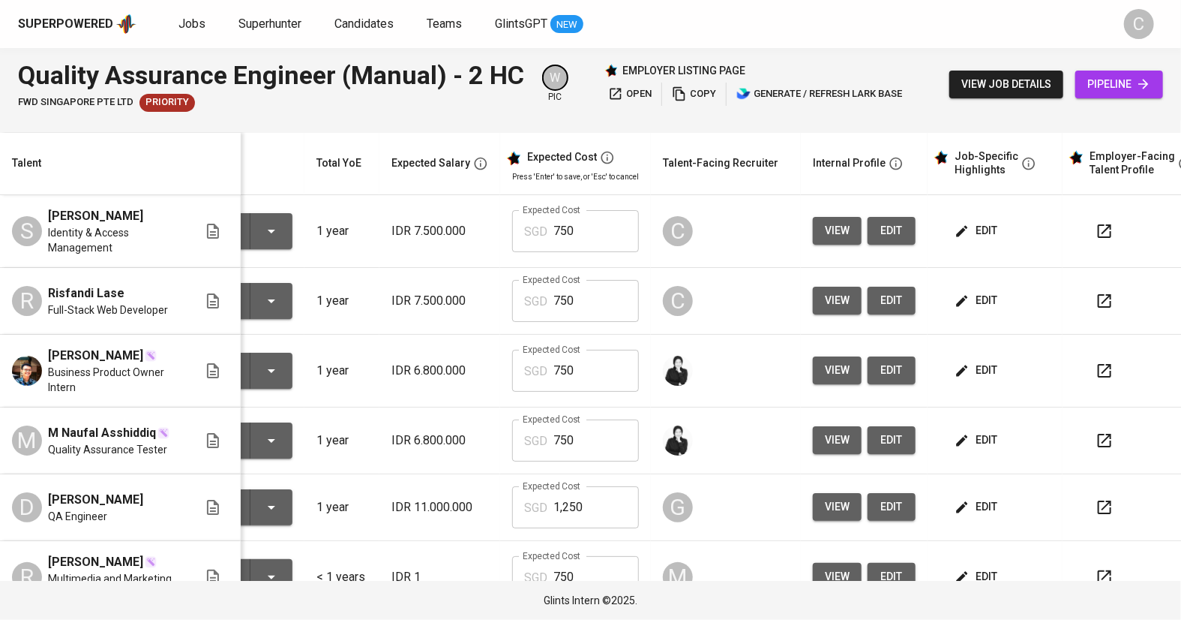
click at [1096, 231] on icon "button" at bounding box center [1105, 231] width 18 height 18
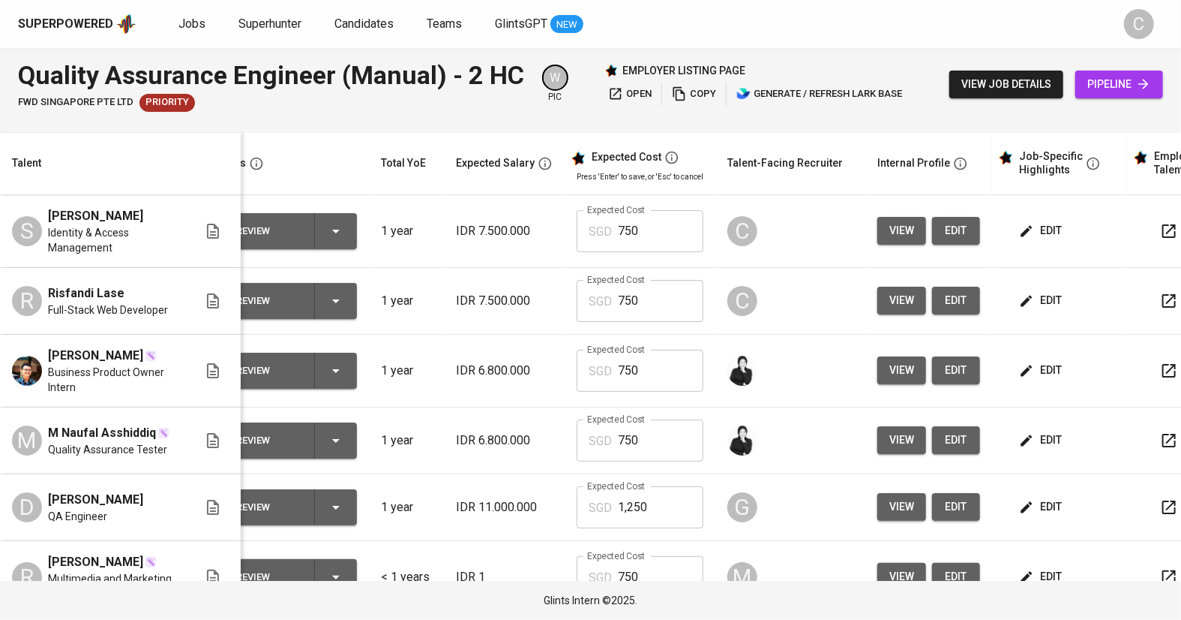
scroll to position [0, 0]
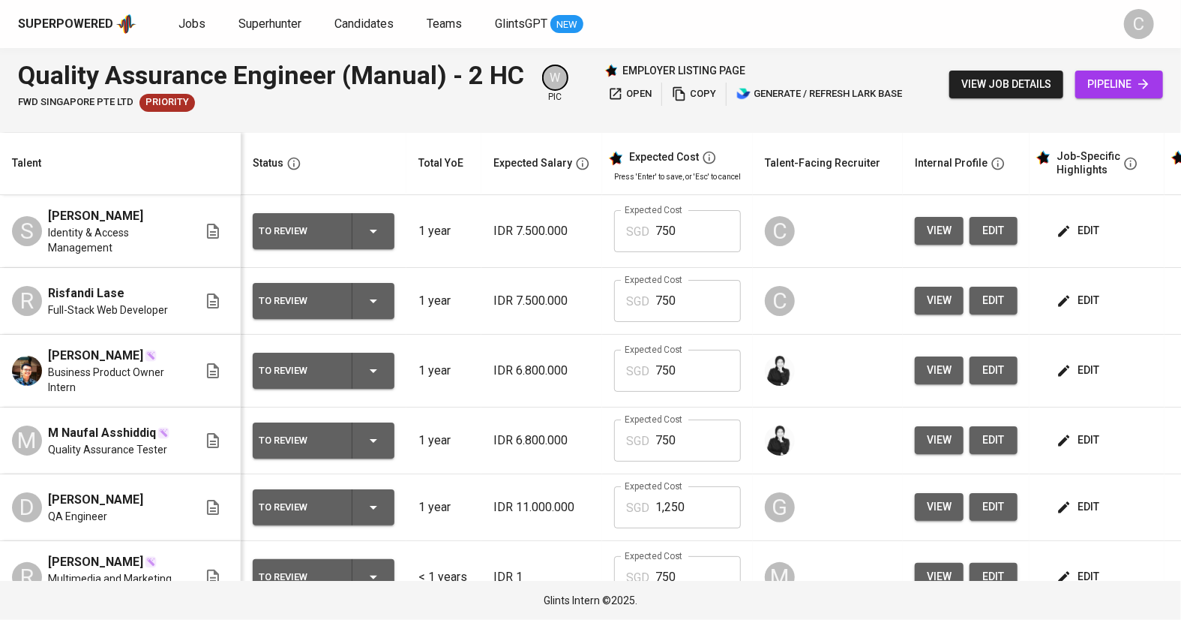
click at [193, 11] on div "Superpowered Jobs Superhunter Candidates Teams GlintsGPT NEW C" at bounding box center [590, 24] width 1181 height 48
click at [197, 20] on span "Jobs" at bounding box center [192, 24] width 27 height 14
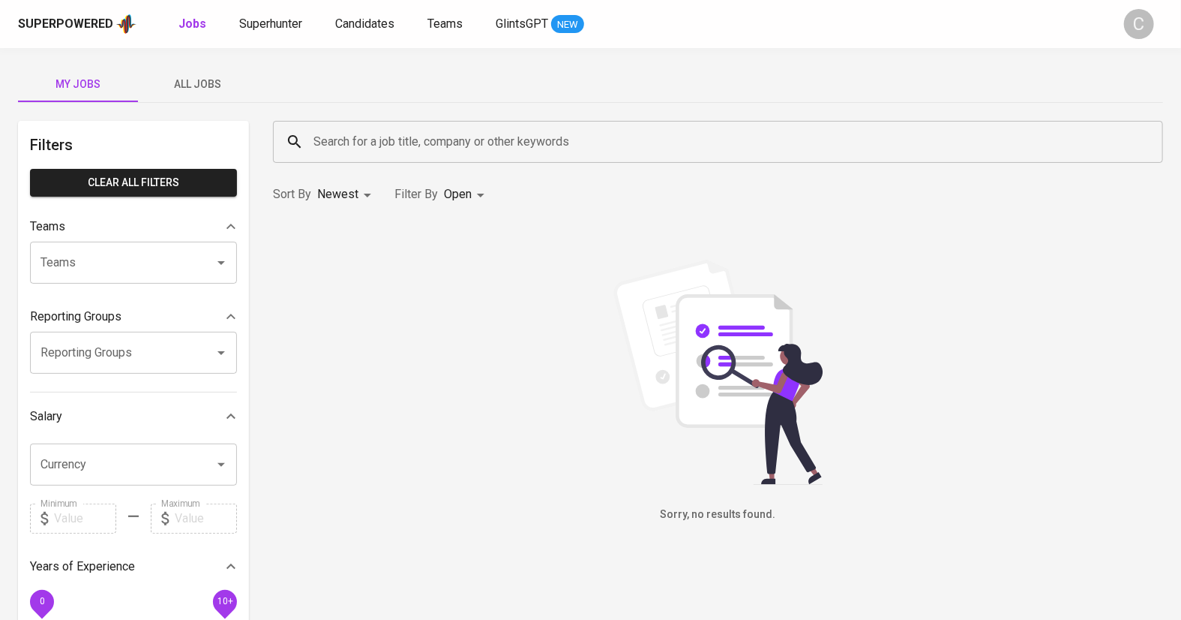
click at [202, 80] on span "All Jobs" at bounding box center [198, 84] width 102 height 19
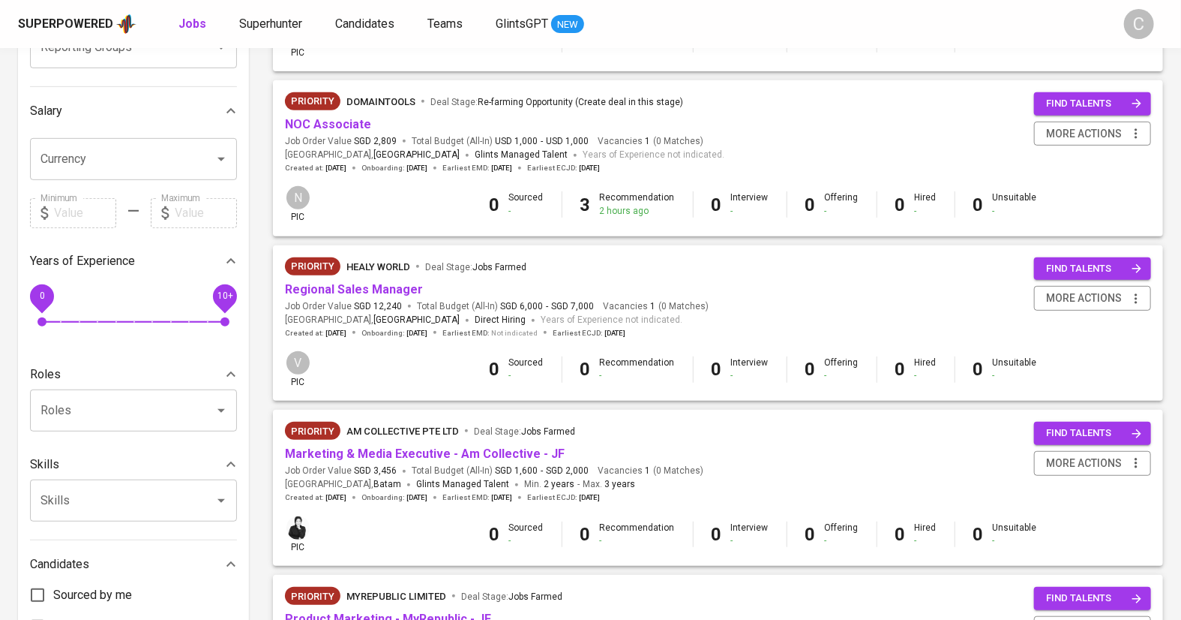
scroll to position [332, 0]
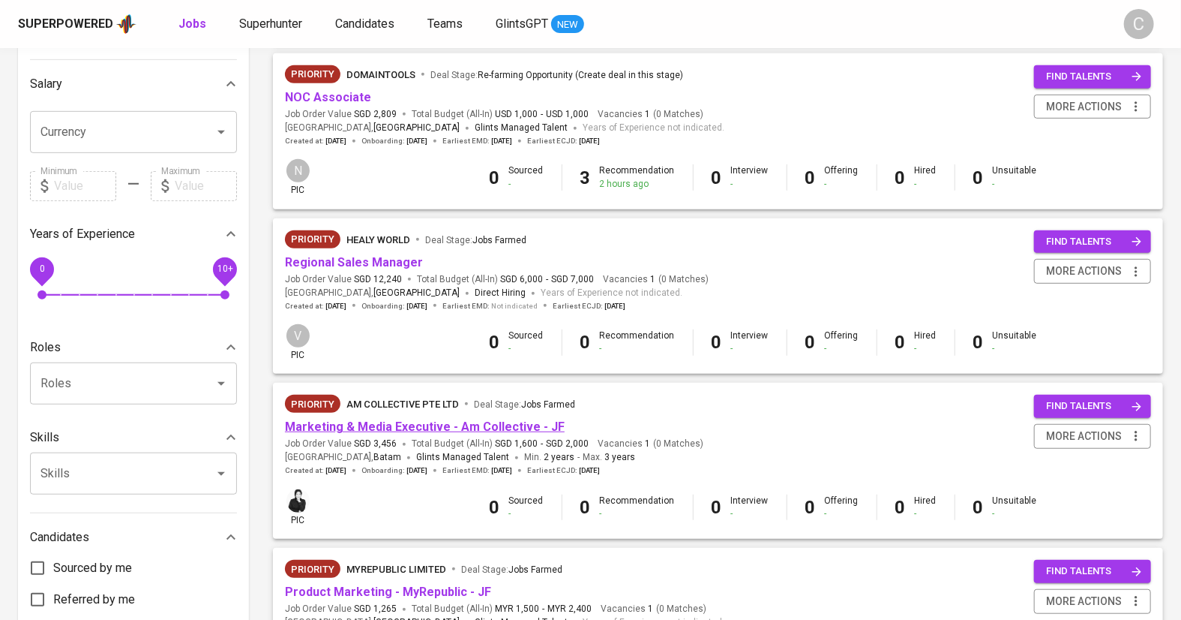
click at [365, 429] on link "Marketing & Media Executive - Am Collective - JF" at bounding box center [425, 426] width 280 height 14
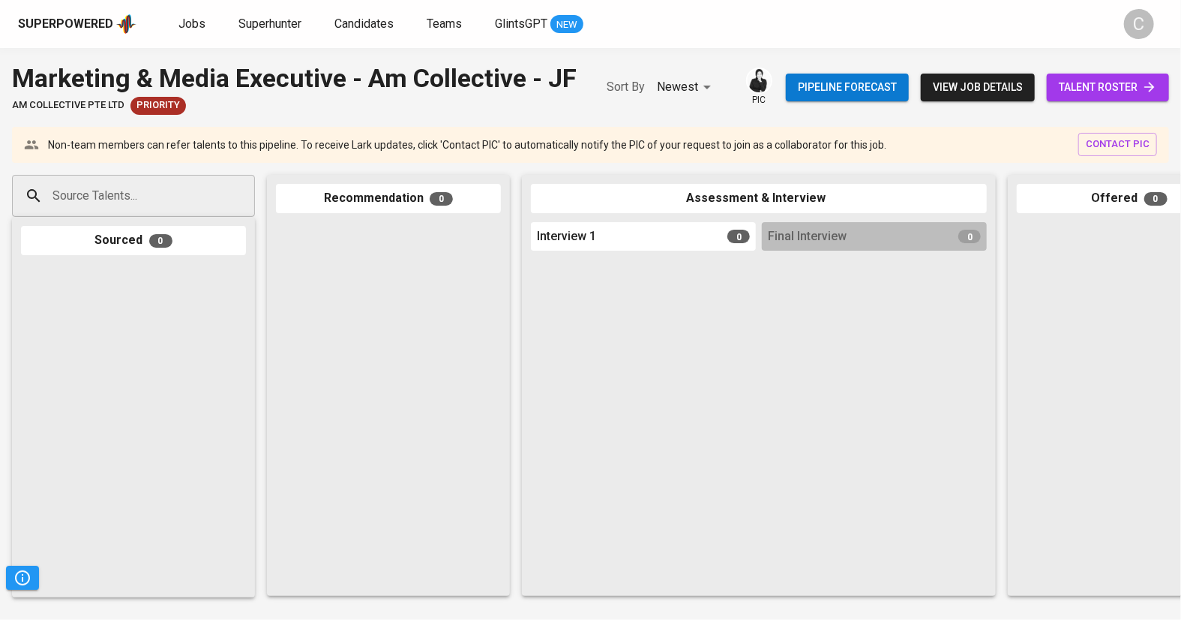
click at [1100, 86] on span "talent roster" at bounding box center [1108, 87] width 98 height 19
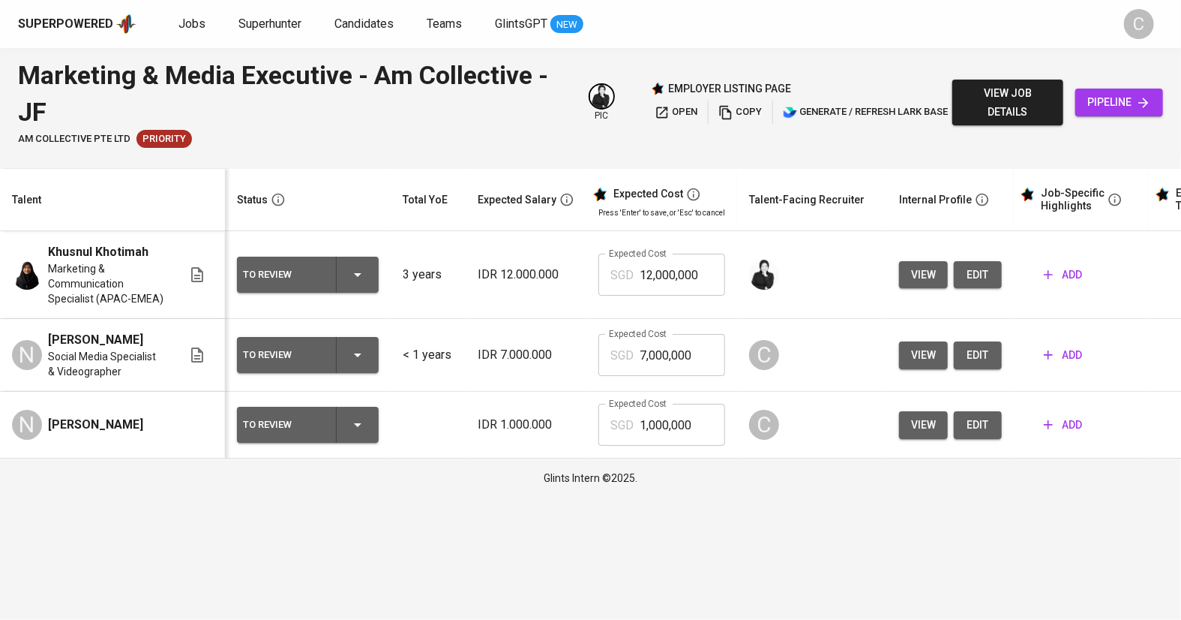
click at [985, 431] on span "edit" at bounding box center [978, 425] width 24 height 19
click at [973, 359] on span "edit" at bounding box center [978, 355] width 24 height 19
click at [664, 109] on icon "button" at bounding box center [662, 112] width 15 height 15
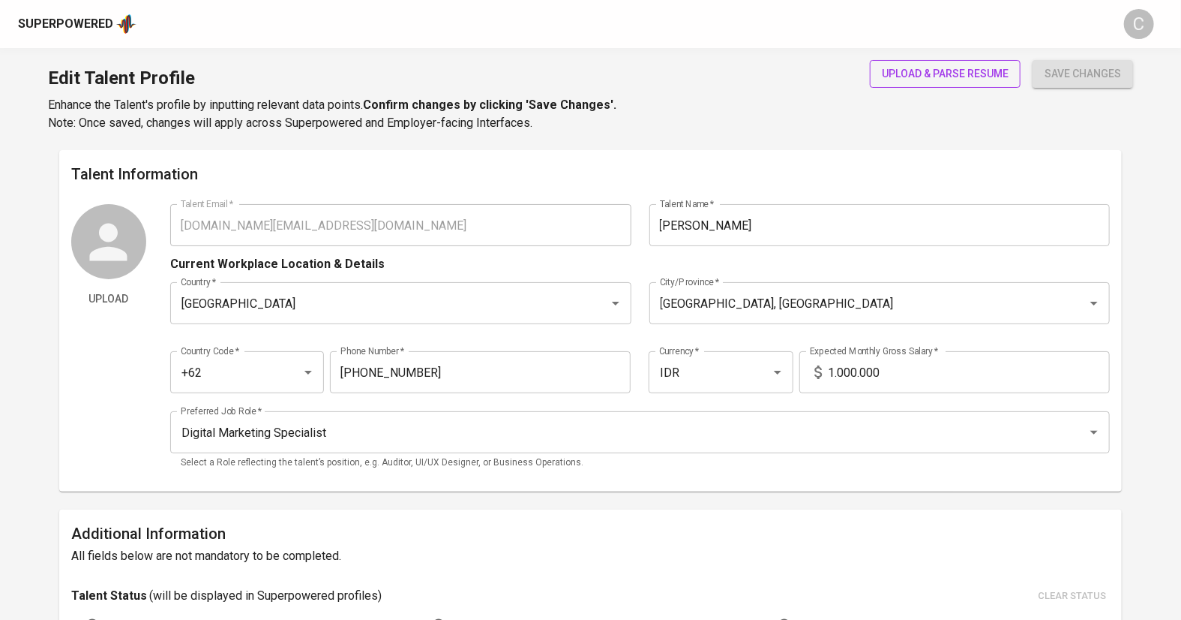
click at [921, 78] on span "upload & parse resume" at bounding box center [945, 74] width 127 height 19
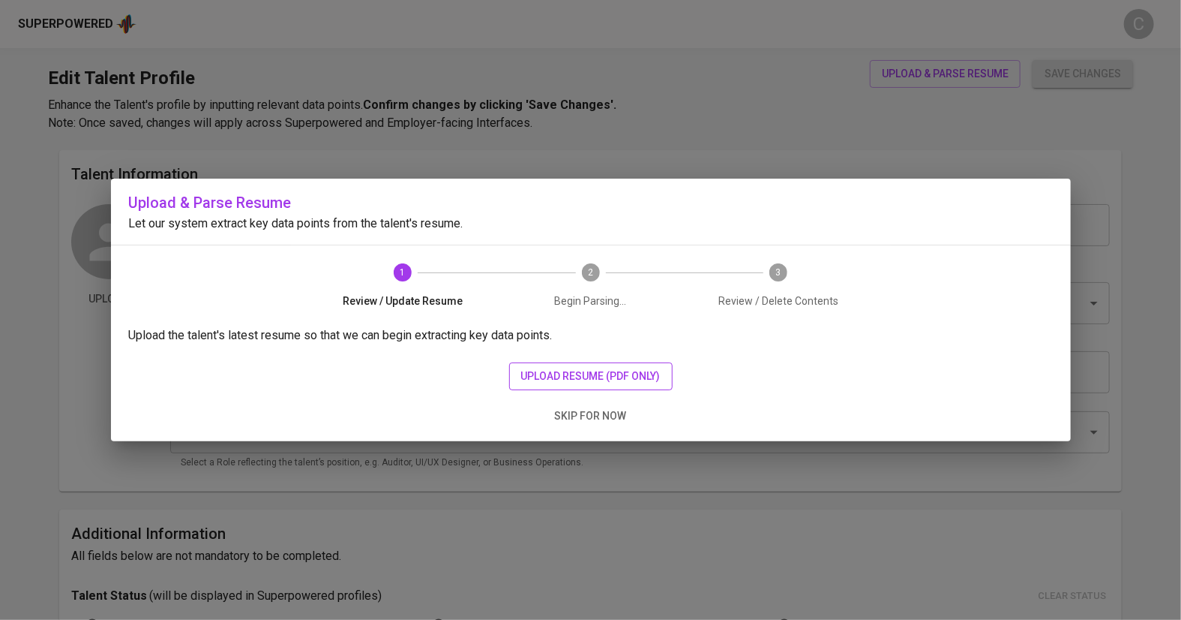
click at [587, 377] on span "upload resume (pdf only)" at bounding box center [591, 376] width 140 height 19
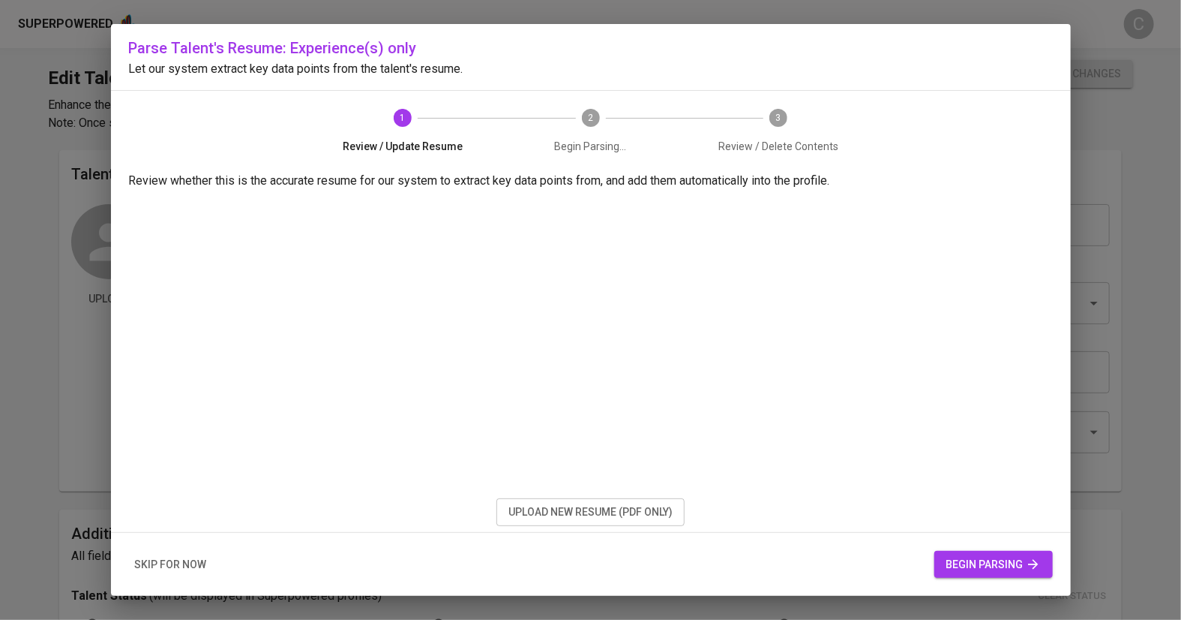
click at [974, 568] on span "begin parsing" at bounding box center [994, 564] width 95 height 19
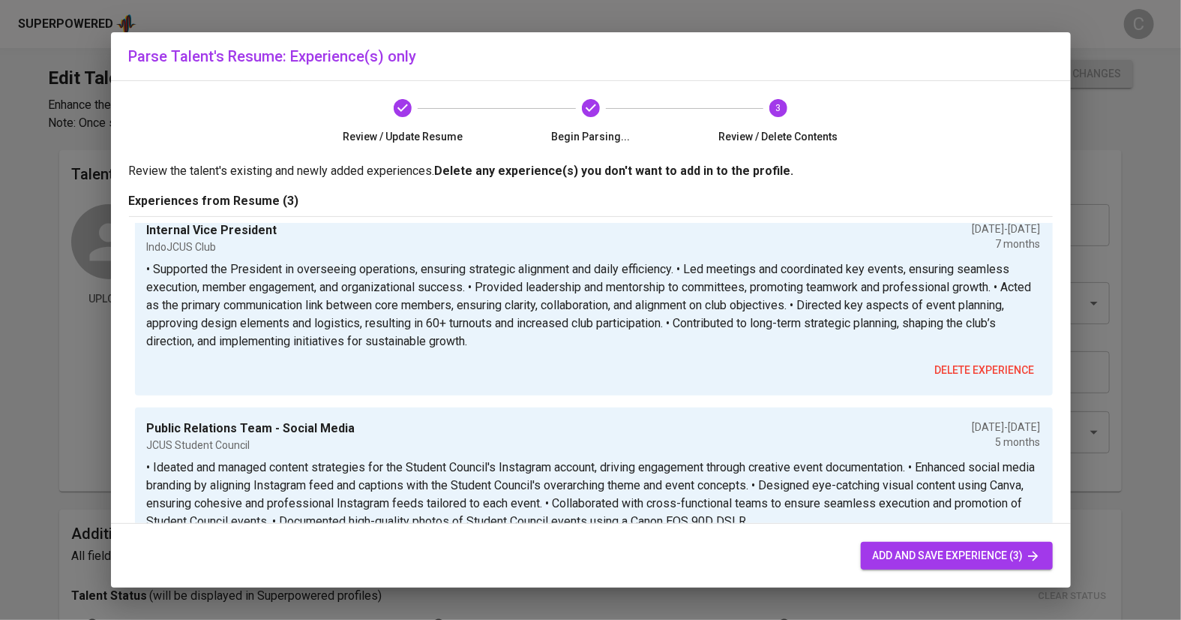
scroll to position [210, 0]
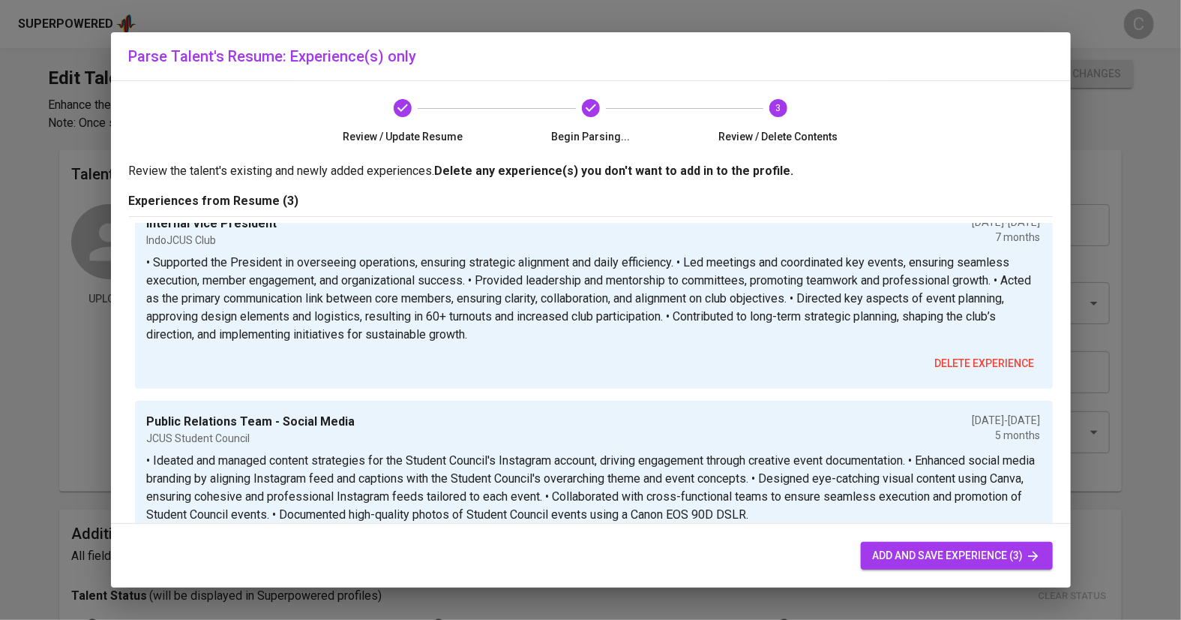
click at [928, 555] on span "add and save experience (3)" at bounding box center [957, 555] width 168 height 19
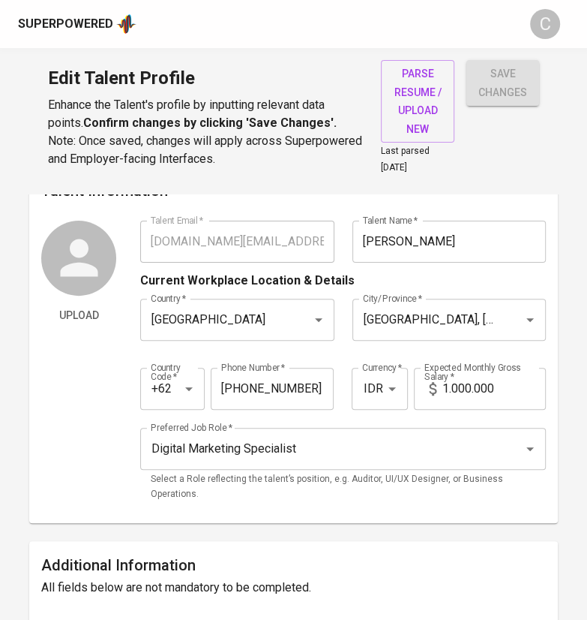
scroll to position [27, 0]
click at [441, 384] on icon at bounding box center [434, 389] width 18 height 18
click at [445, 389] on input "1.000.000" at bounding box center [495, 389] width 104 height 42
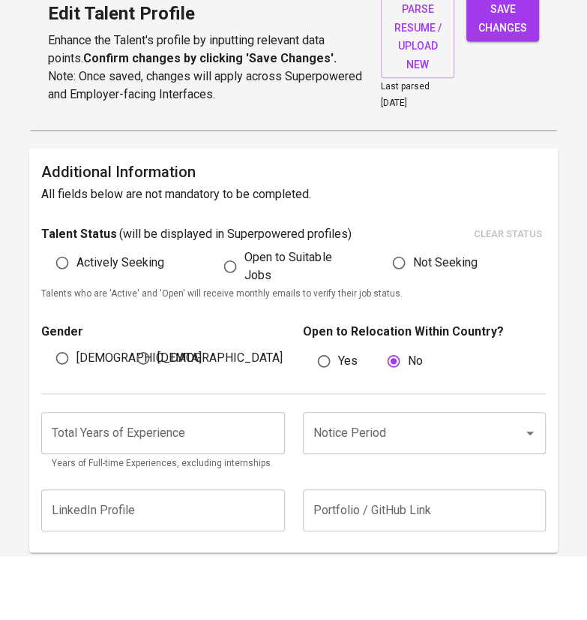
scroll to position [359, 0]
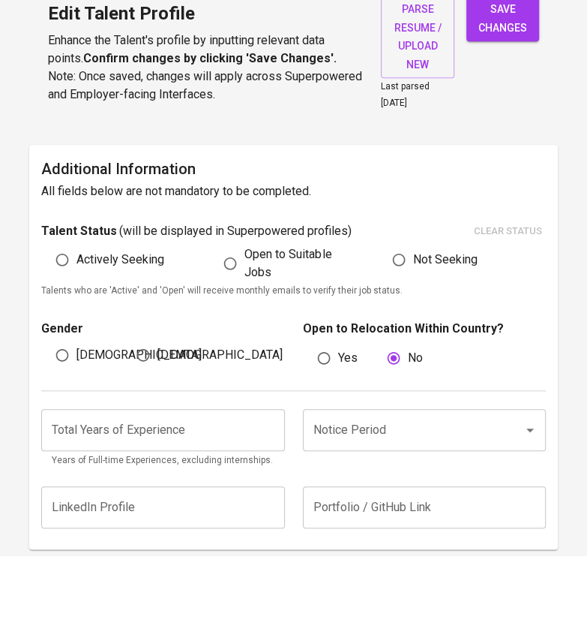
type input "12.000.000"
click at [182, 487] on input "number" at bounding box center [162, 494] width 243 height 42
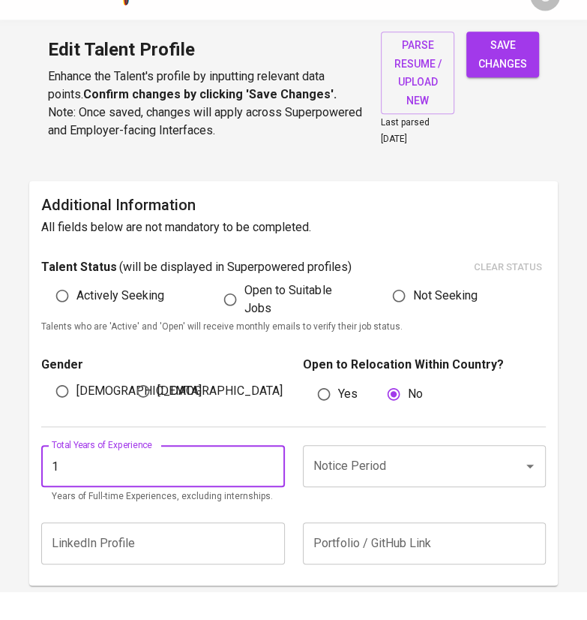
type input "1"
click at [342, 492] on input "Notice Period" at bounding box center [404, 494] width 188 height 29
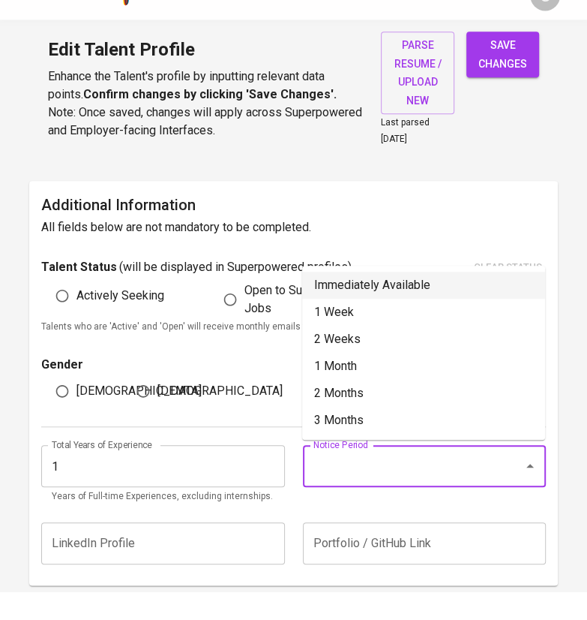
click at [363, 314] on li "Immediately Available" at bounding box center [423, 313] width 243 height 27
type input "Immediately Available"
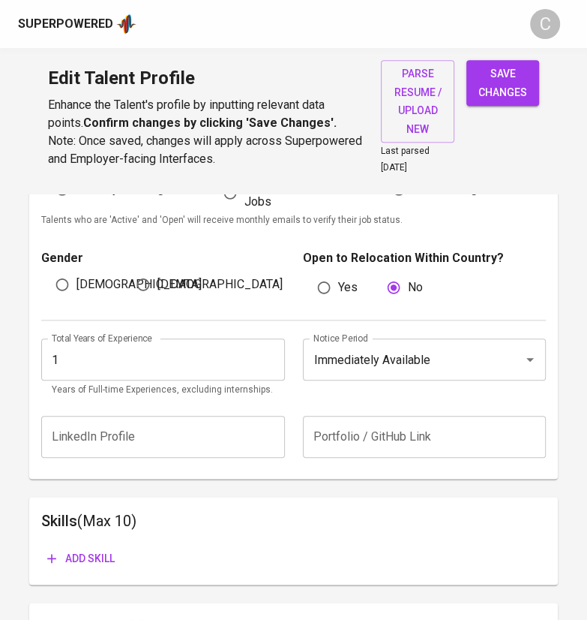
scroll to position [491, 0]
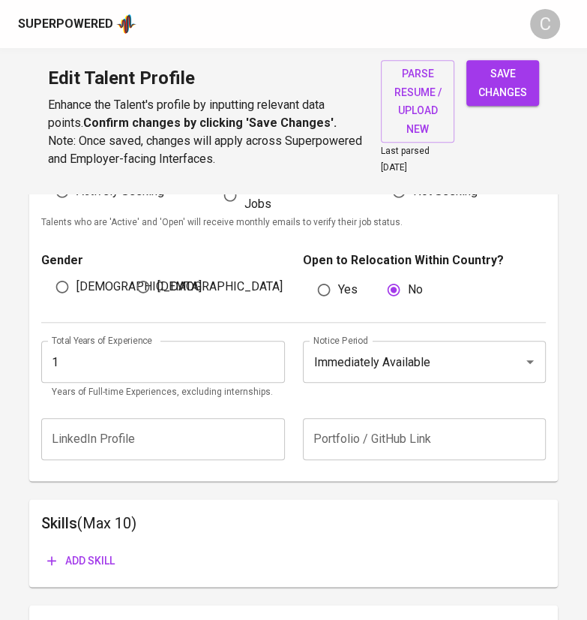
click at [97, 554] on span "Add skill" at bounding box center [81, 560] width 68 height 19
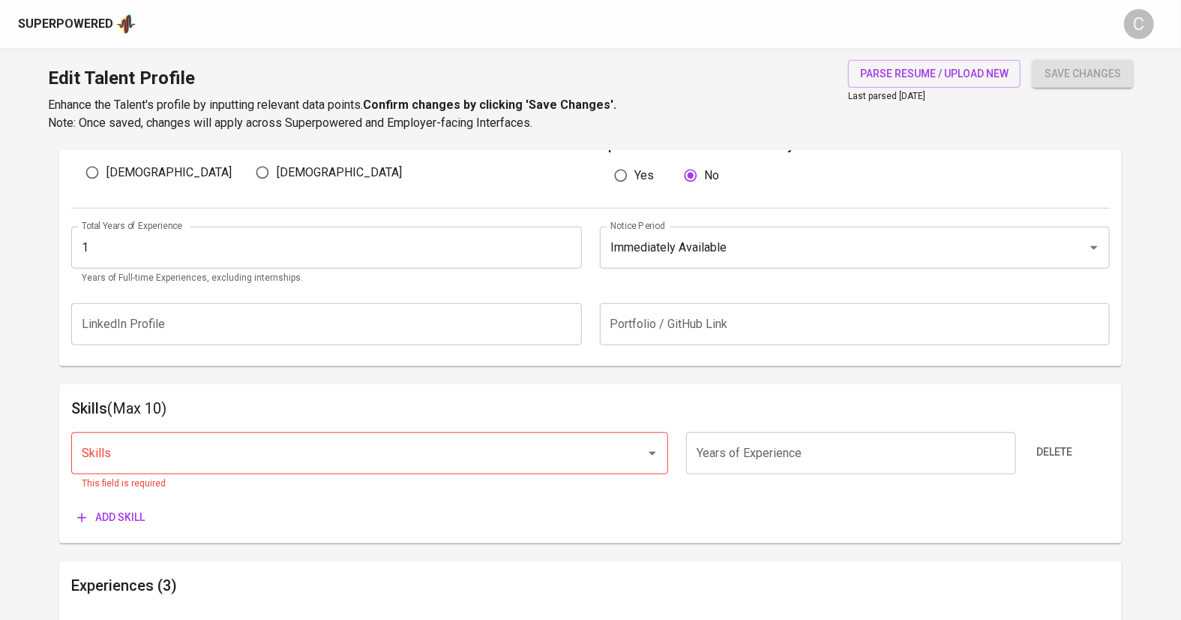
scroll to position [541, 0]
click at [185, 458] on input "Skills" at bounding box center [349, 452] width 542 height 29
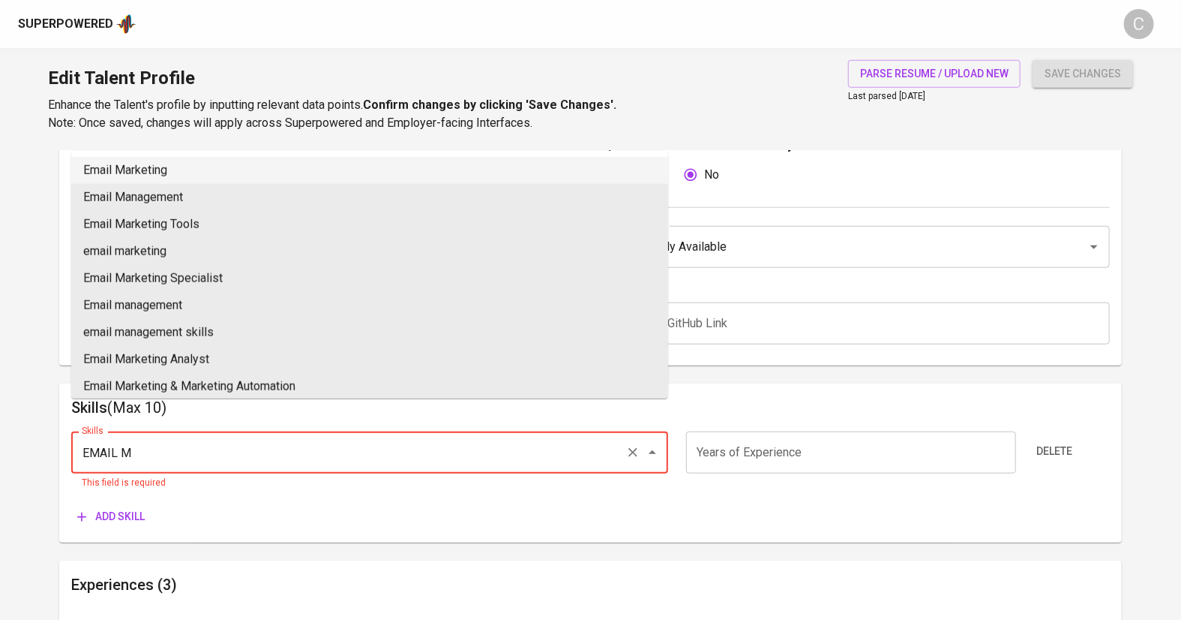
click at [112, 174] on li "Email Marketing" at bounding box center [369, 170] width 597 height 27
type input "Email Marketing"
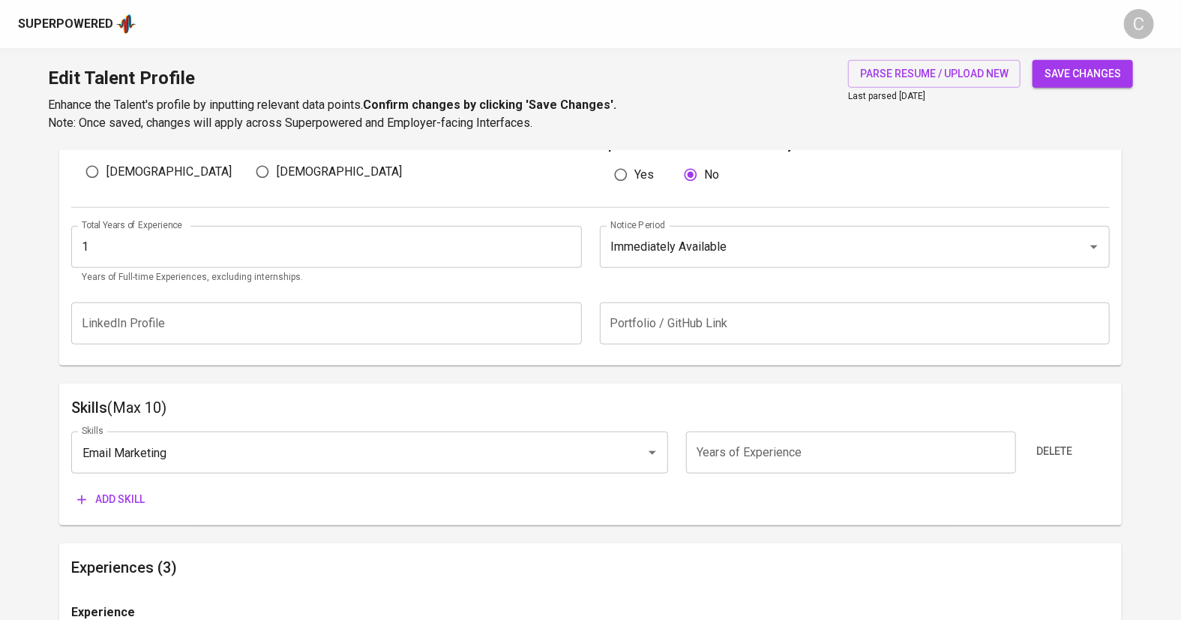
click at [118, 498] on span "Add skill" at bounding box center [111, 499] width 68 height 19
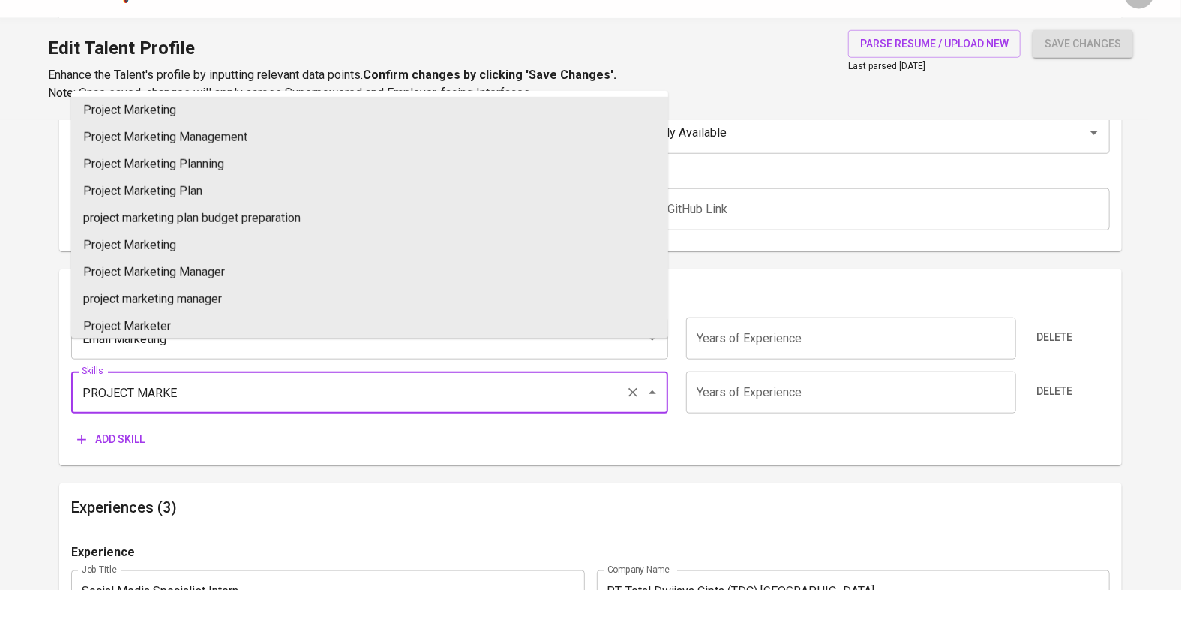
scroll to position [625, 0]
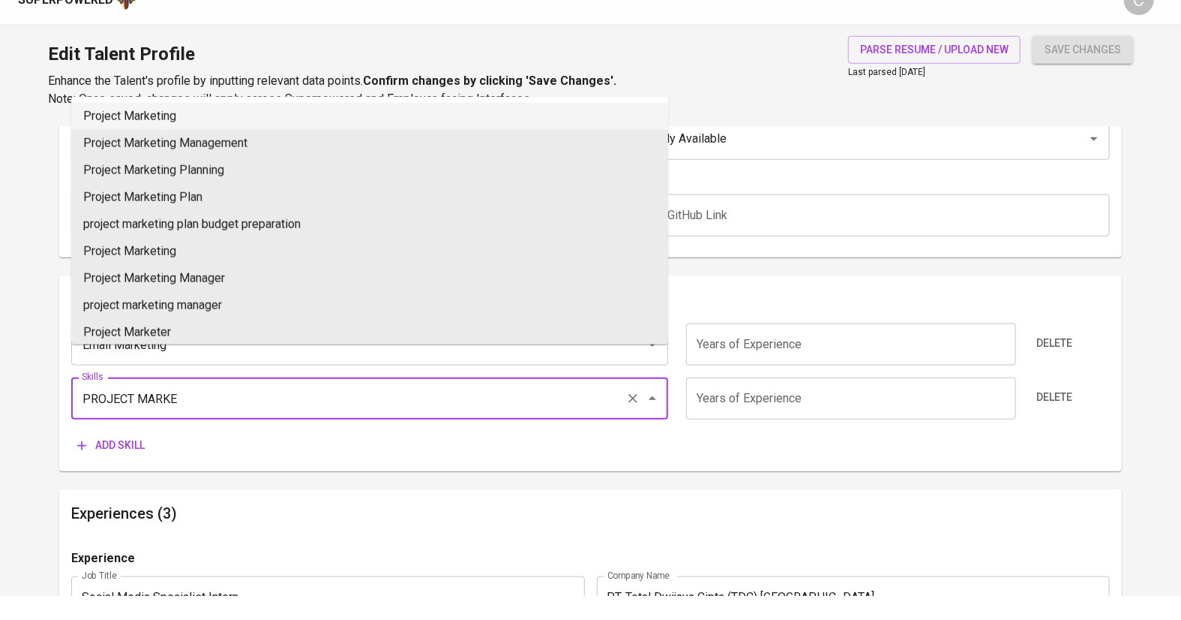
click at [150, 146] on li "Project Marketing" at bounding box center [369, 140] width 597 height 27
type input "Project Marketing"
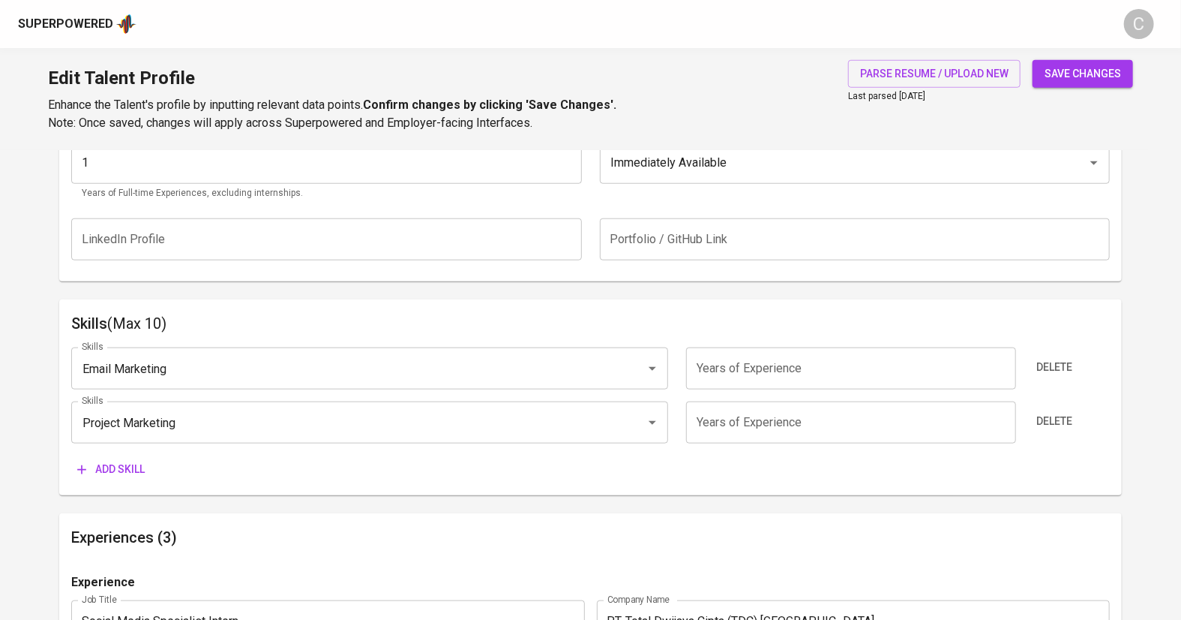
click at [121, 466] on span "Add skill" at bounding box center [111, 469] width 68 height 19
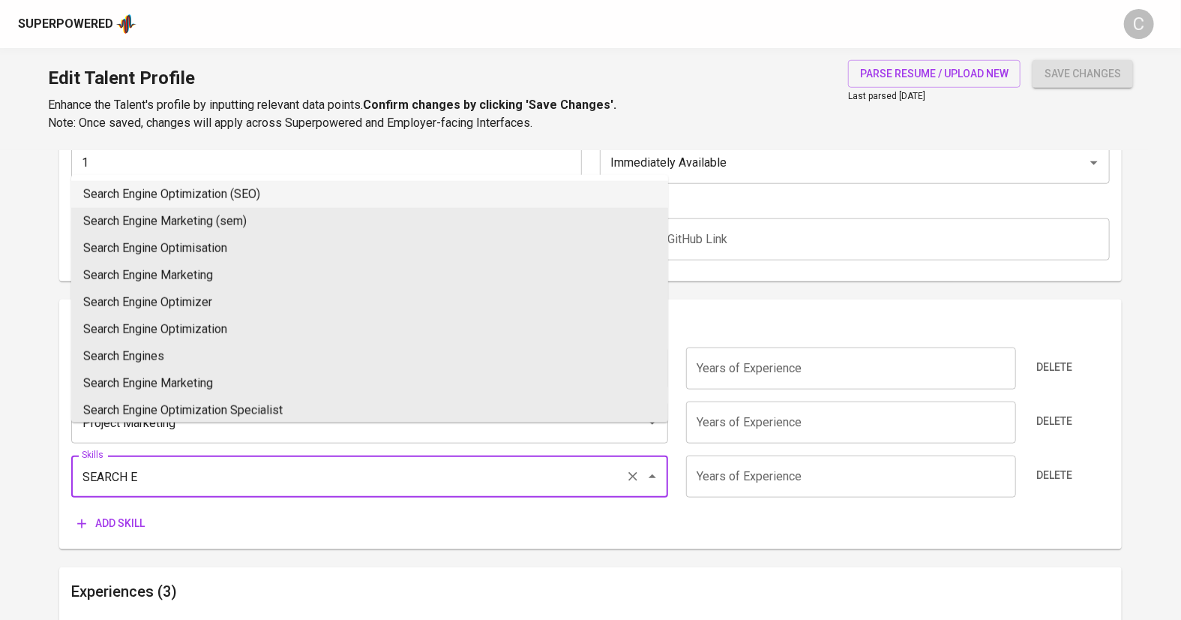
click at [141, 196] on li "Search Engine Optimization (SEO)" at bounding box center [369, 194] width 597 height 27
type input "Search Engine Optimization (SEO)"
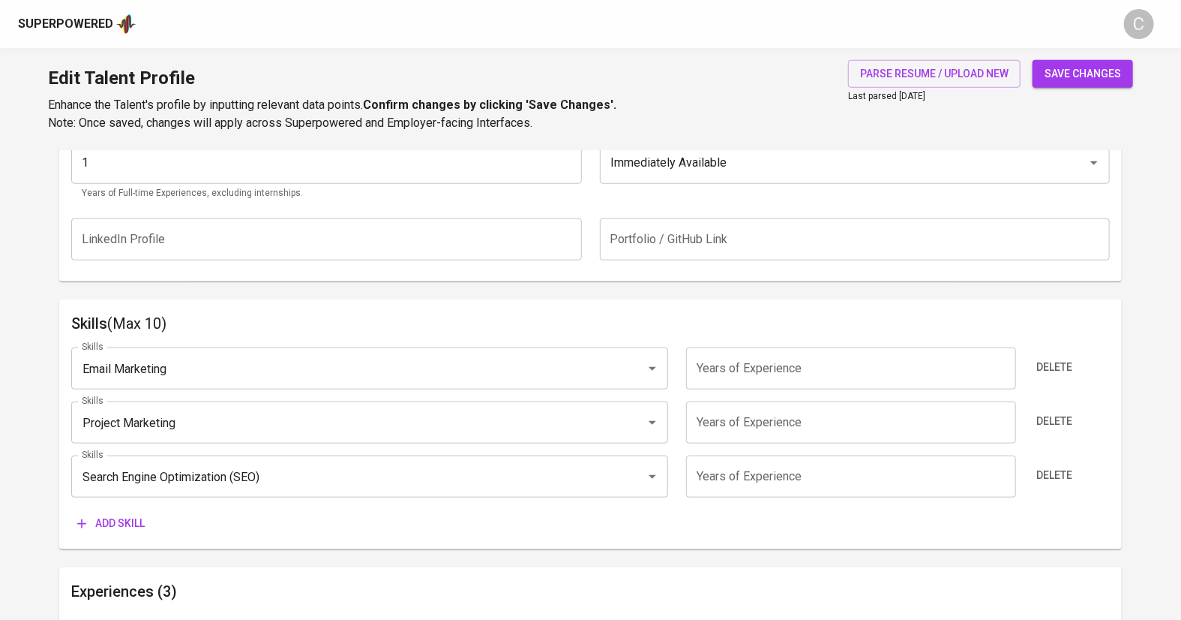
click at [767, 386] on input "number" at bounding box center [851, 368] width 330 height 42
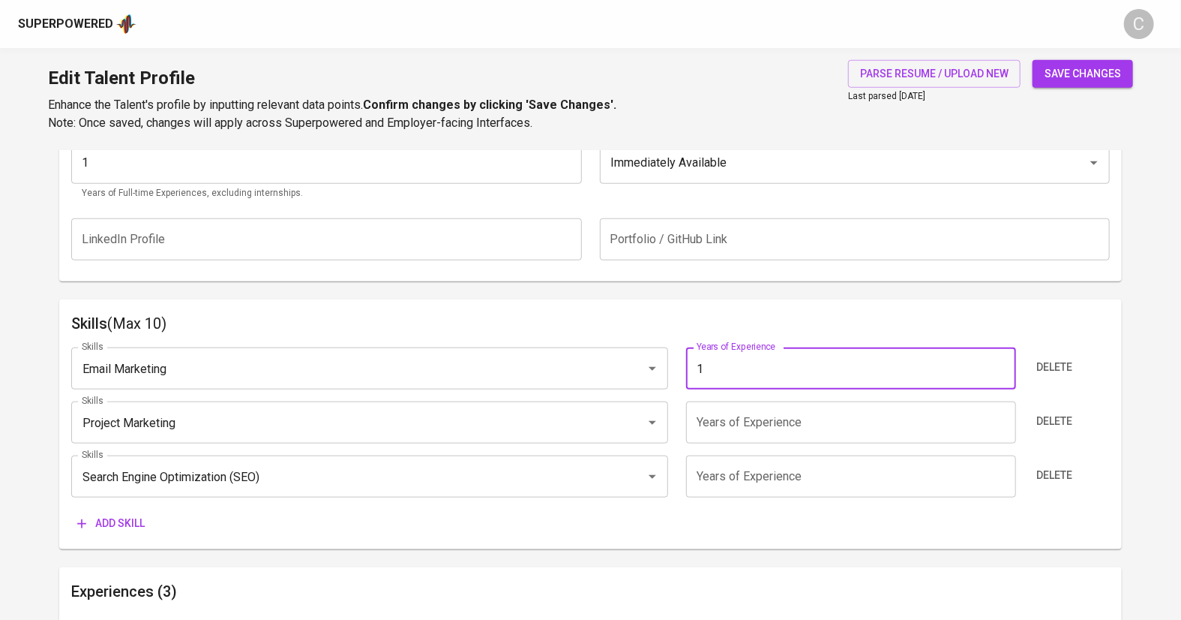
type input "1"
click at [764, 404] on input "number" at bounding box center [851, 422] width 330 height 42
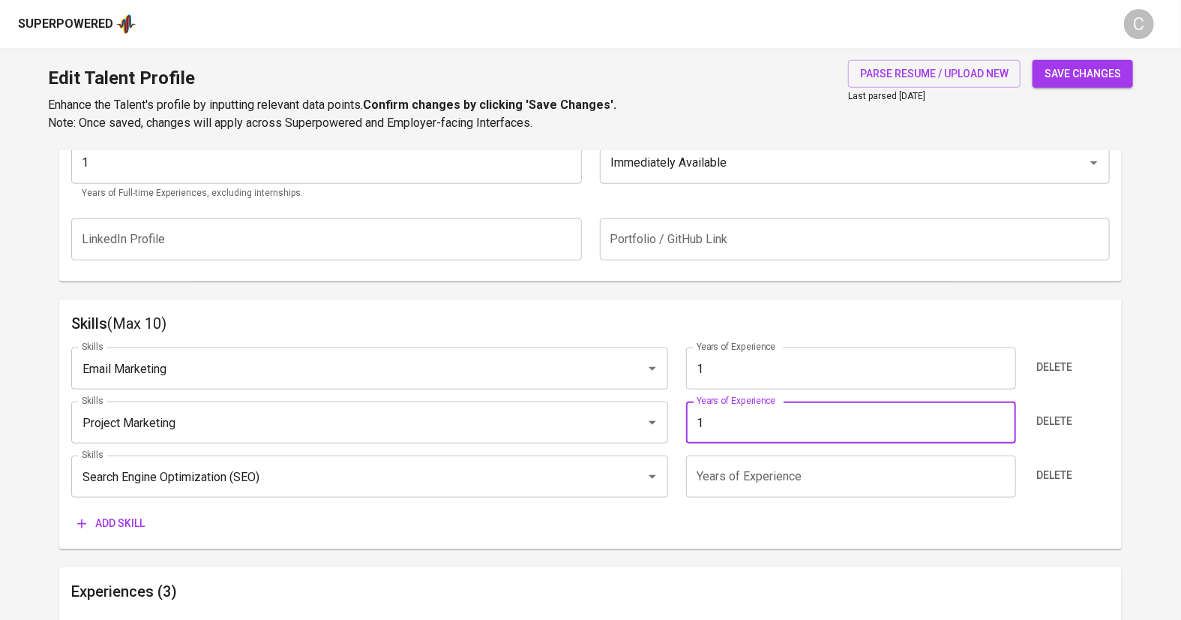
type input "1"
click at [752, 474] on input "number" at bounding box center [851, 476] width 330 height 42
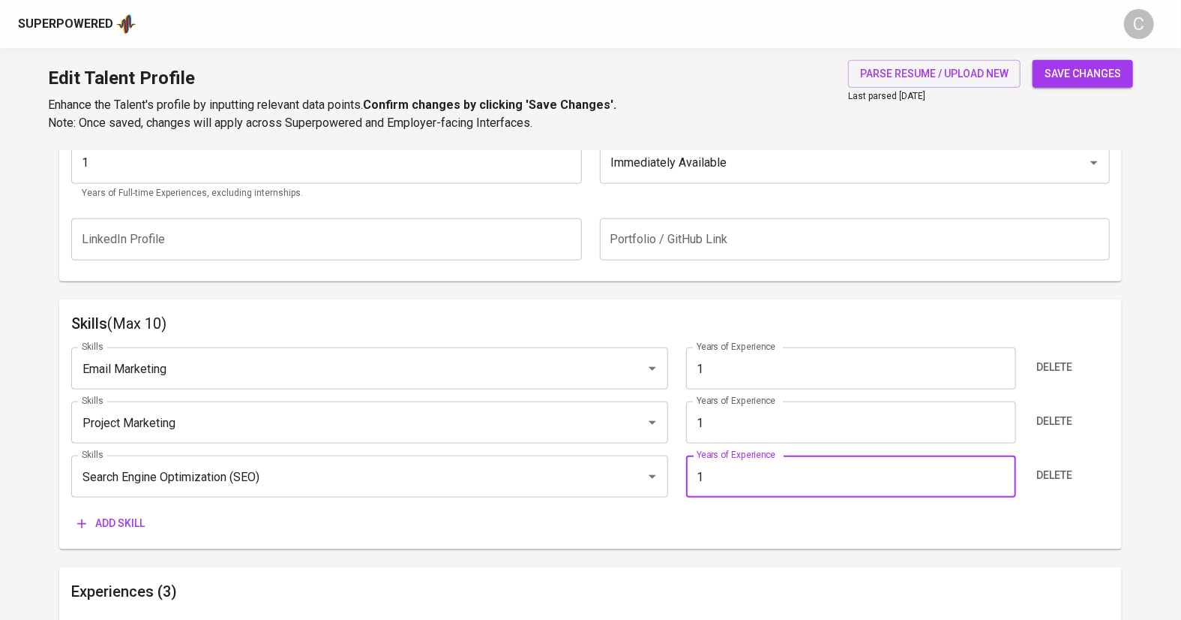
type input "1"
click at [107, 525] on span "Add skill" at bounding box center [111, 523] width 68 height 19
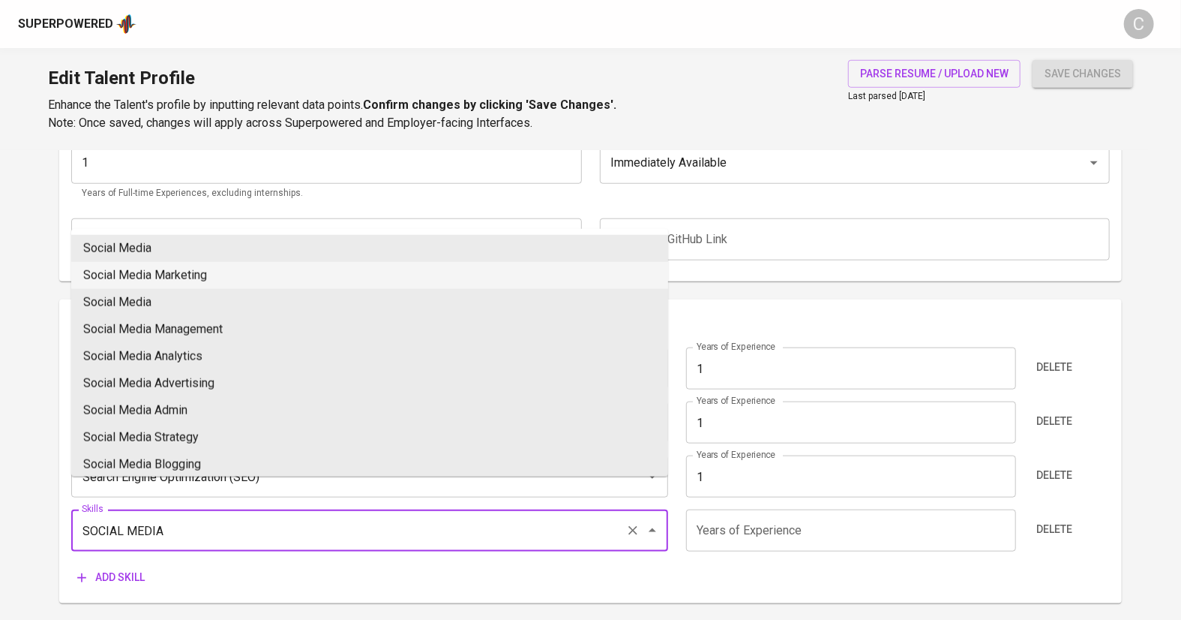
click at [135, 275] on li "Social Media Marketing" at bounding box center [369, 275] width 597 height 27
type input "Social Media Marketing"
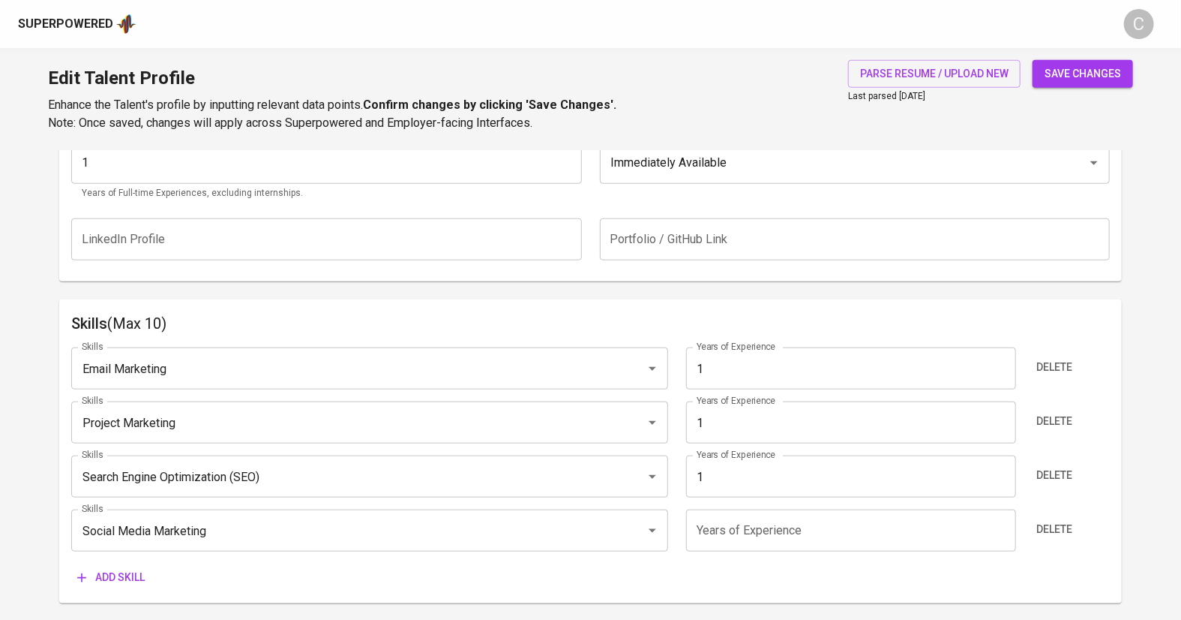
click at [107, 596] on div "Skills (Max 10) Skills Email Marketing Skills Years of Experience 1 Years of Ex…" at bounding box center [591, 451] width 1064 height 304
click at [113, 572] on span "Add skill" at bounding box center [111, 577] width 68 height 19
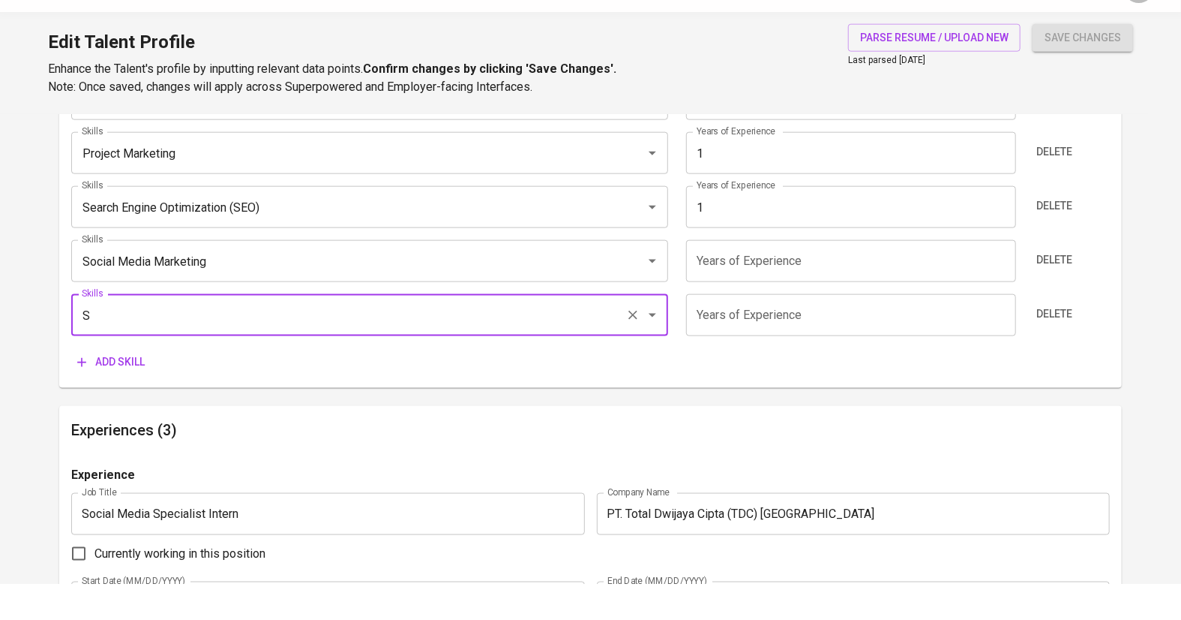
scroll to position [881, 0]
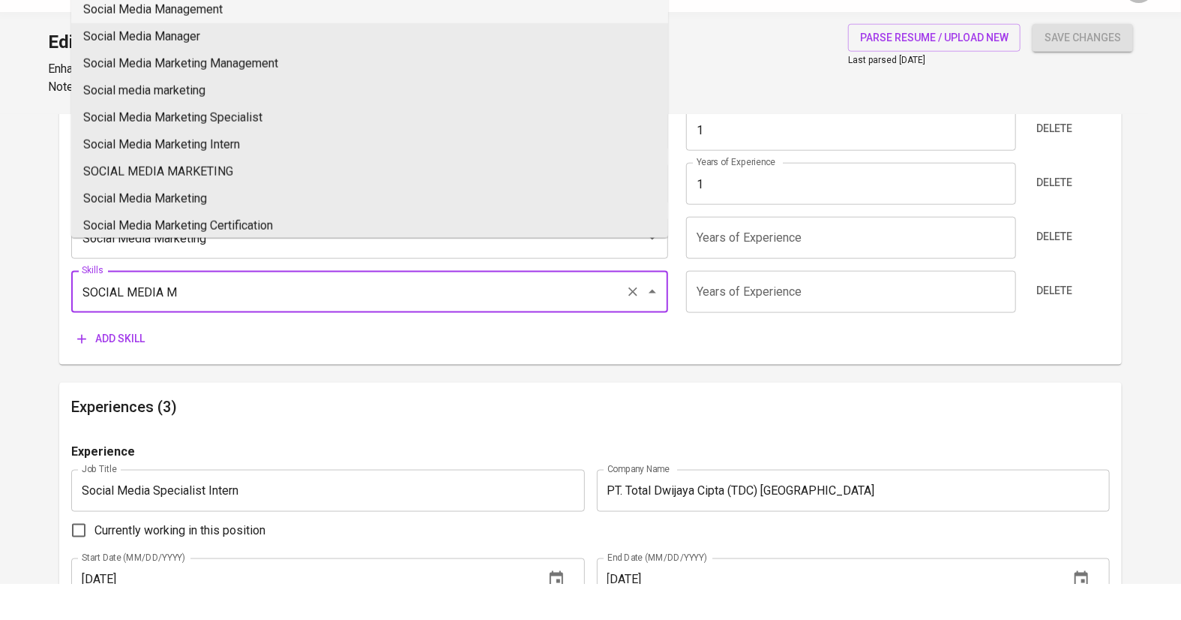
click at [187, 46] on li "Social Media Management" at bounding box center [369, 45] width 597 height 27
type input "Social Media Management"
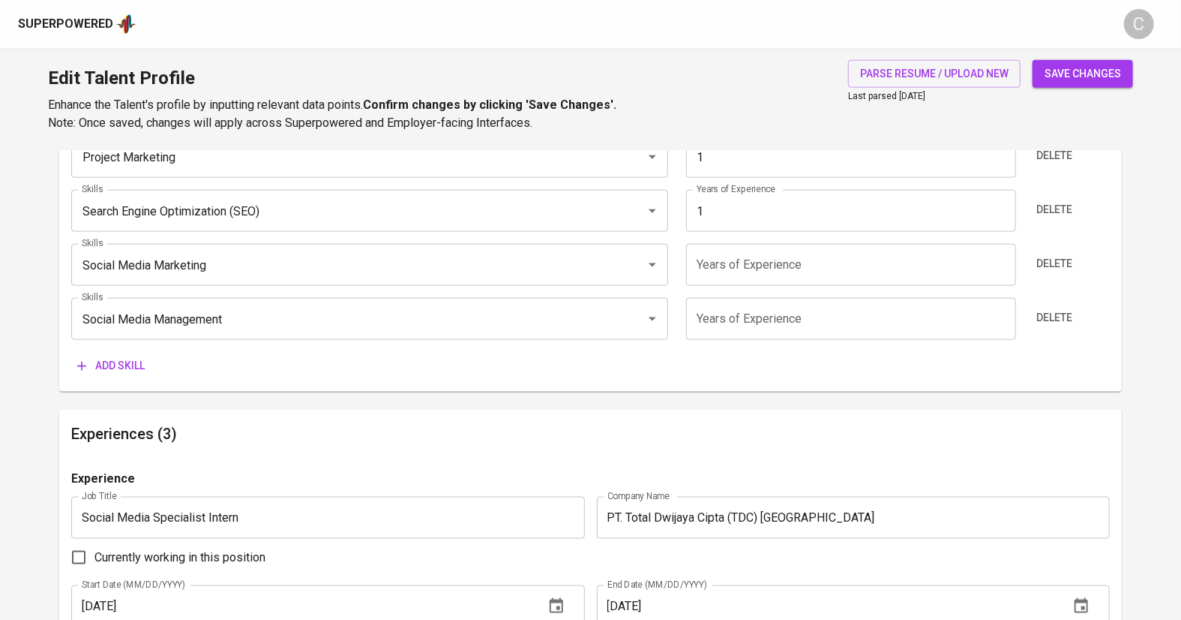
scroll to position [884, 0]
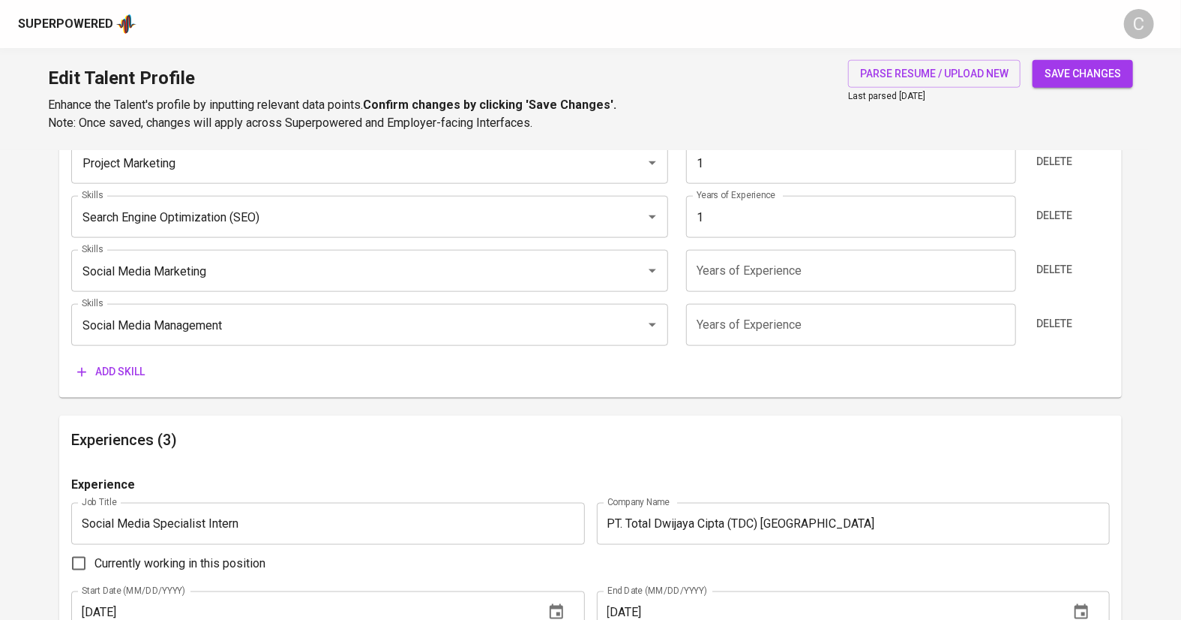
click at [794, 329] on input "number" at bounding box center [851, 325] width 330 height 42
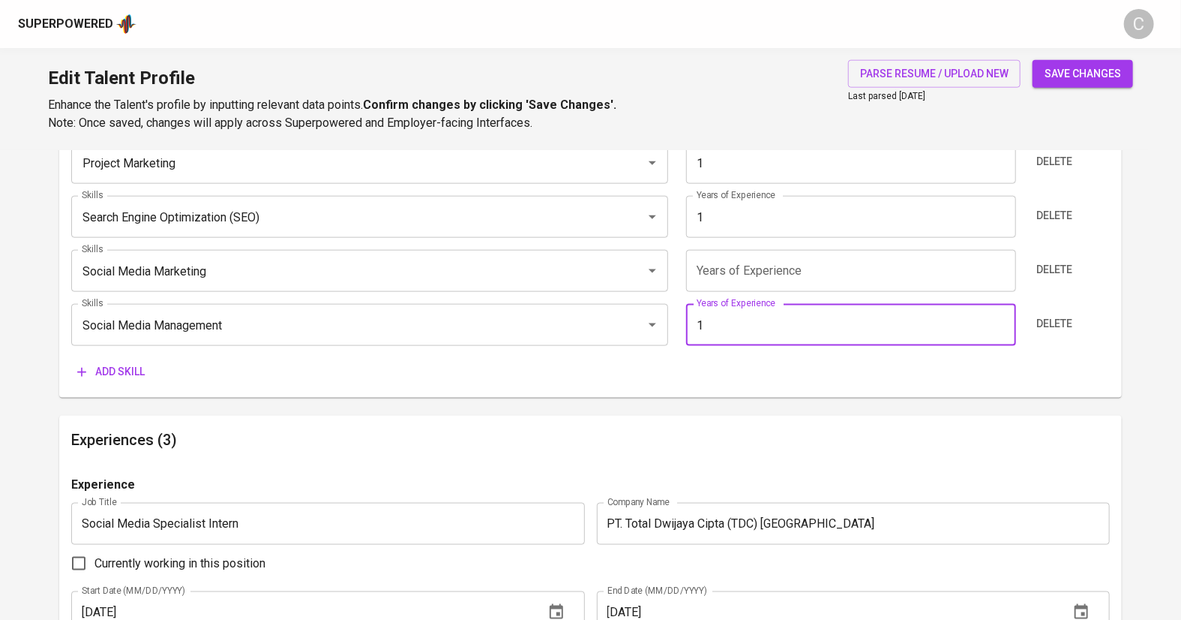
type input "1"
click at [755, 267] on input "number" at bounding box center [851, 271] width 330 height 42
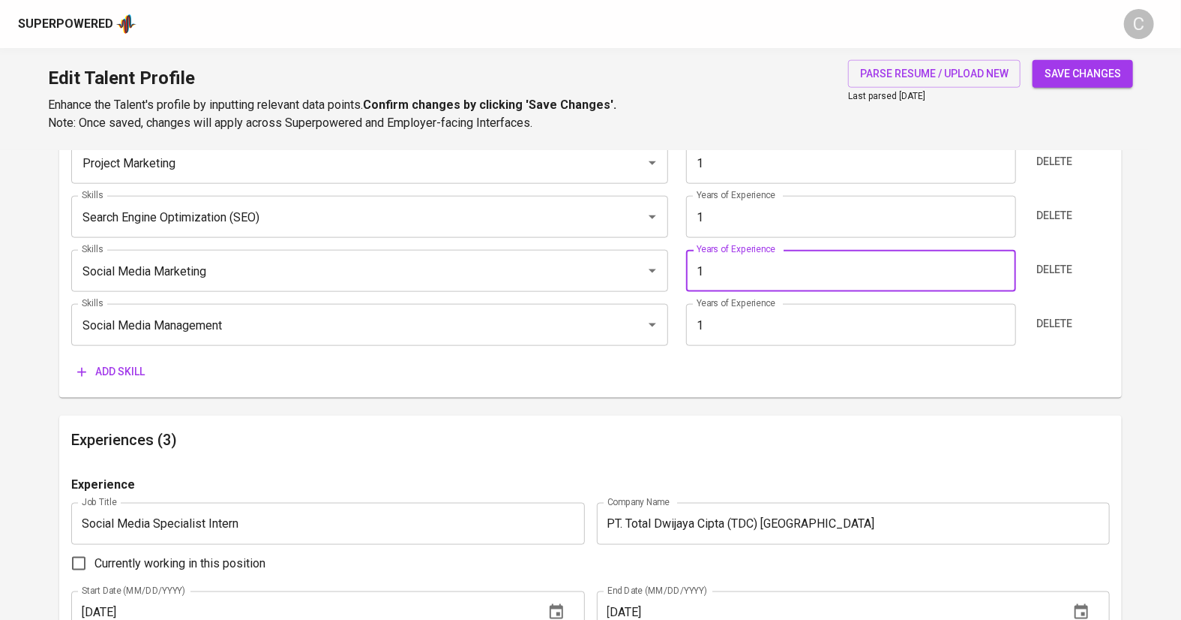
type input "1"
click at [1154, 315] on main "Talent Information Upload Talent Email   * nicolette.jaguar@outlook.com Talent …" at bounding box center [590, 448] width 1181 height 2365
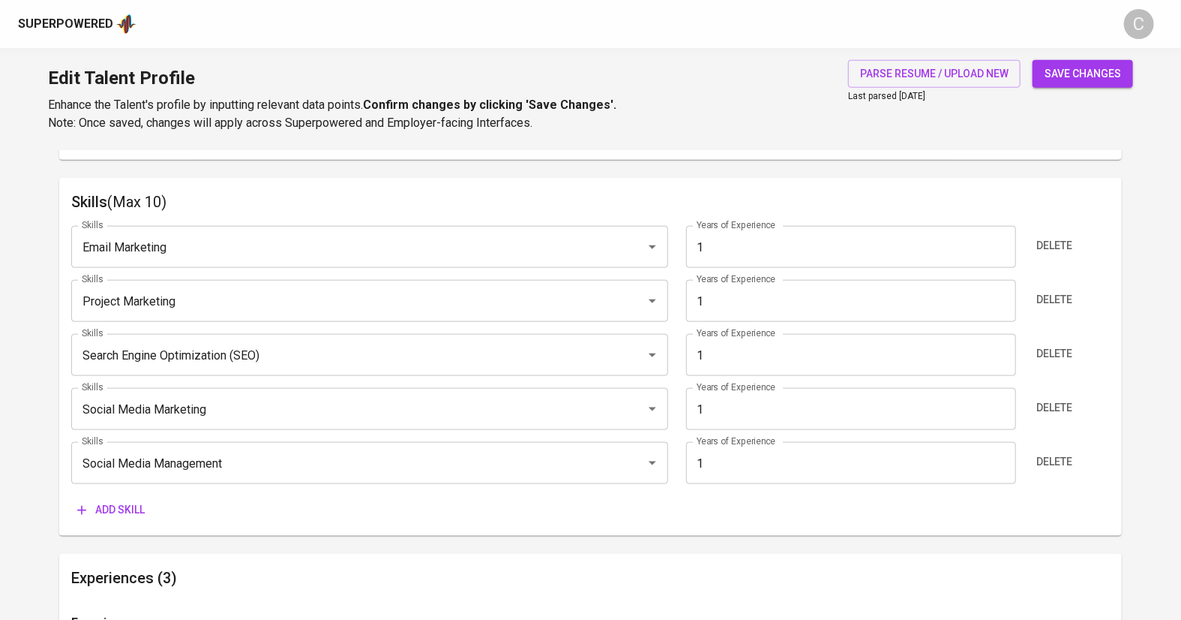
scroll to position [746, 0]
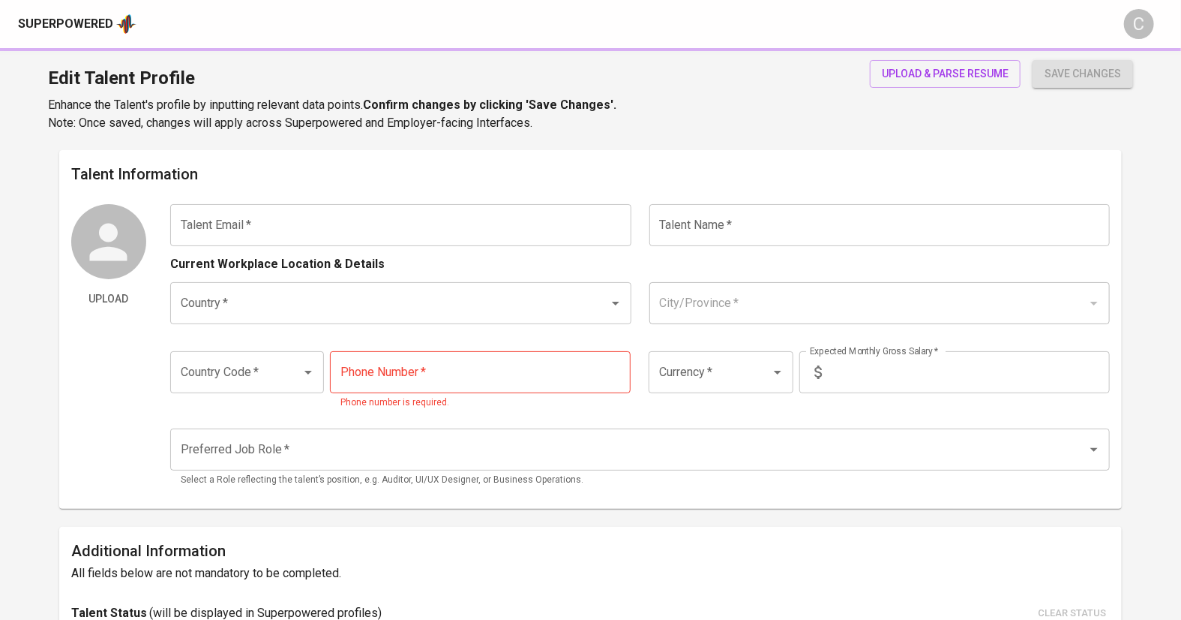
type input "[EMAIL_ADDRESS][DOMAIN_NAME]"
type input "[PERSON_NAME]"
type input "[GEOGRAPHIC_DATA]"
type input "[GEOGRAPHIC_DATA], [GEOGRAPHIC_DATA]"
type input "+62"
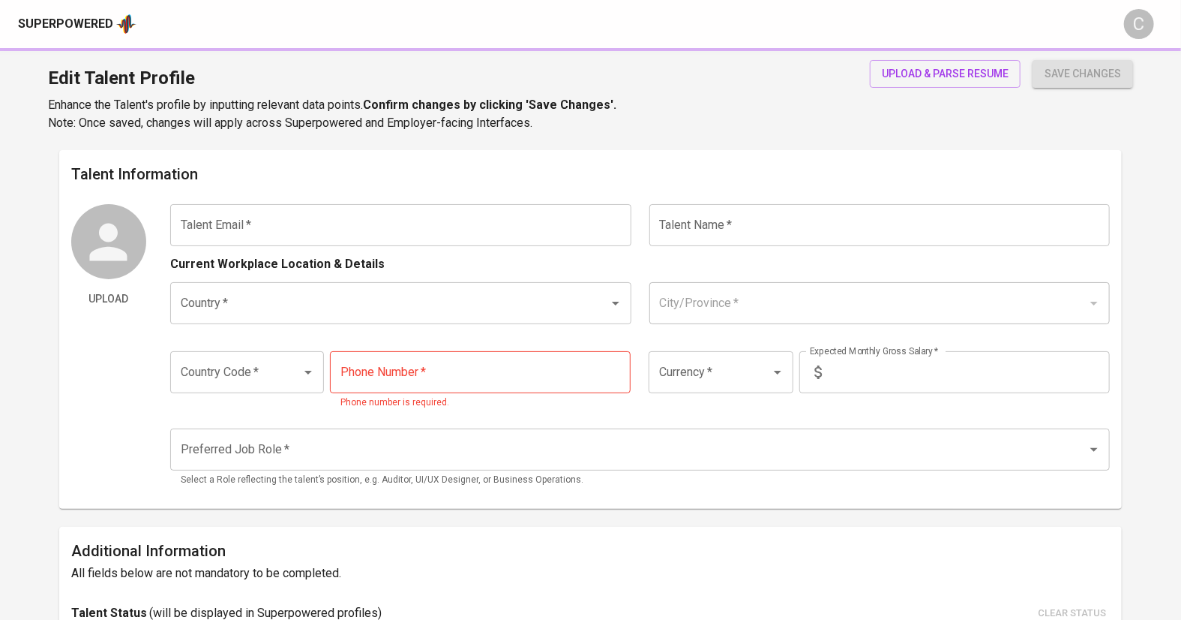
type input "[PHONE_NUMBER]"
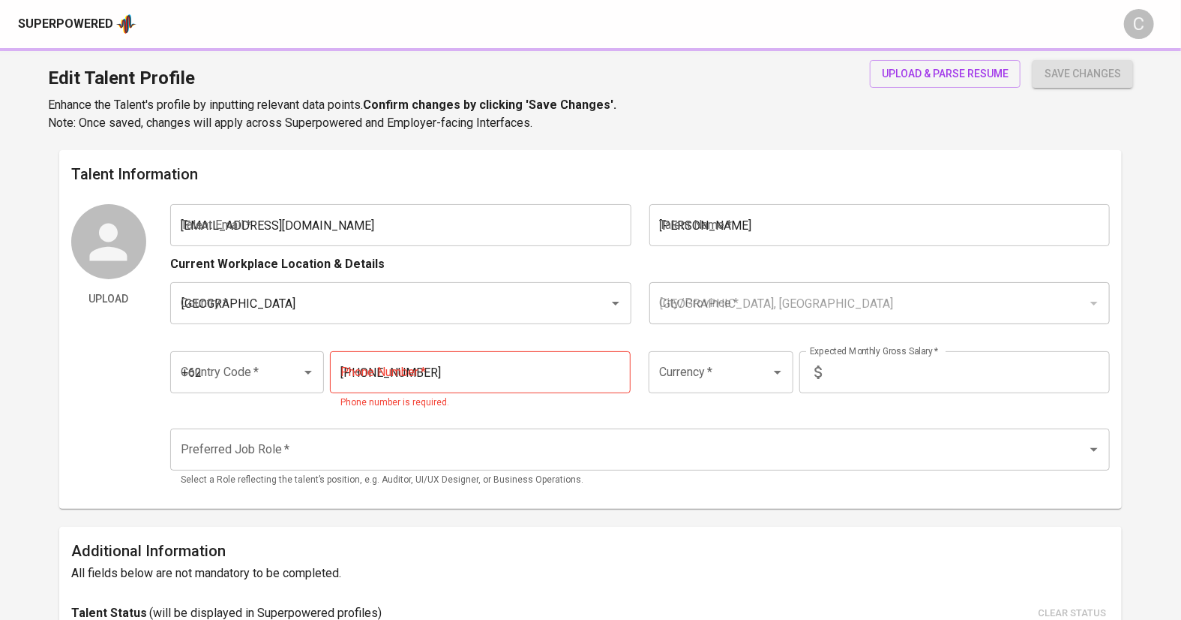
type input "IDR"
type input "Manual Tester"
radio input "true"
type input "0"
type input "Immediately Available"
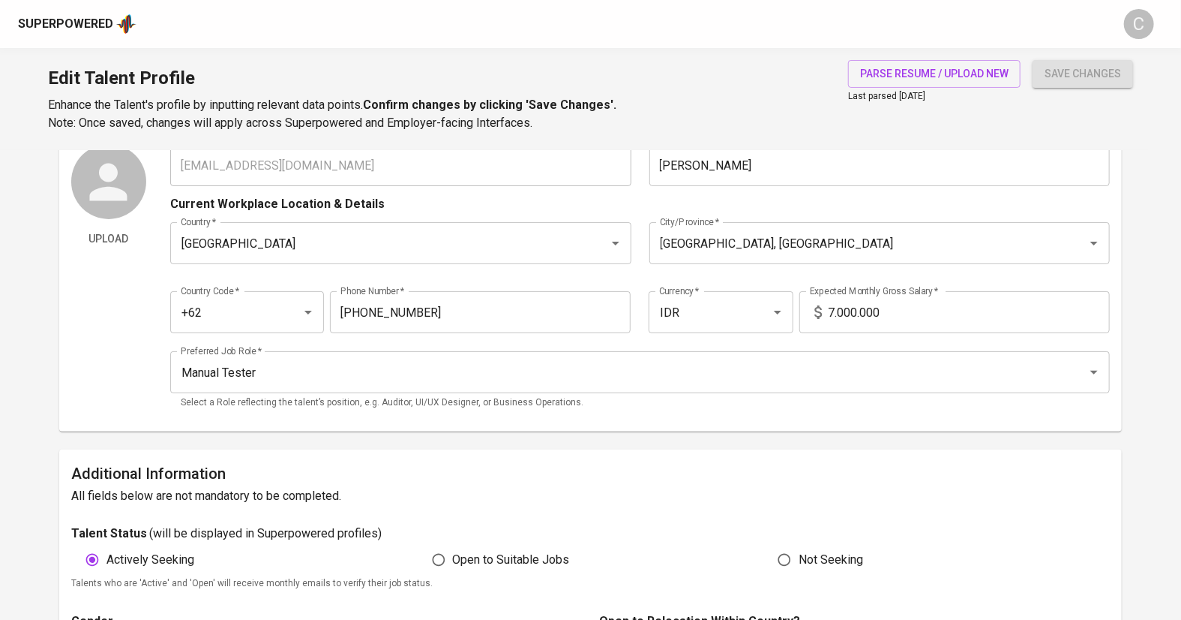
scroll to position [68, 0]
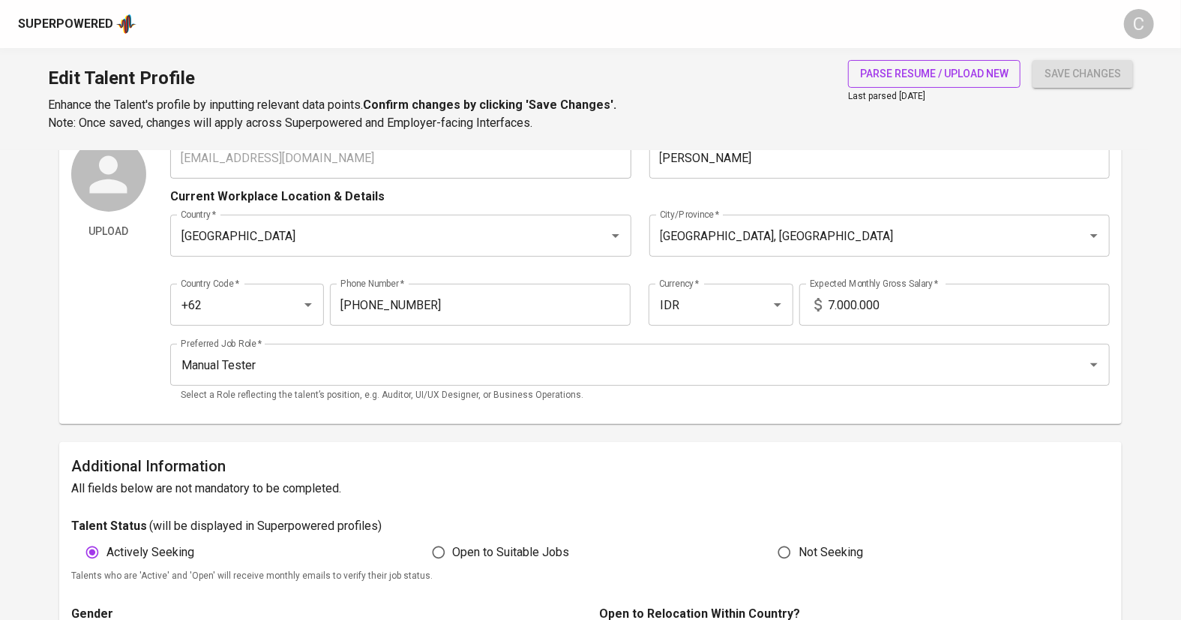
click at [904, 72] on span "parse resume / upload new" at bounding box center [934, 74] width 149 height 19
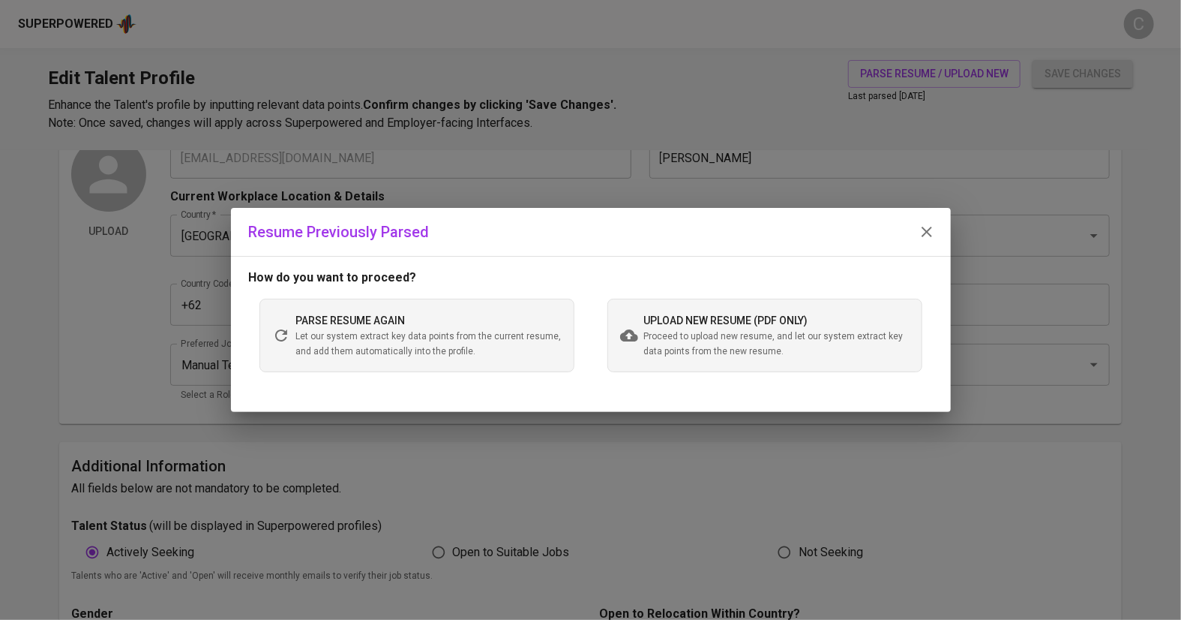
click at [803, 185] on div "Resume Previously Parsed How do you want to proceed? parse resume again Let our…" at bounding box center [590, 310] width 1181 height 620
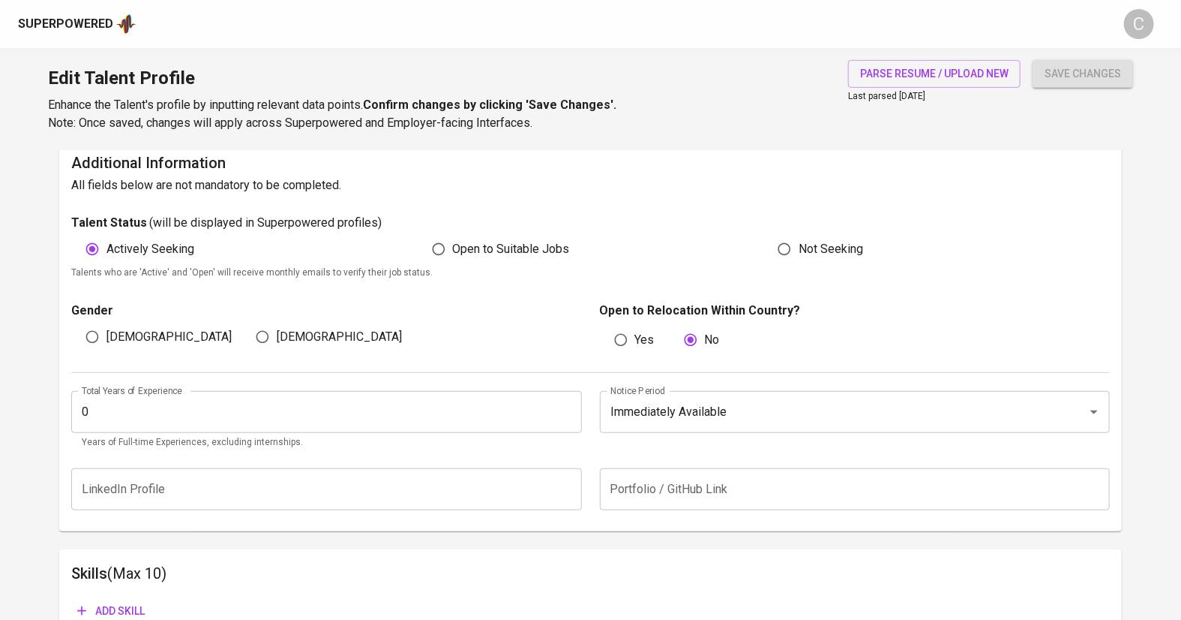
scroll to position [368, 0]
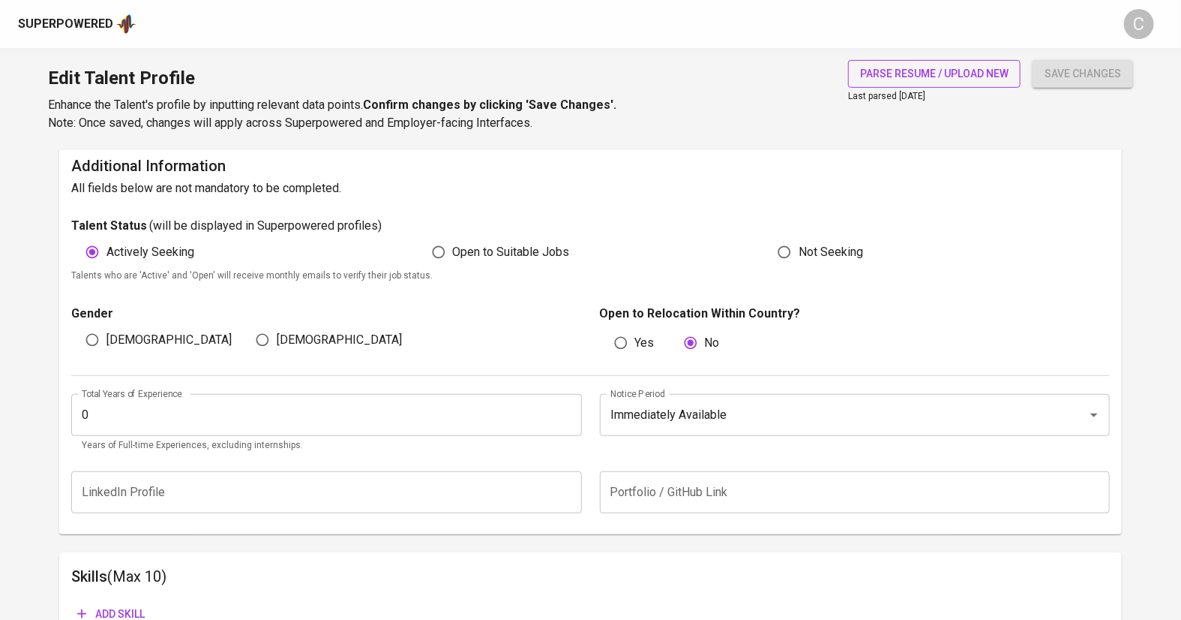
click at [896, 74] on span "parse resume / upload new" at bounding box center [934, 74] width 149 height 19
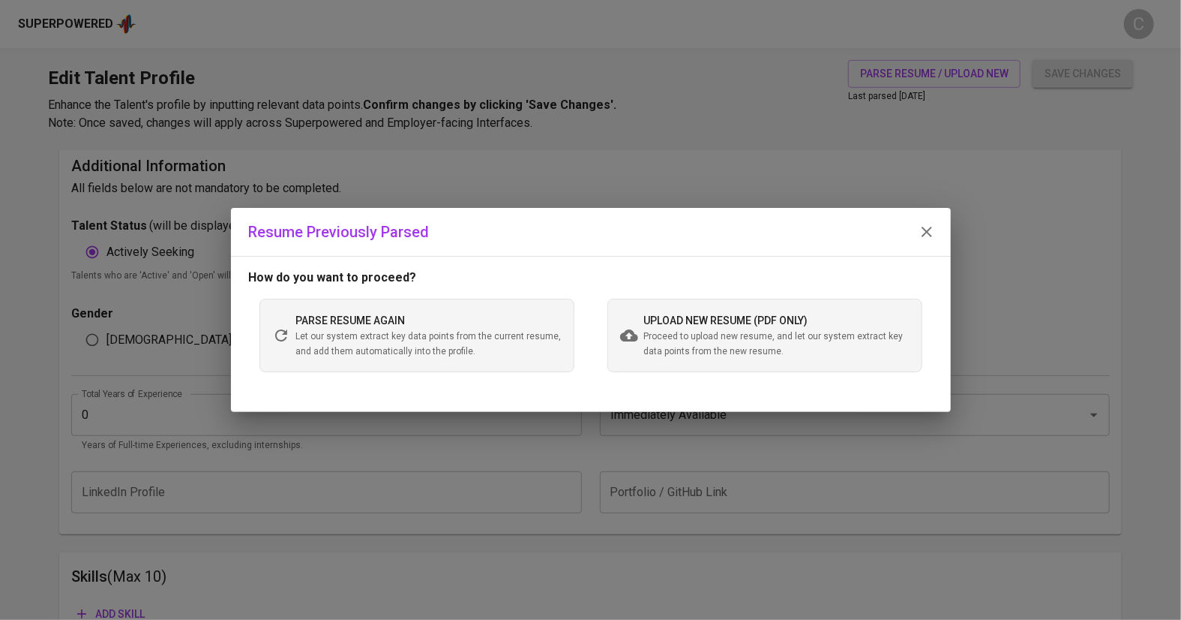
click at [722, 323] on span "upload new resume (pdf only)" at bounding box center [726, 320] width 164 height 12
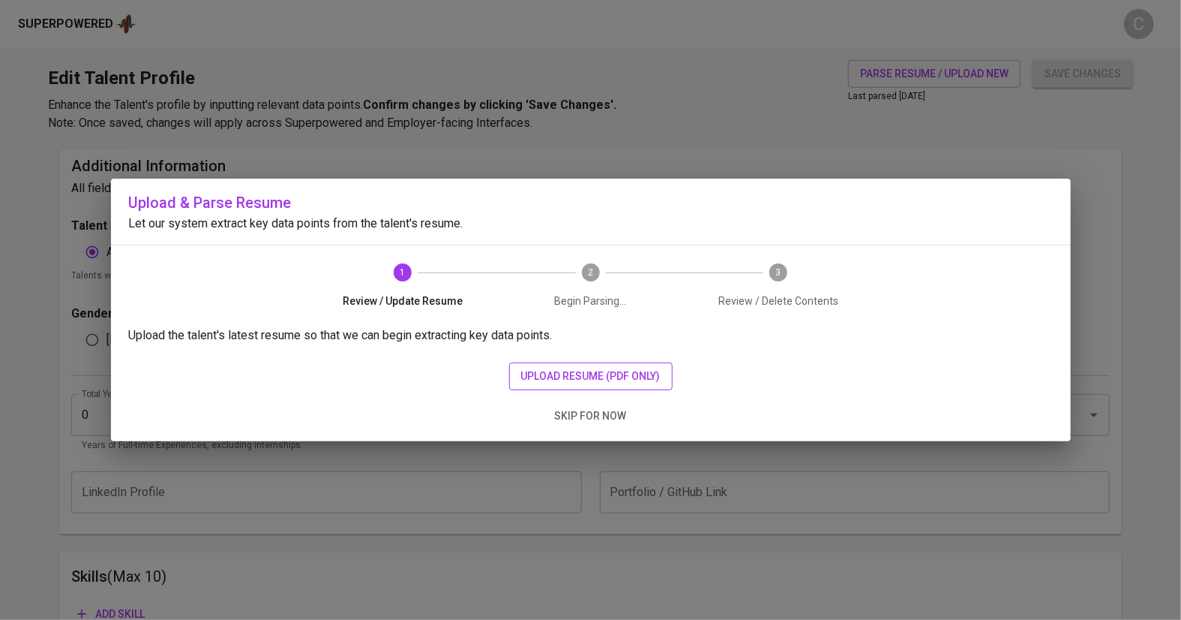
click at [602, 367] on span "upload resume (pdf only)" at bounding box center [591, 376] width 140 height 19
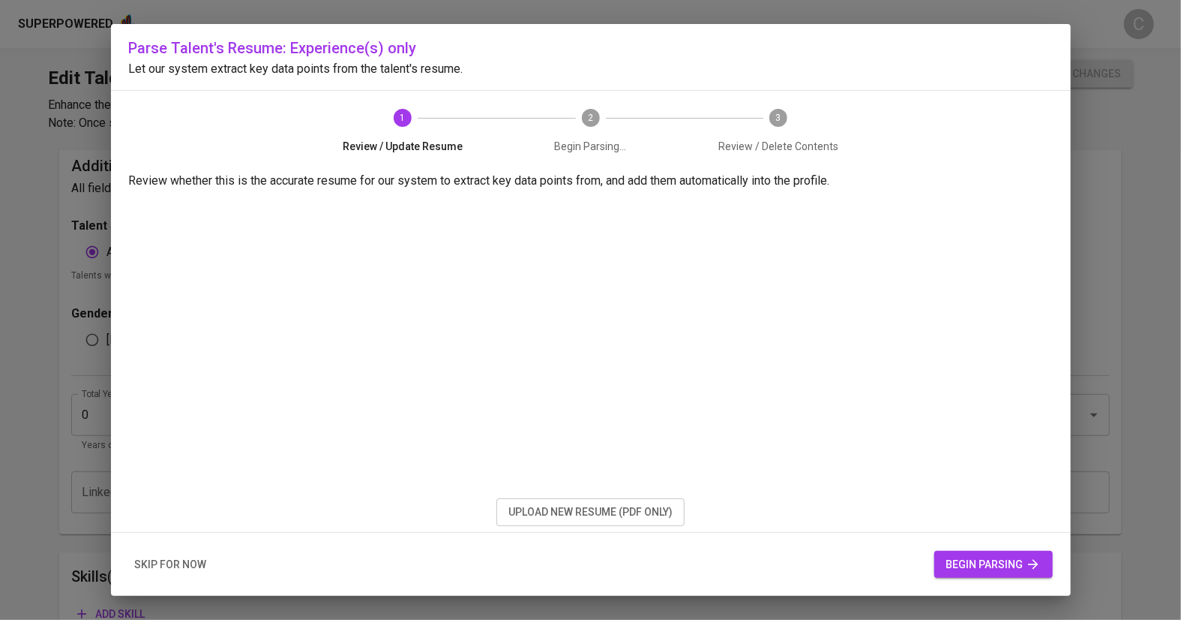
click at [998, 568] on span "begin parsing" at bounding box center [994, 564] width 95 height 19
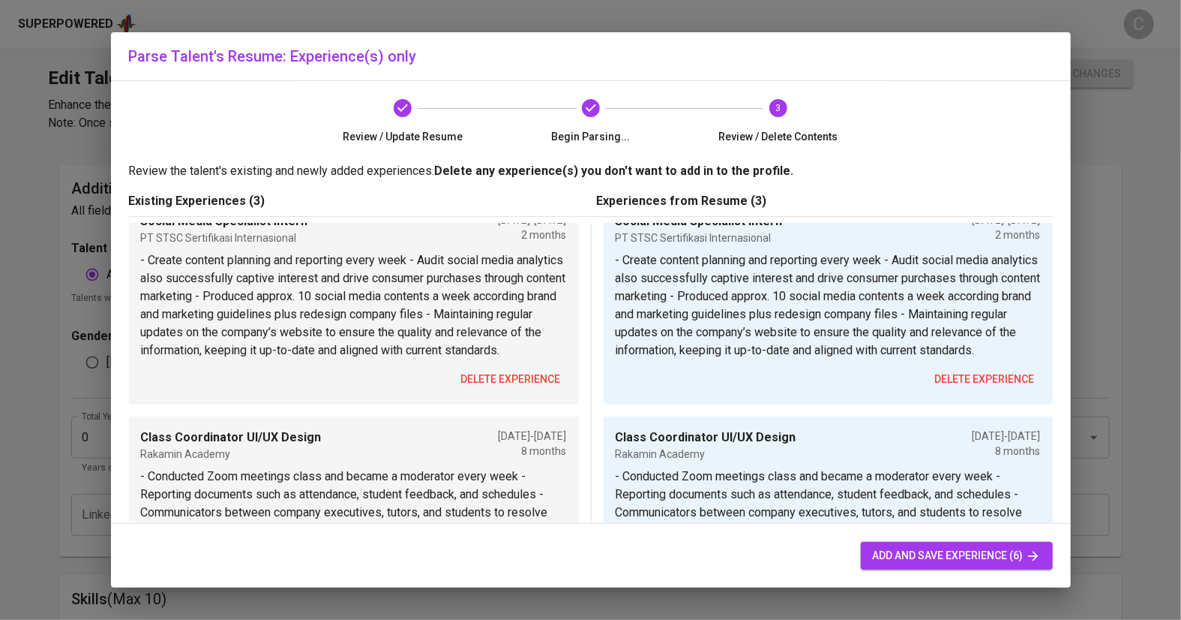
scroll to position [0, 0]
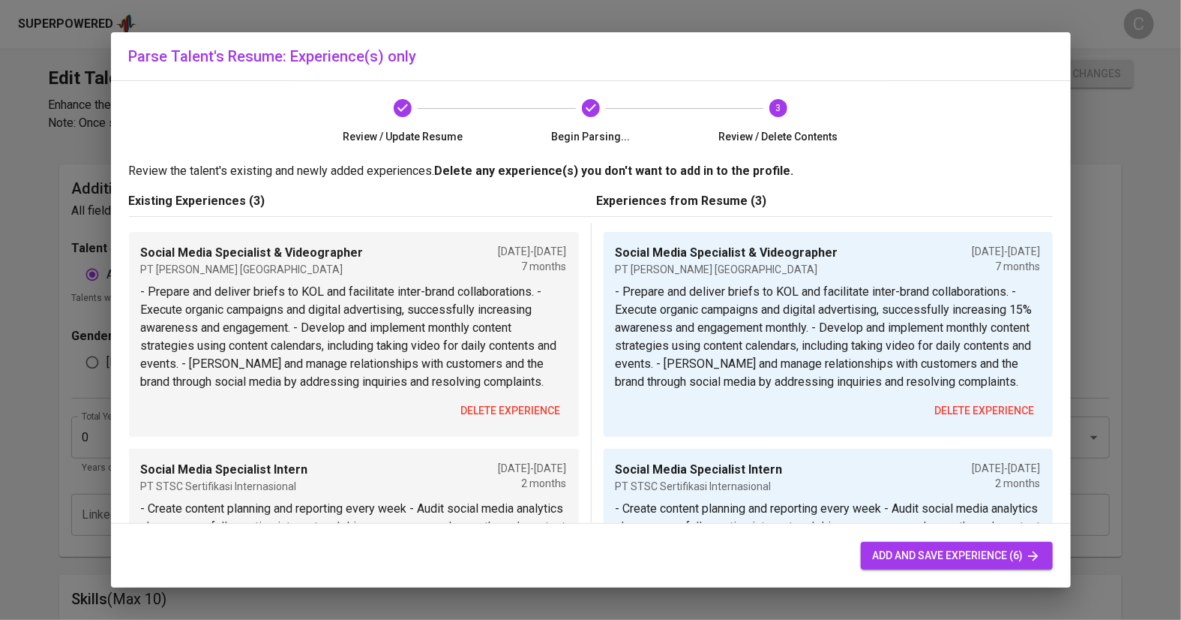
click at [485, 416] on span "delete experience" at bounding box center [511, 410] width 100 height 19
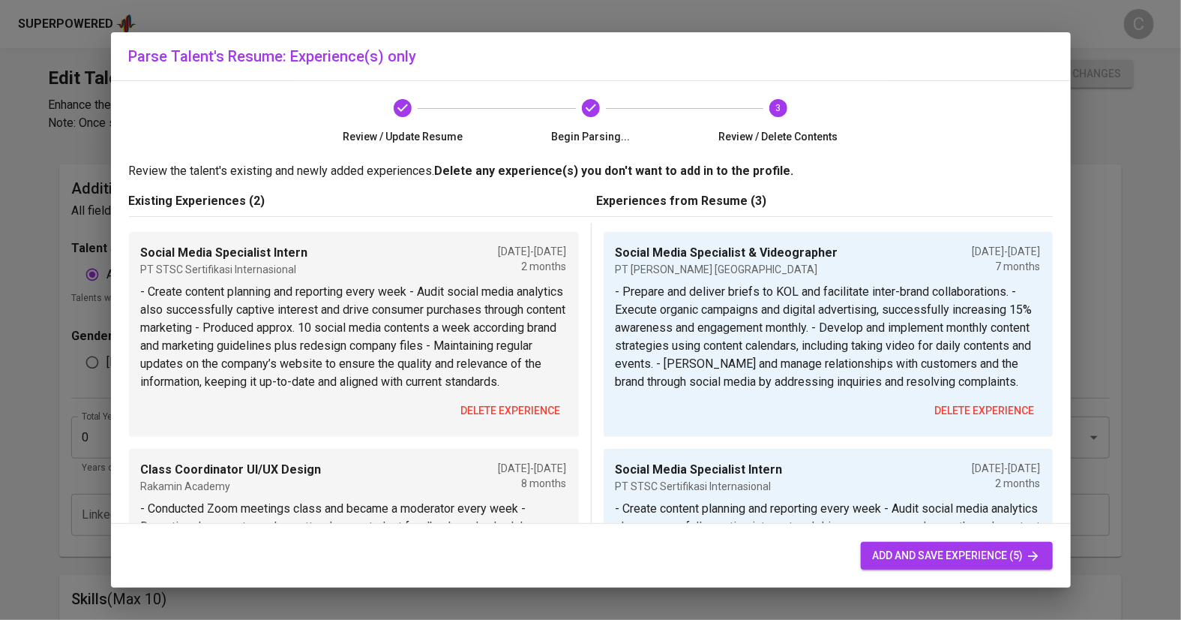
click at [485, 416] on button "delete experience" at bounding box center [511, 411] width 112 height 28
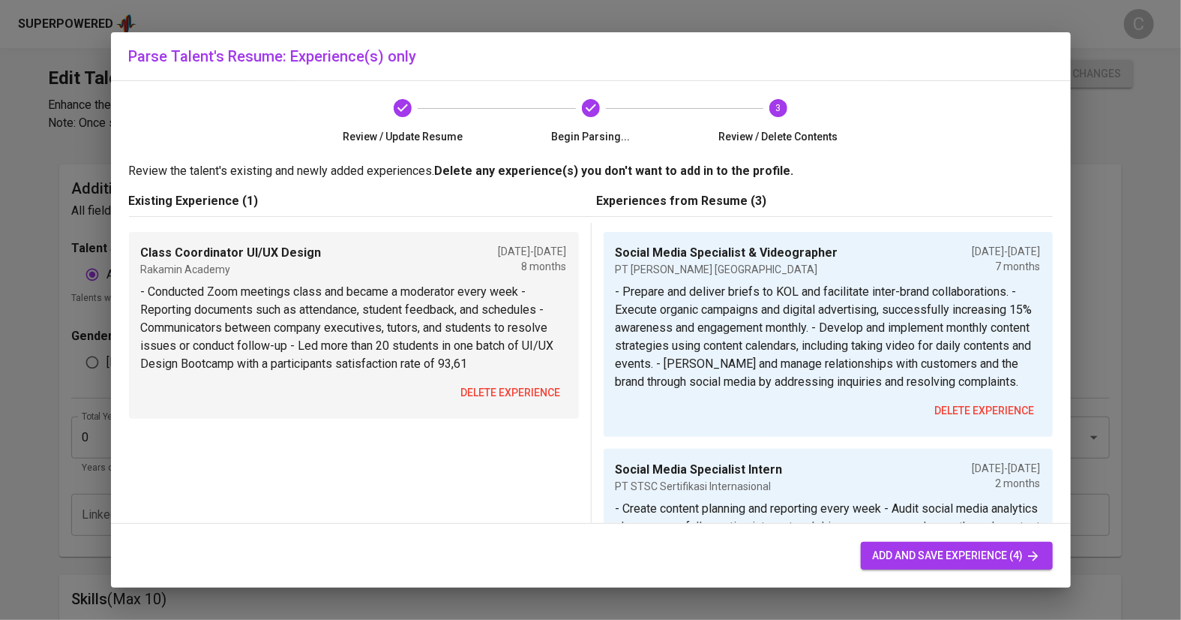
click at [491, 390] on span "delete experience" at bounding box center [511, 392] width 100 height 19
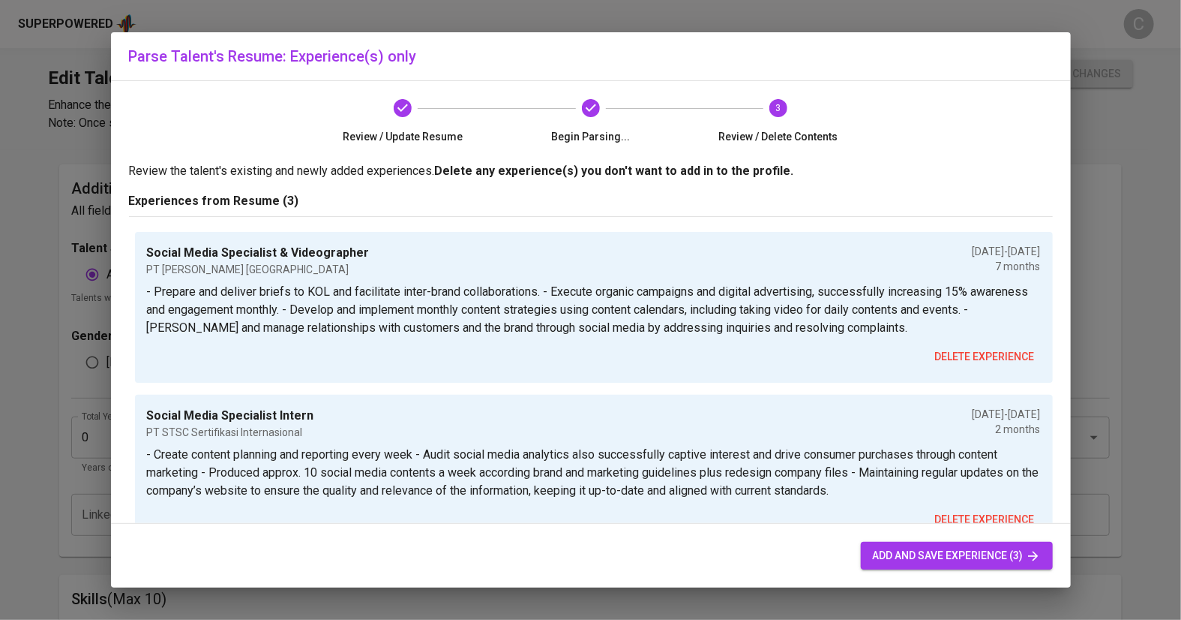
click at [914, 552] on span "add and save experience (3)" at bounding box center [957, 555] width 168 height 19
type textarea "- Prepare and deliver briefs to KOL and facilitate inter-brand collaborations. …"
